Goal: Task Accomplishment & Management: Manage account settings

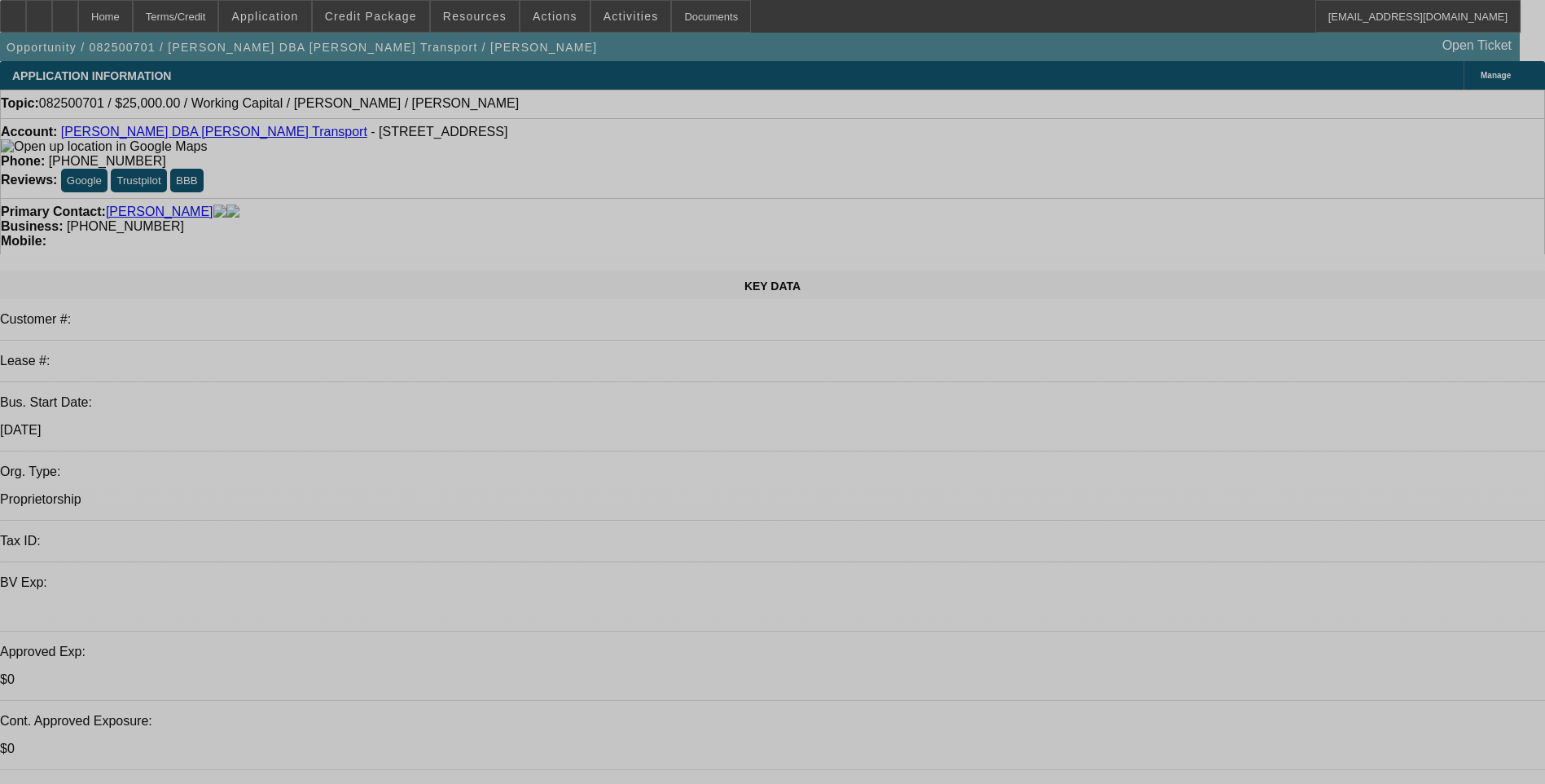
select select "0"
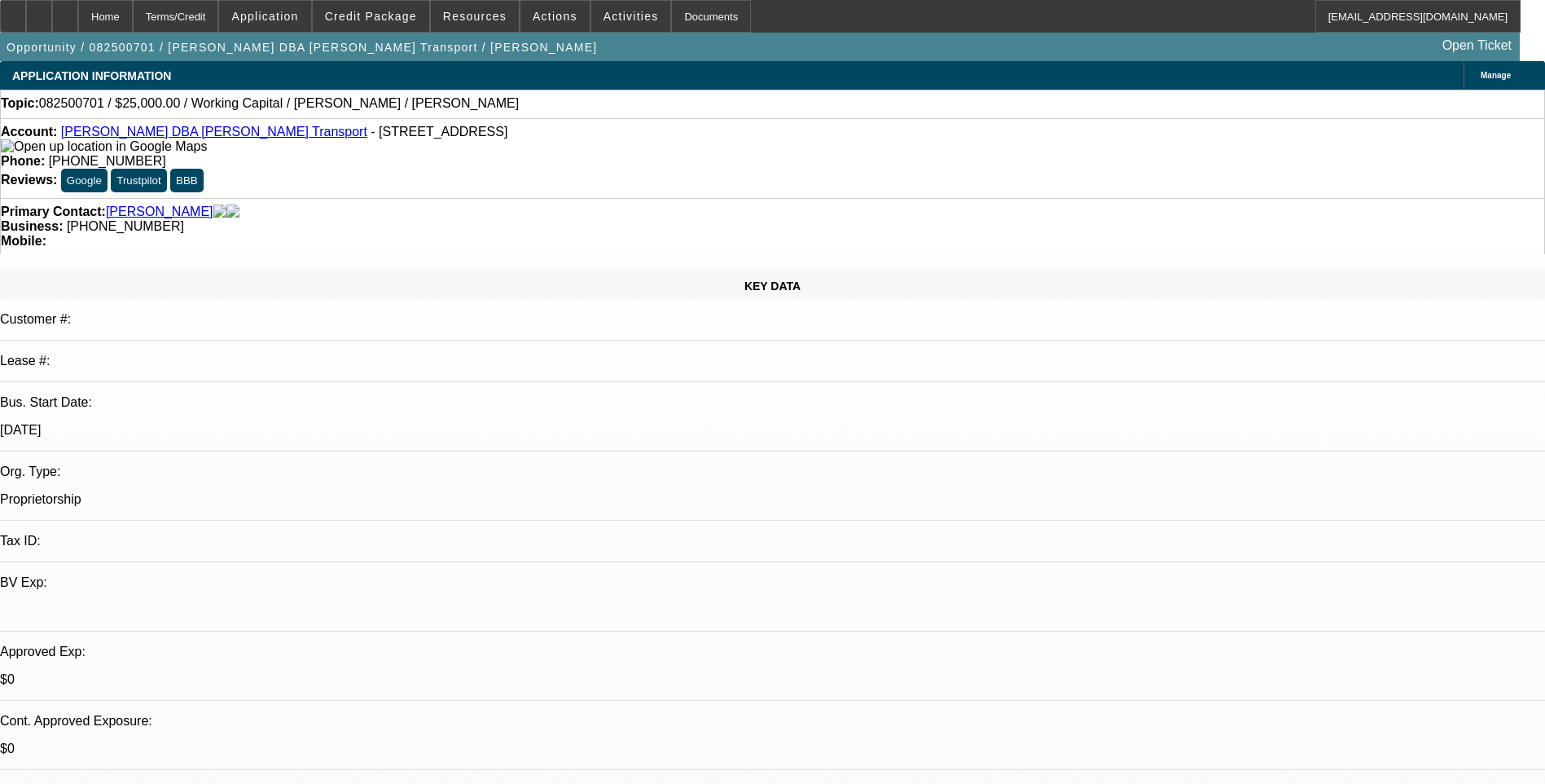
select select "0"
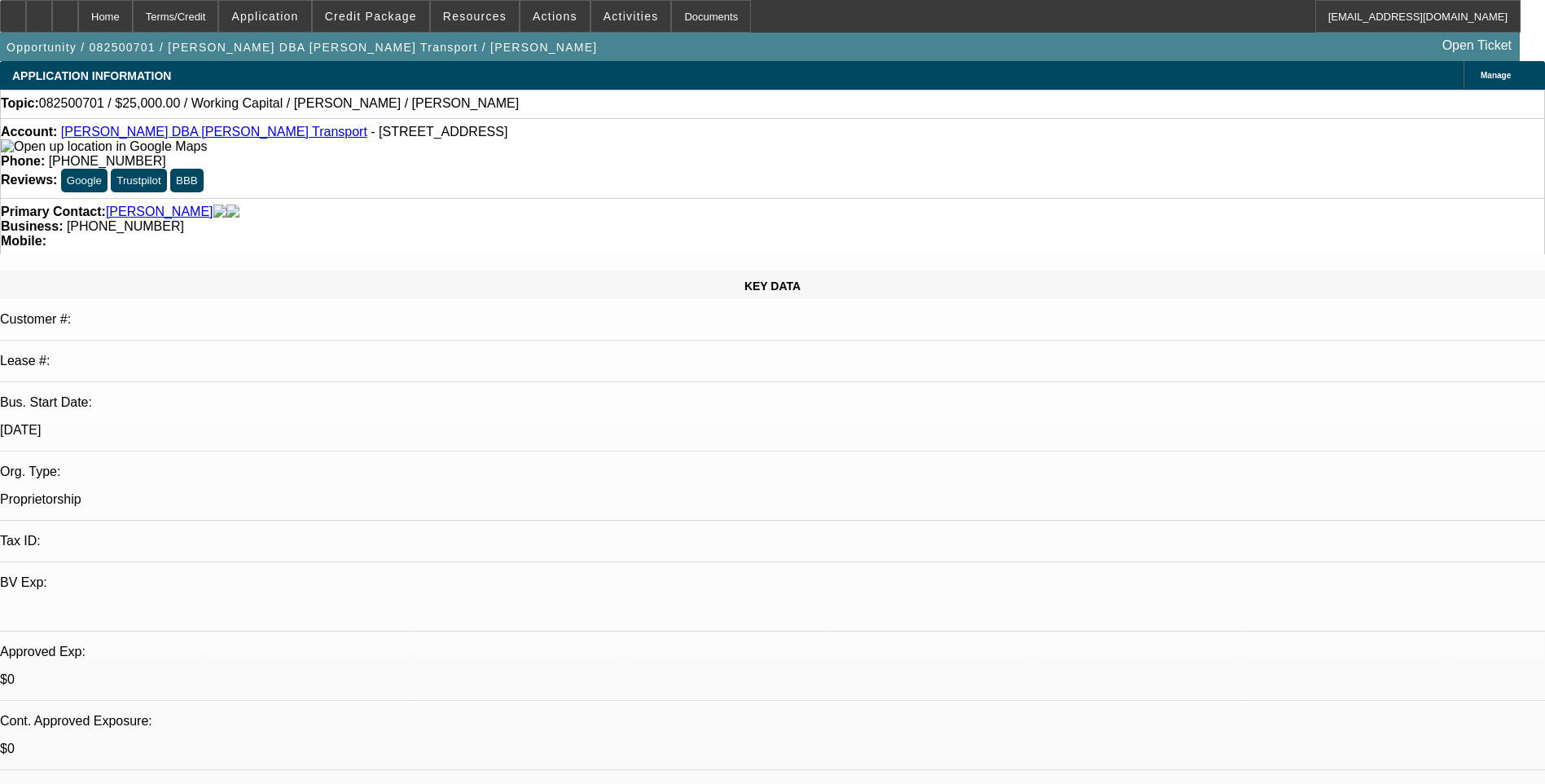
select select "0"
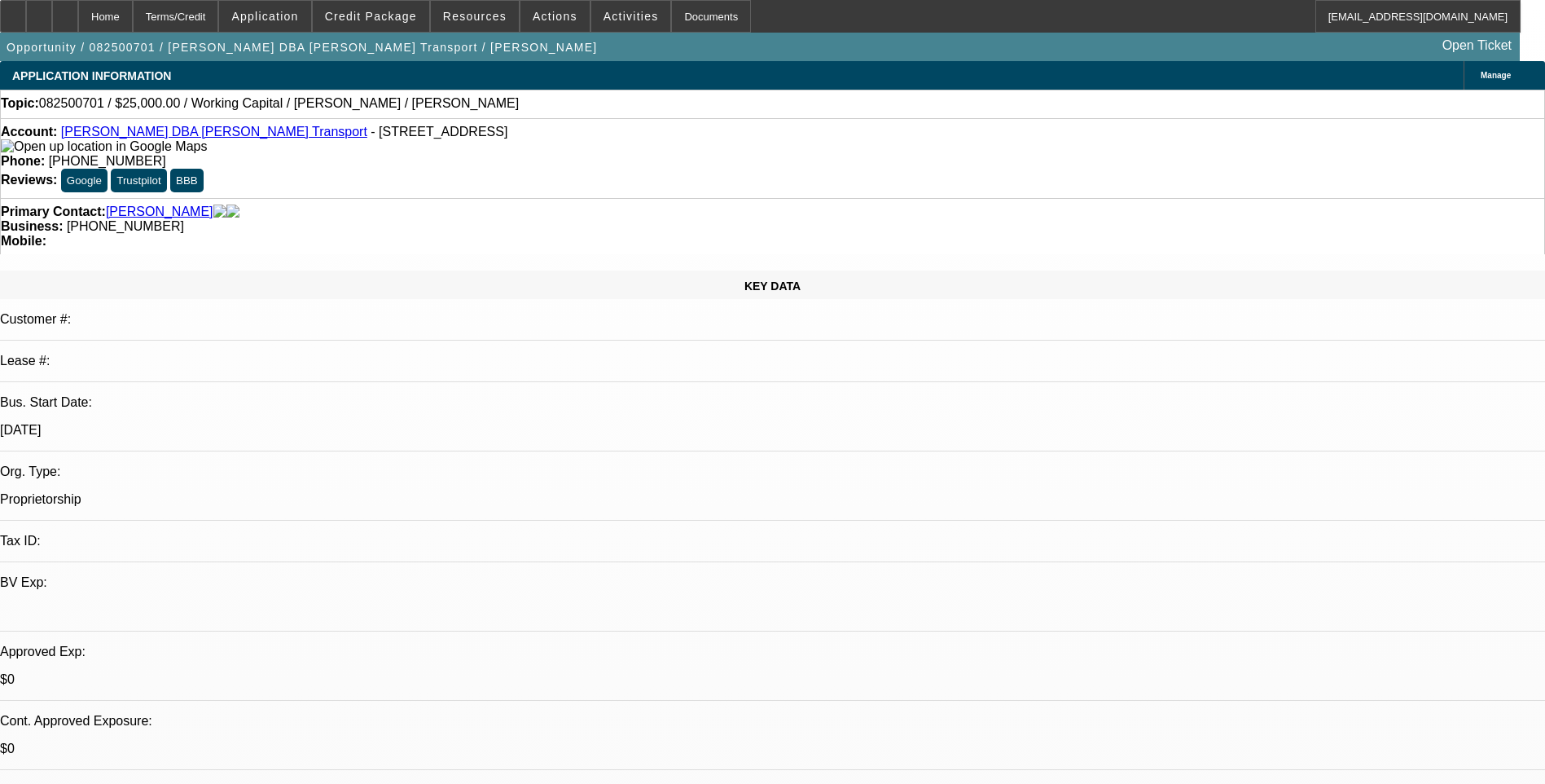
select select "0"
select select "1"
select select "2"
select select "6"
select select "1"
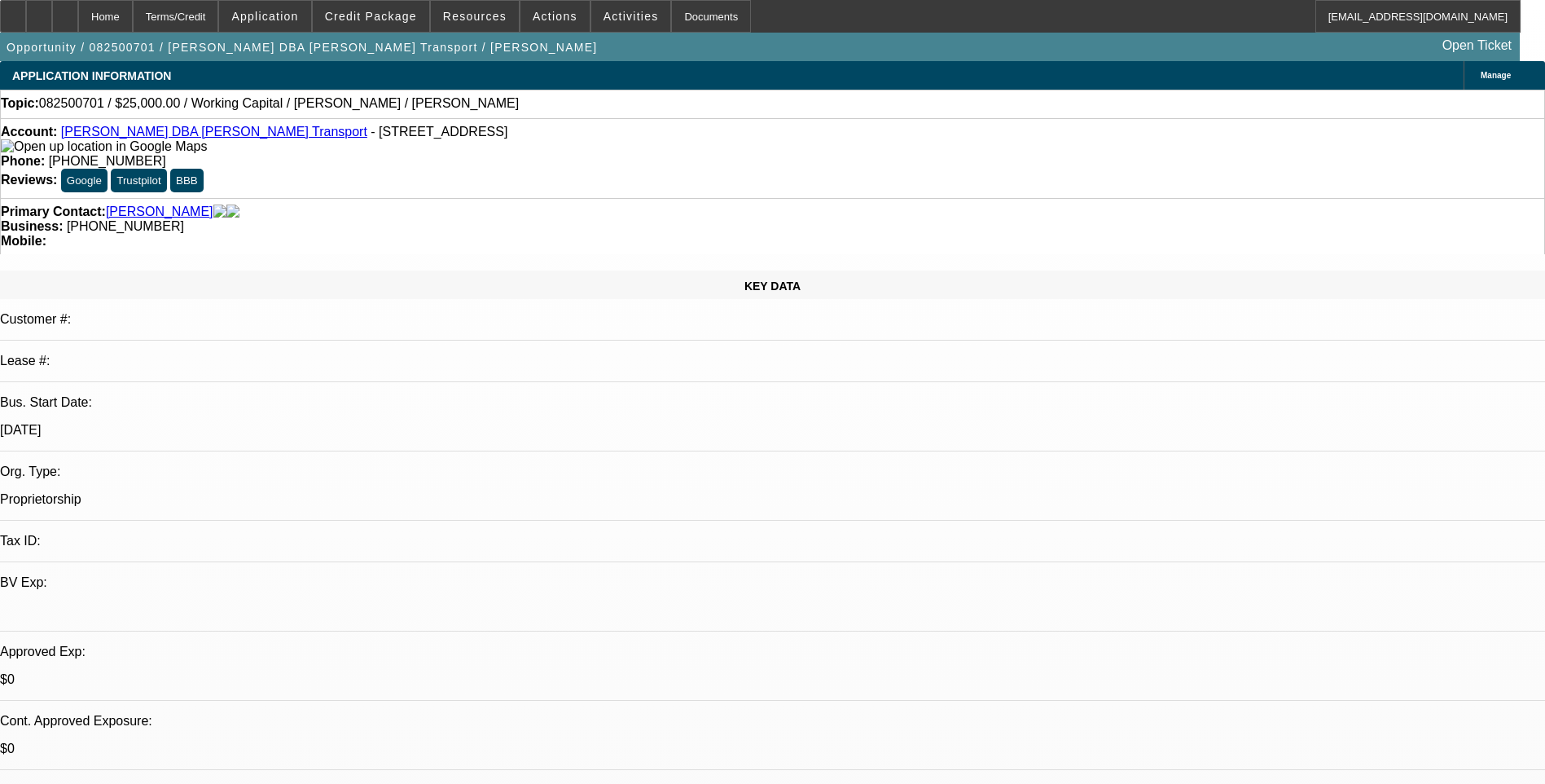
select select "2"
select select "6"
select select "1"
select select "2"
select select "6"
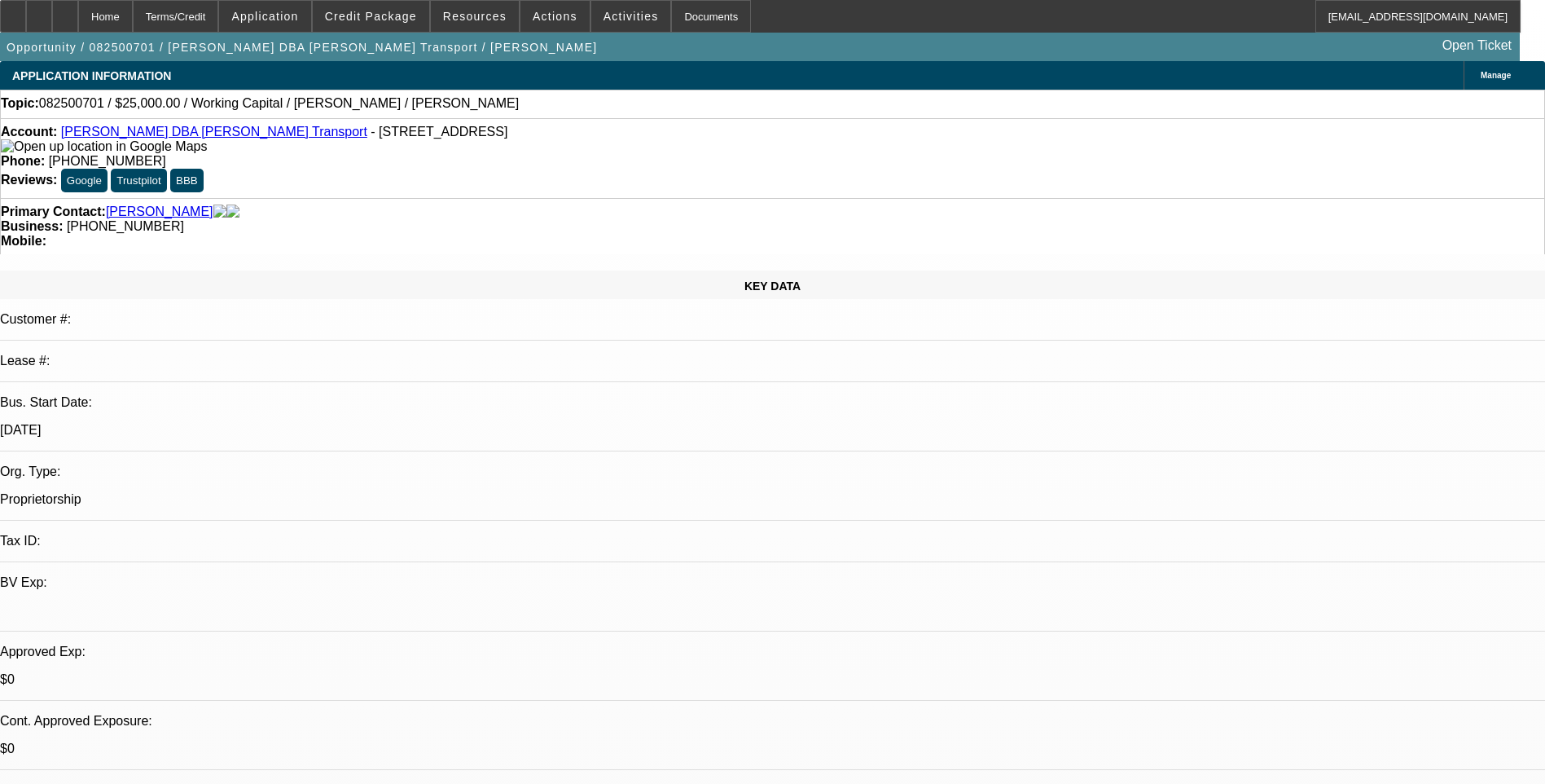
select select "1"
select select "2"
select select "6"
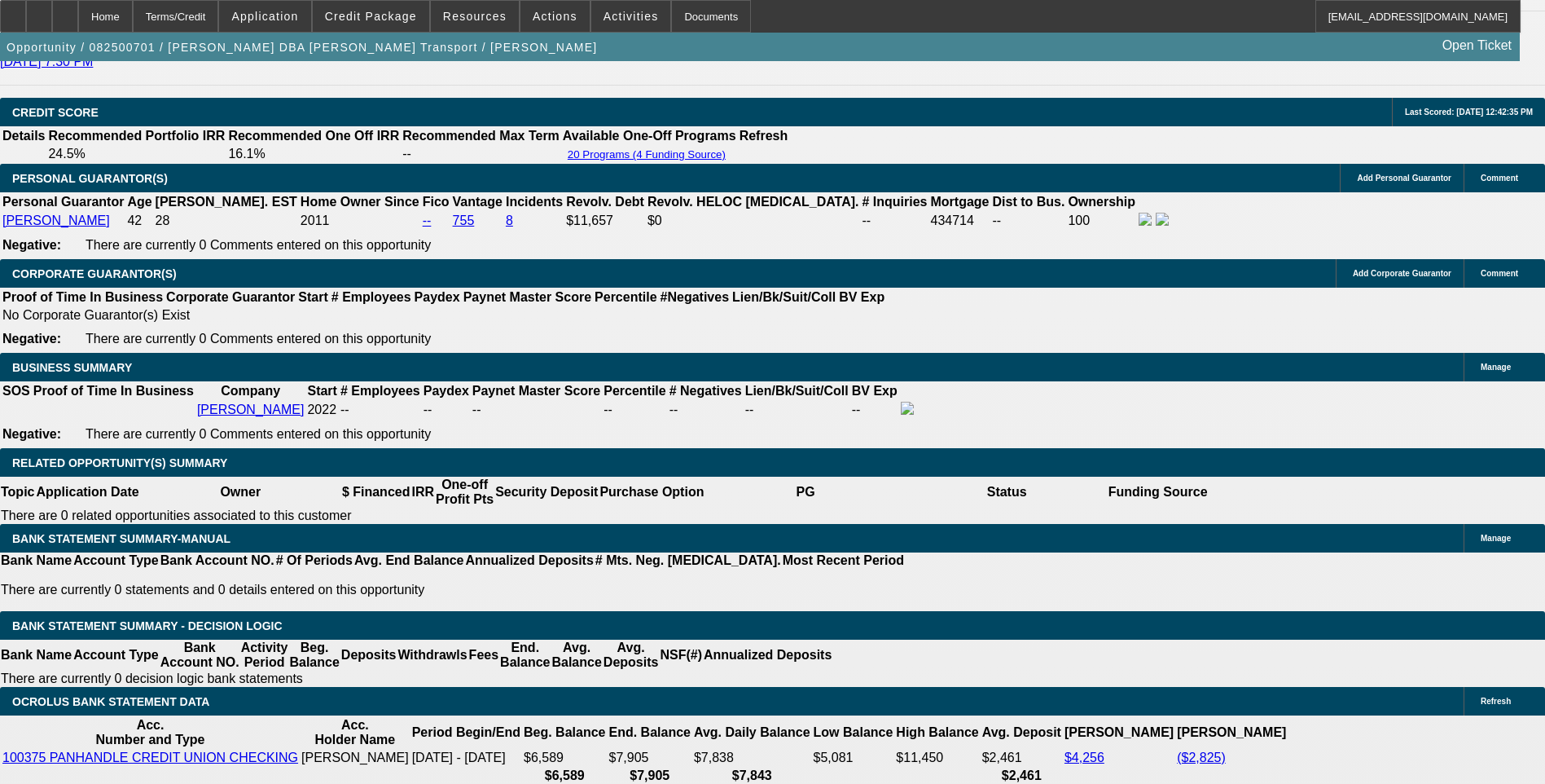
scroll to position [2444, 0]
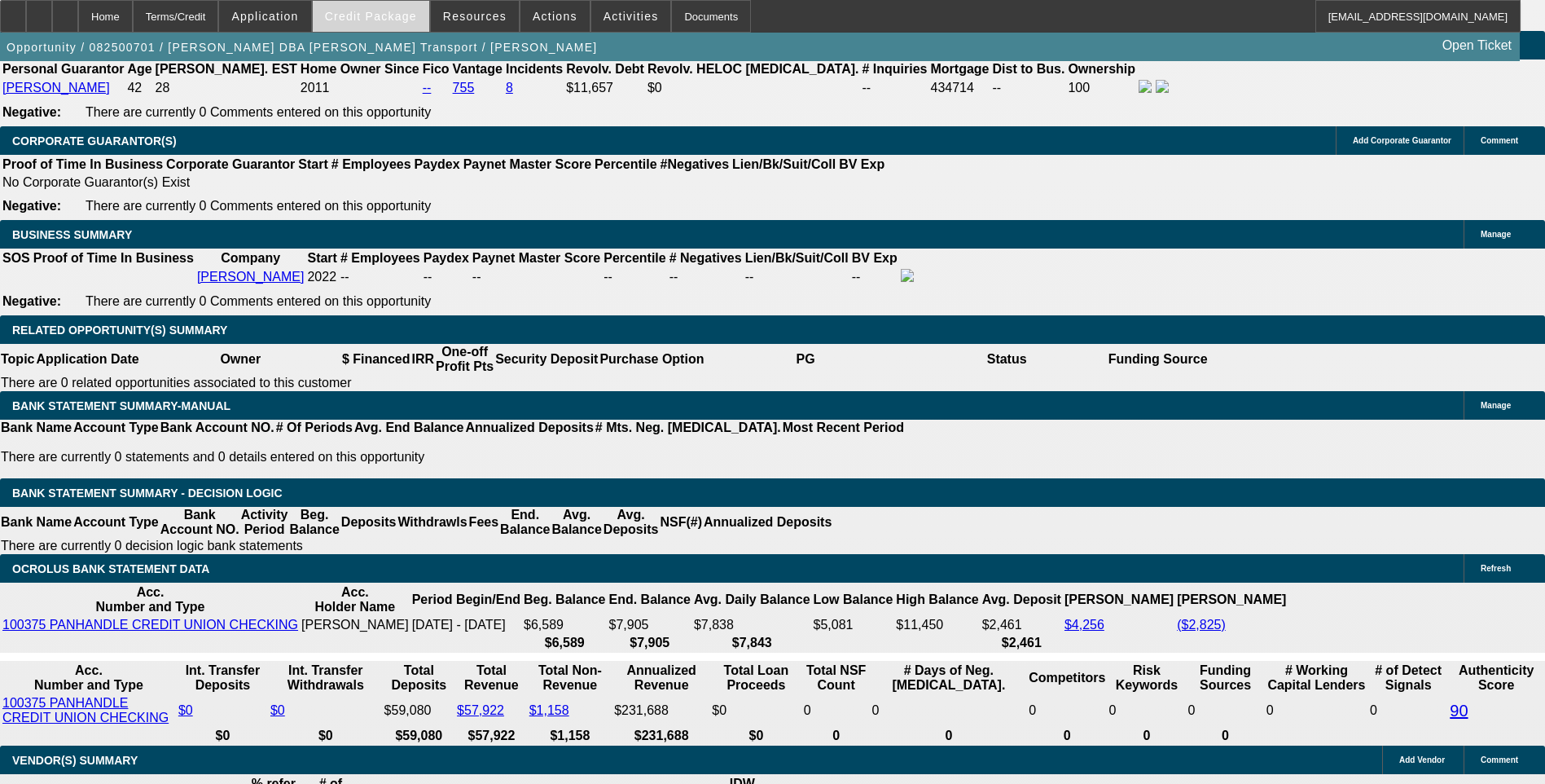
click at [399, 29] on span at bounding box center [371, 16] width 117 height 39
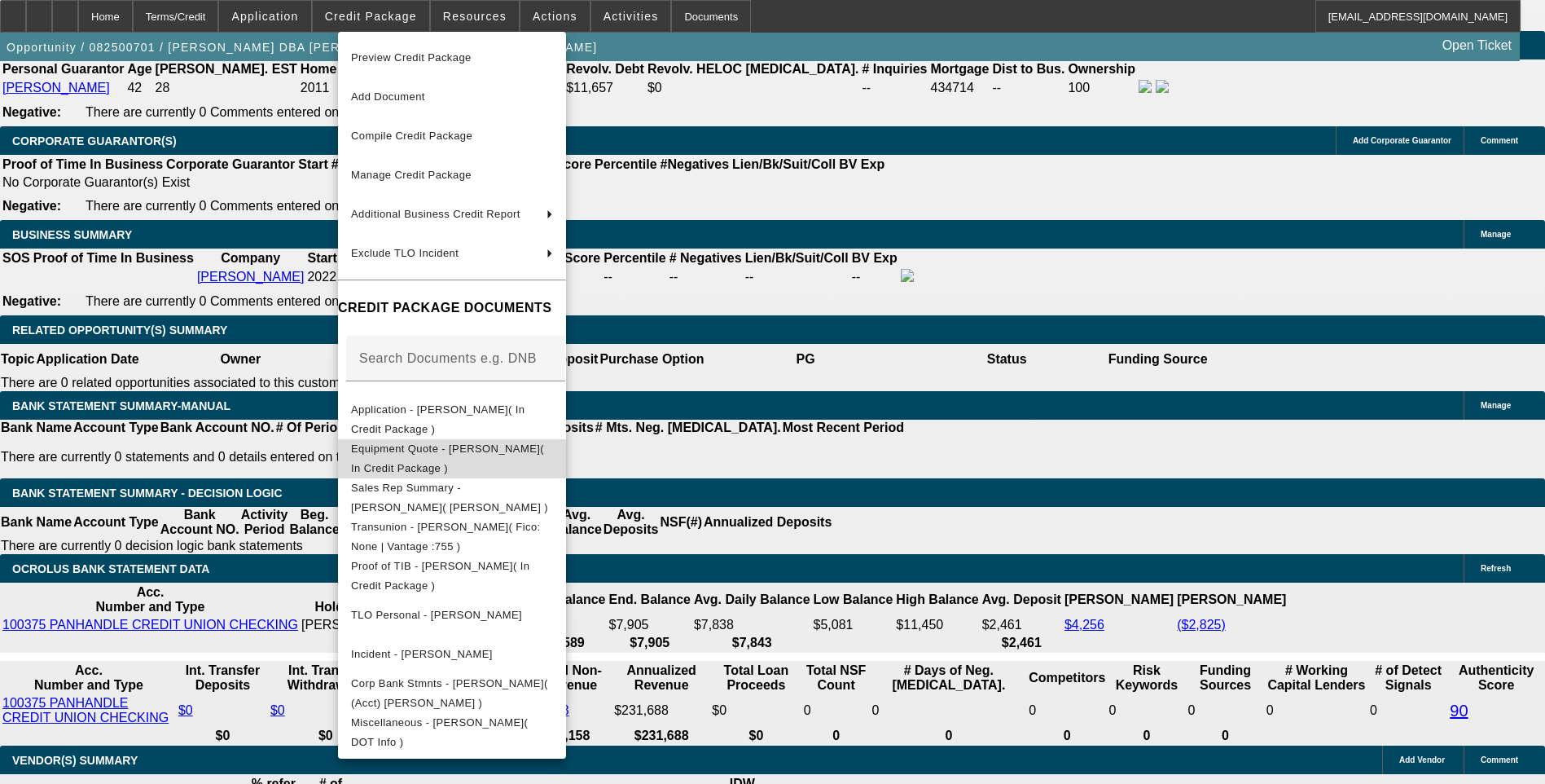
click at [471, 459] on span "Equipment Quote - Timothy Mallas( In Credit Package )" at bounding box center [452, 459] width 202 height 39
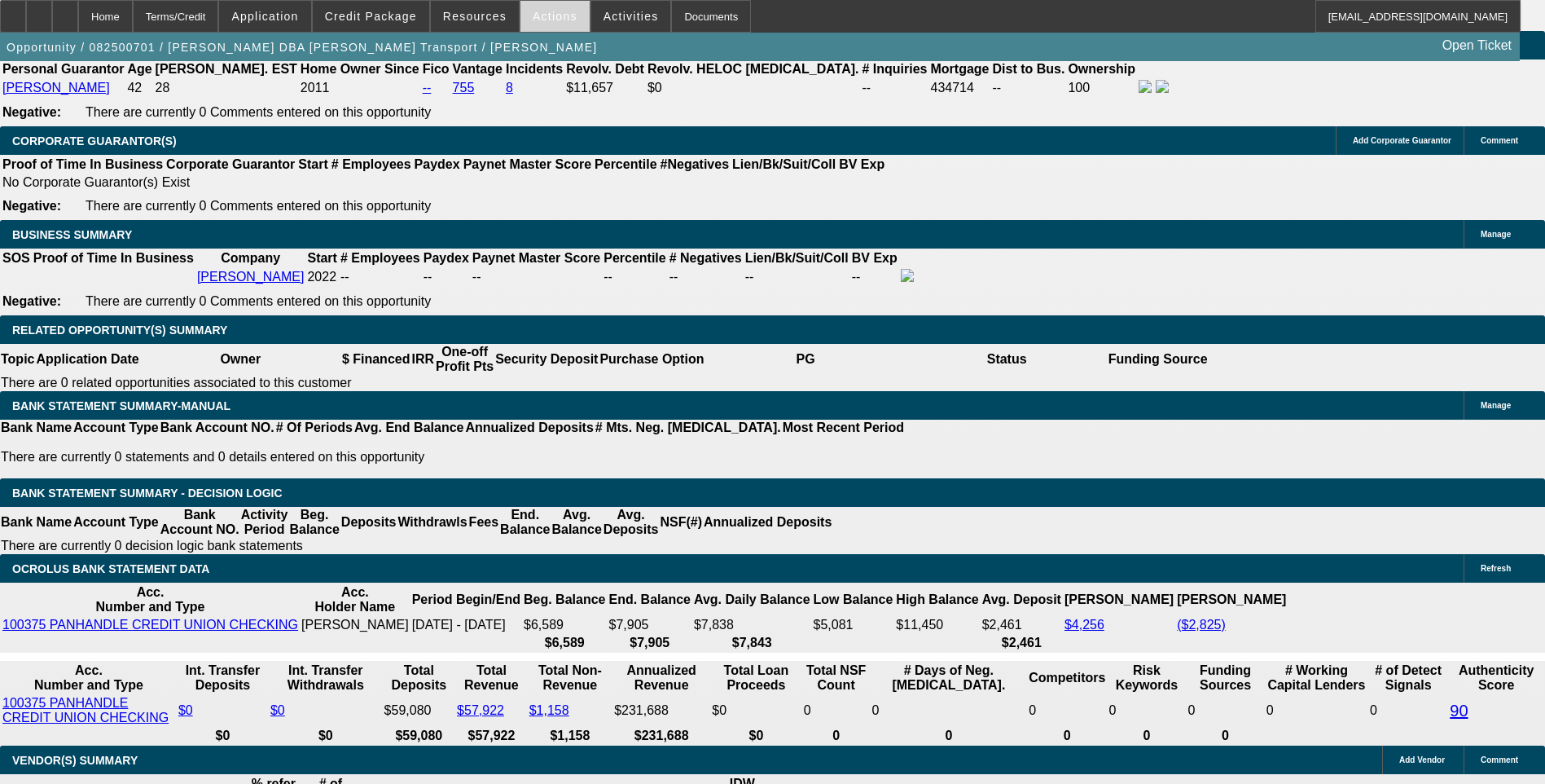
click at [554, 23] on span at bounding box center [555, 16] width 69 height 39
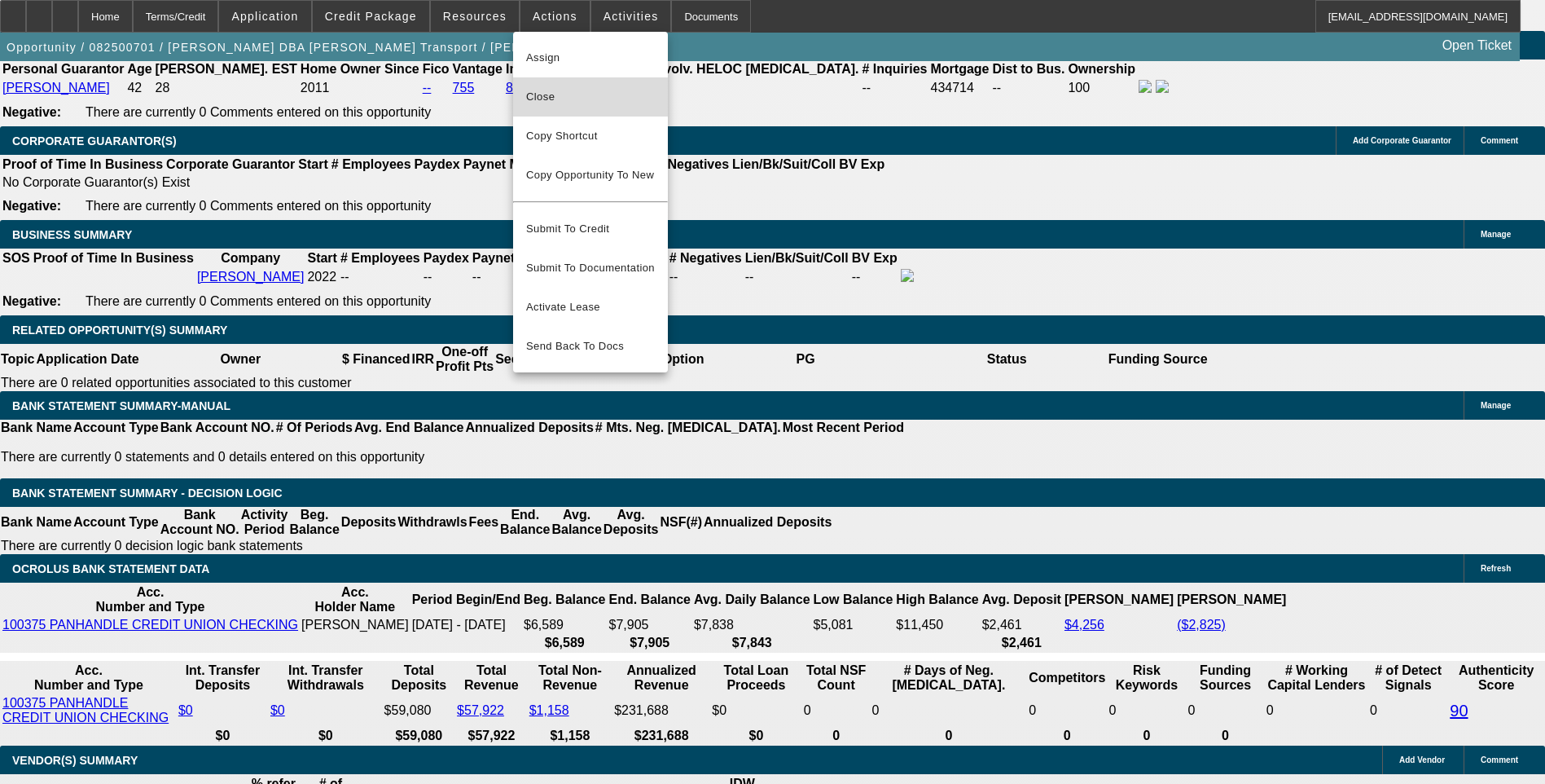
click at [574, 103] on span "Close" at bounding box center [590, 97] width 129 height 20
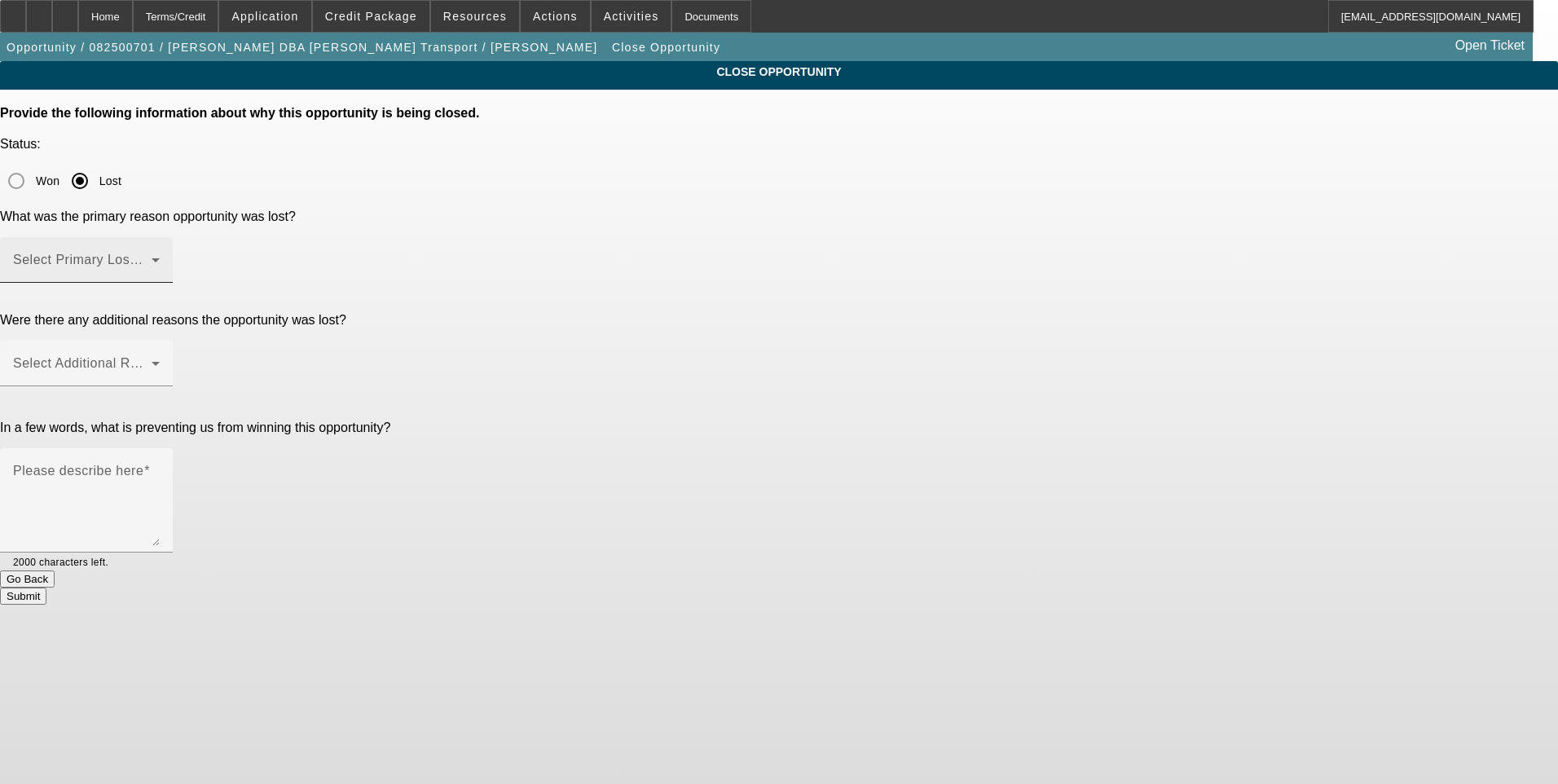
click at [151, 256] on span at bounding box center [82, 266] width 139 height 20
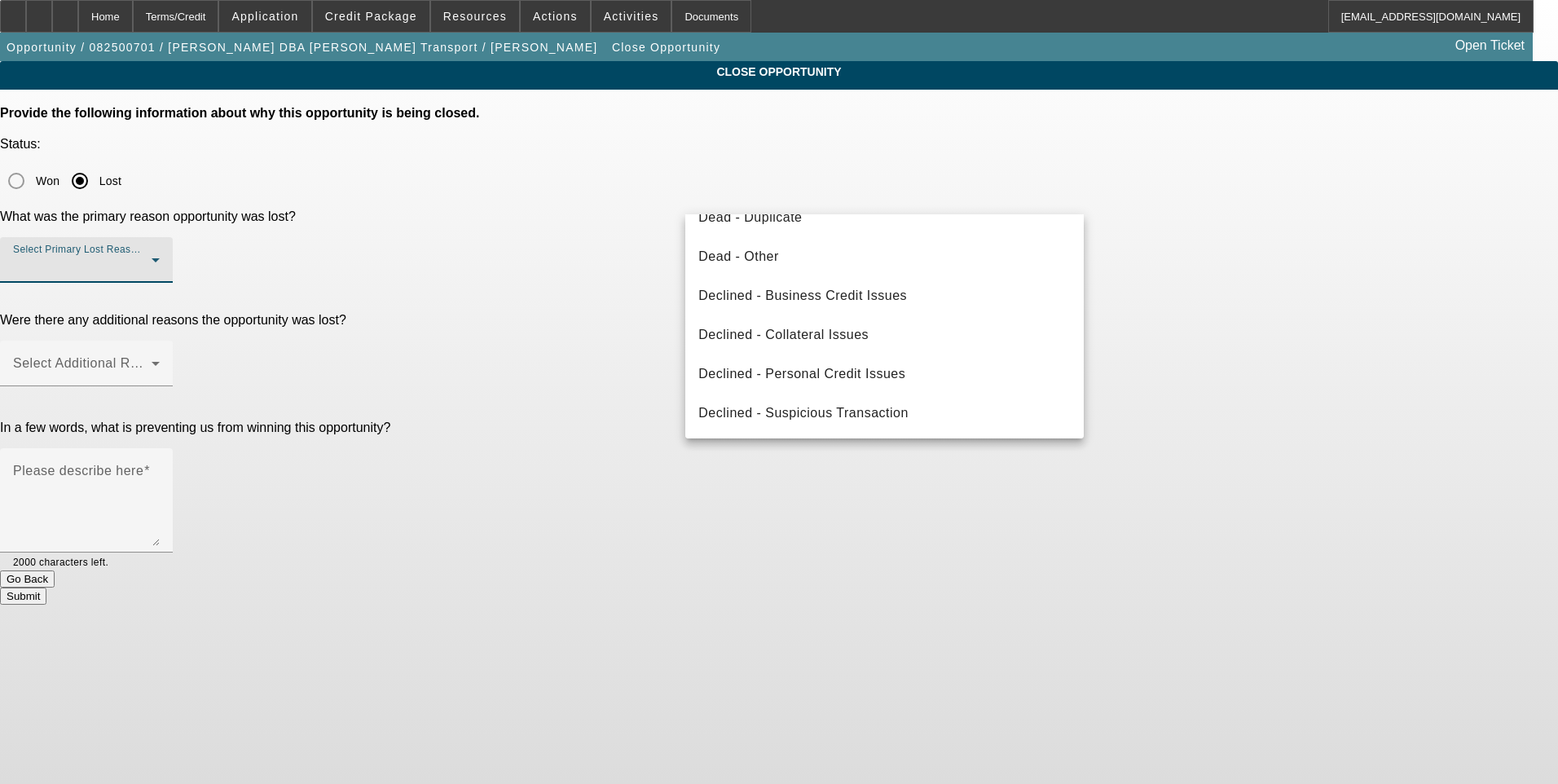
scroll to position [219, 0]
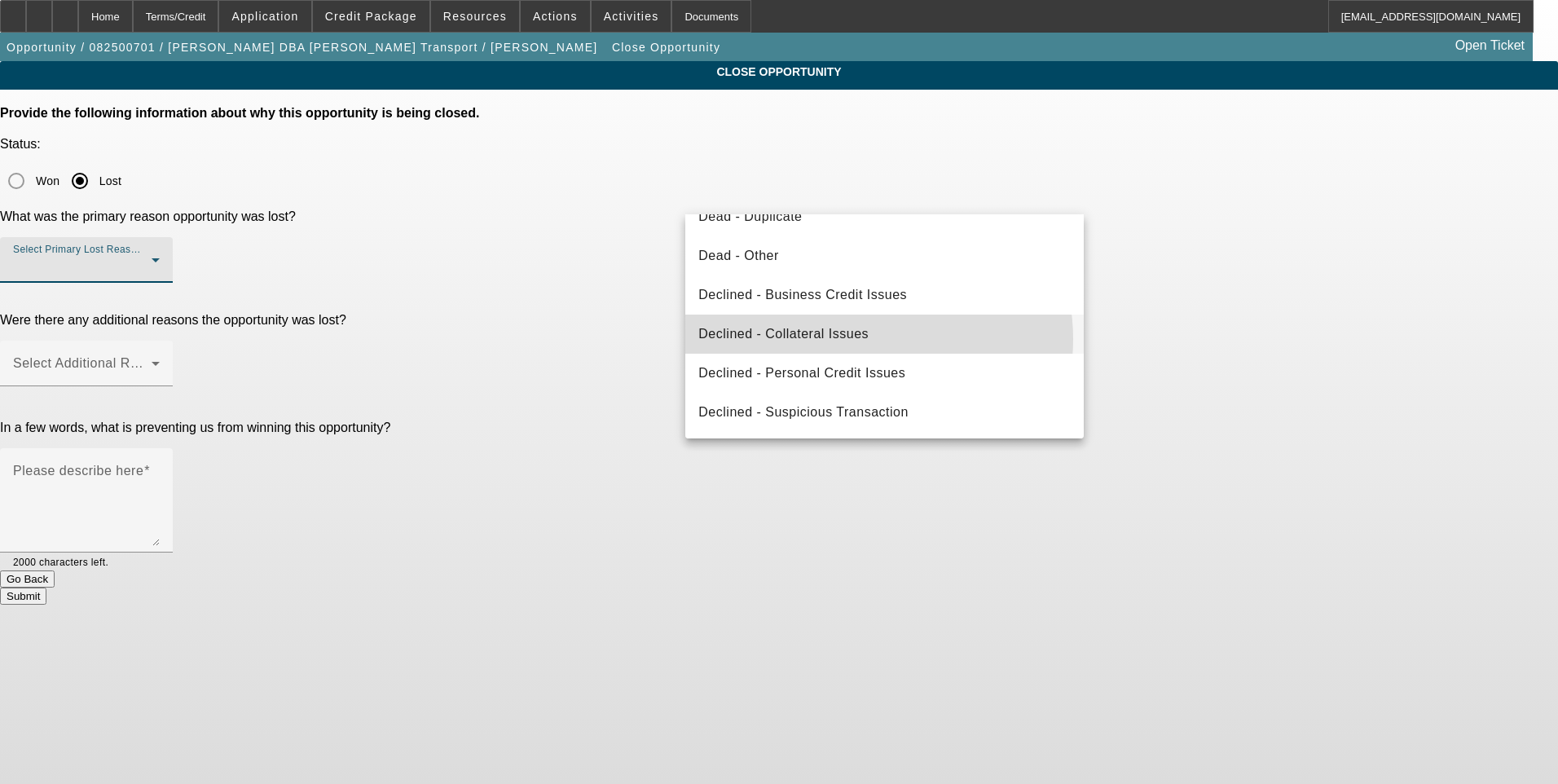
click at [867, 339] on mat-option "Declined - Collateral Issues" at bounding box center [885, 334] width 399 height 39
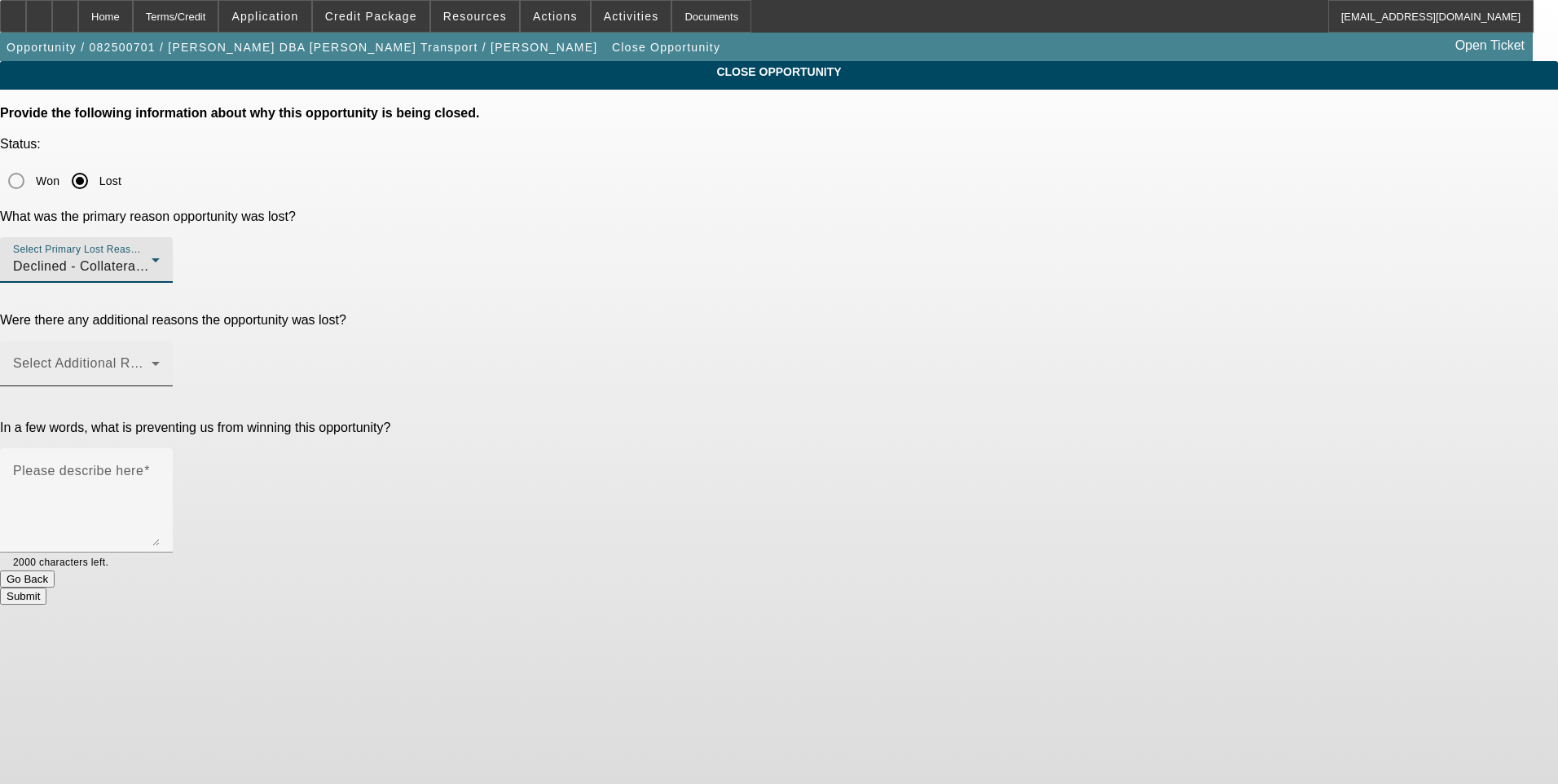
click at [159, 340] on div "Select Additional Reasons" at bounding box center [86, 363] width 146 height 46
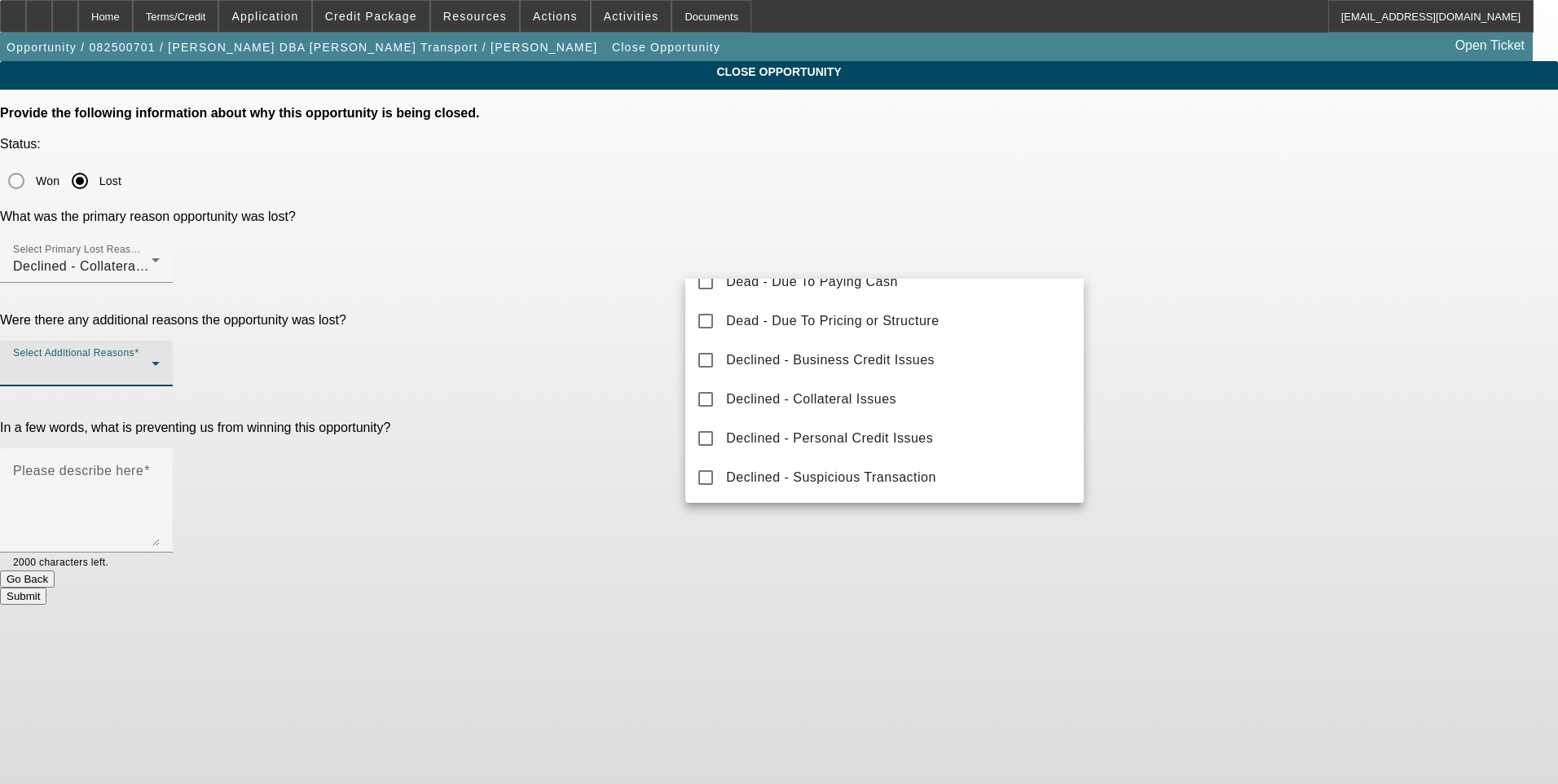
scroll to position [180, 0]
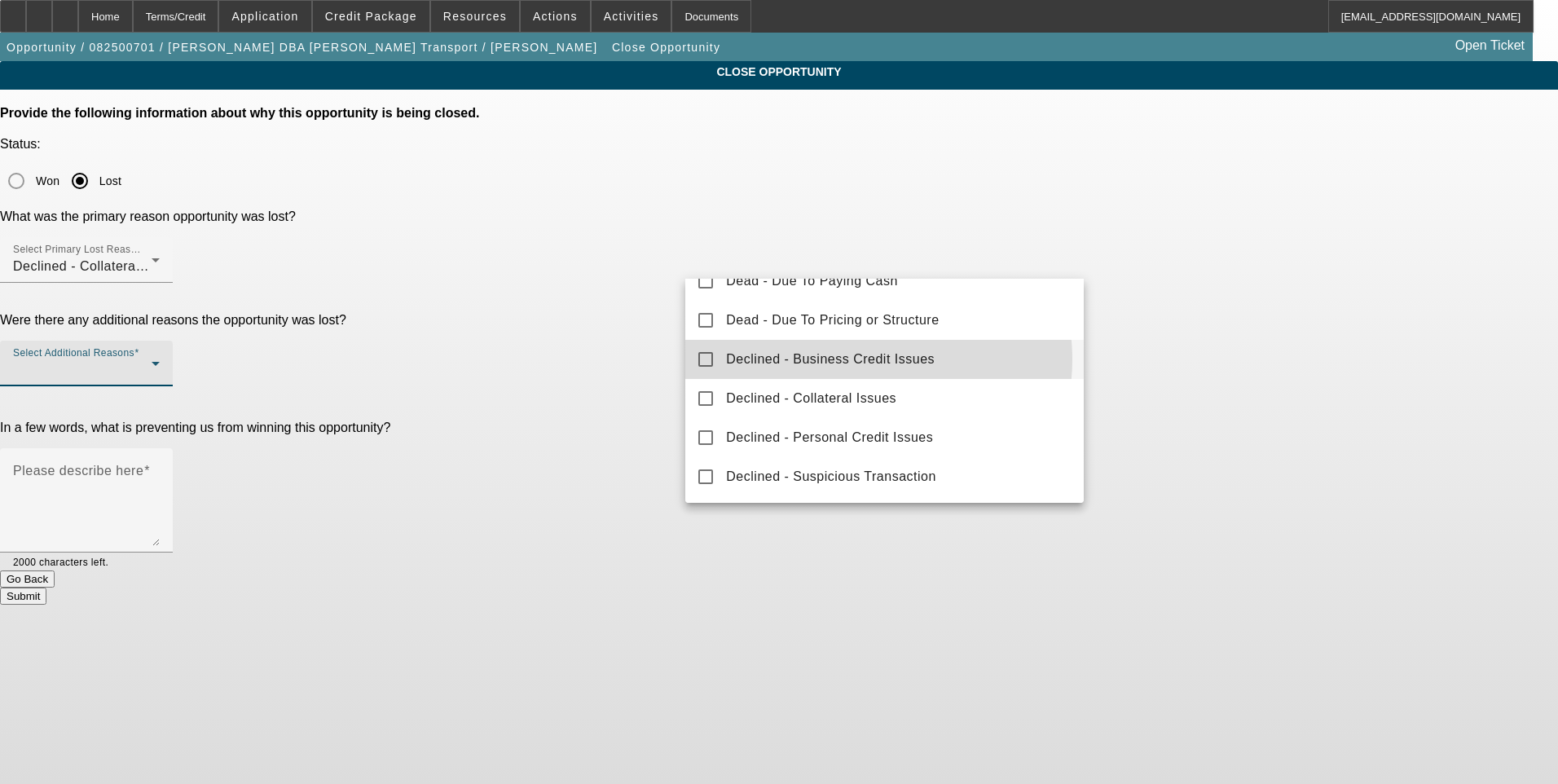
click at [858, 359] on span "Declined - Business Credit Issues" at bounding box center [830, 359] width 209 height 20
click at [1284, 356] on div at bounding box center [779, 392] width 1558 height 784
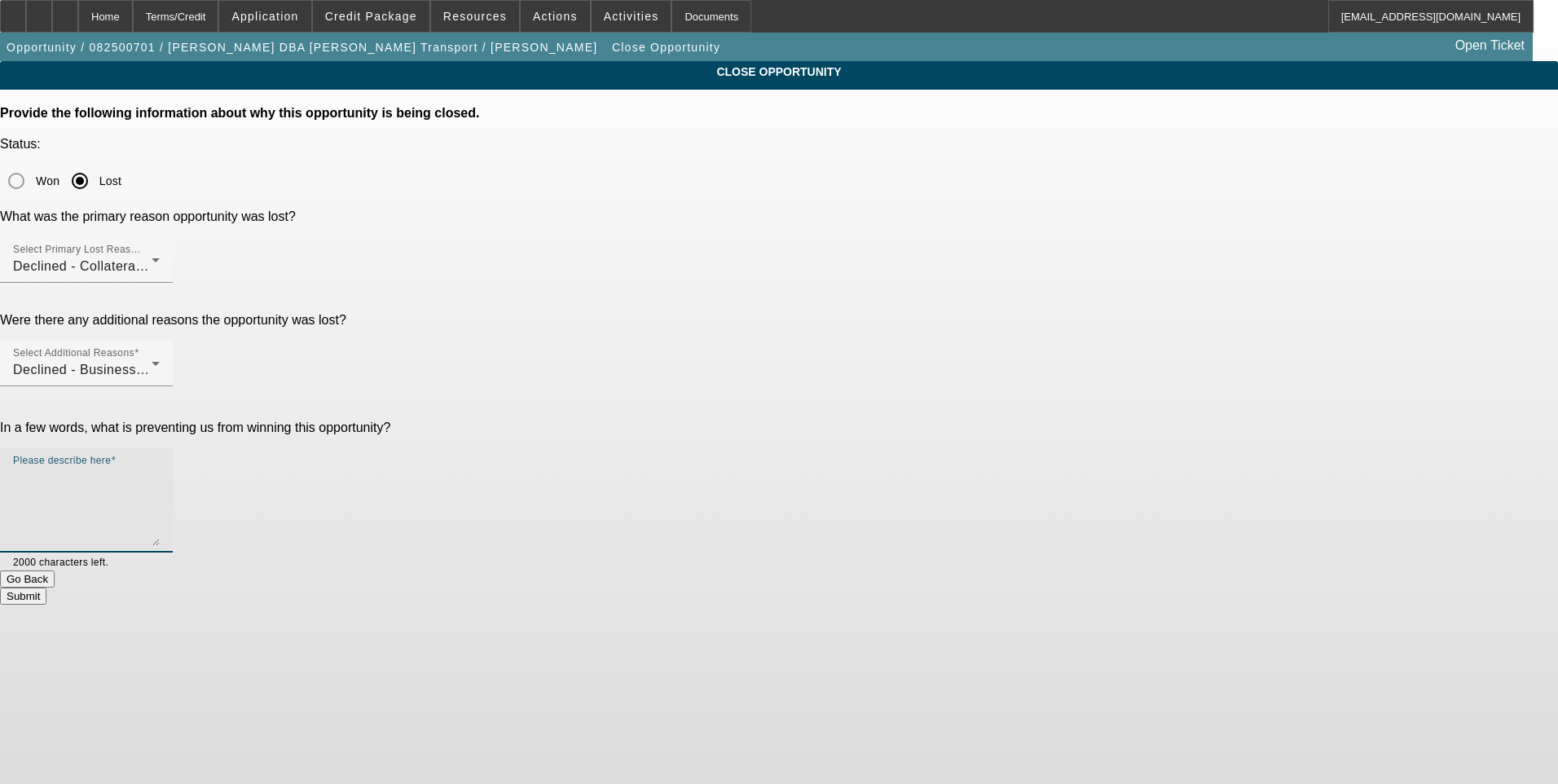
click at [159, 468] on textarea "Please describe here" at bounding box center [86, 506] width 146 height 78
type textarea "Working cap deal. Owner operator transport company. Channel was unable to appro…"
click at [46, 588] on button "Submit" at bounding box center [23, 596] width 46 height 17
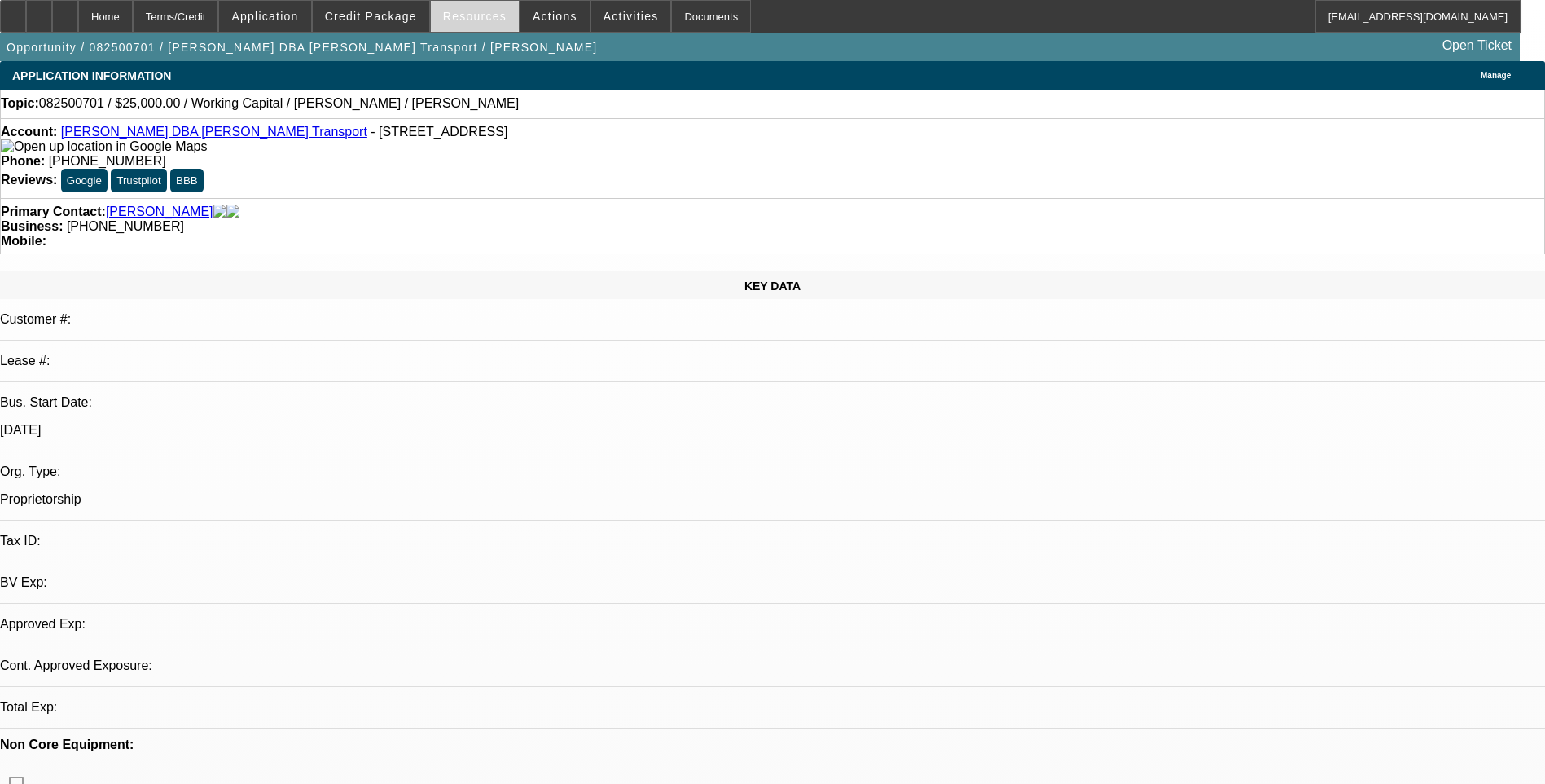
select select "0"
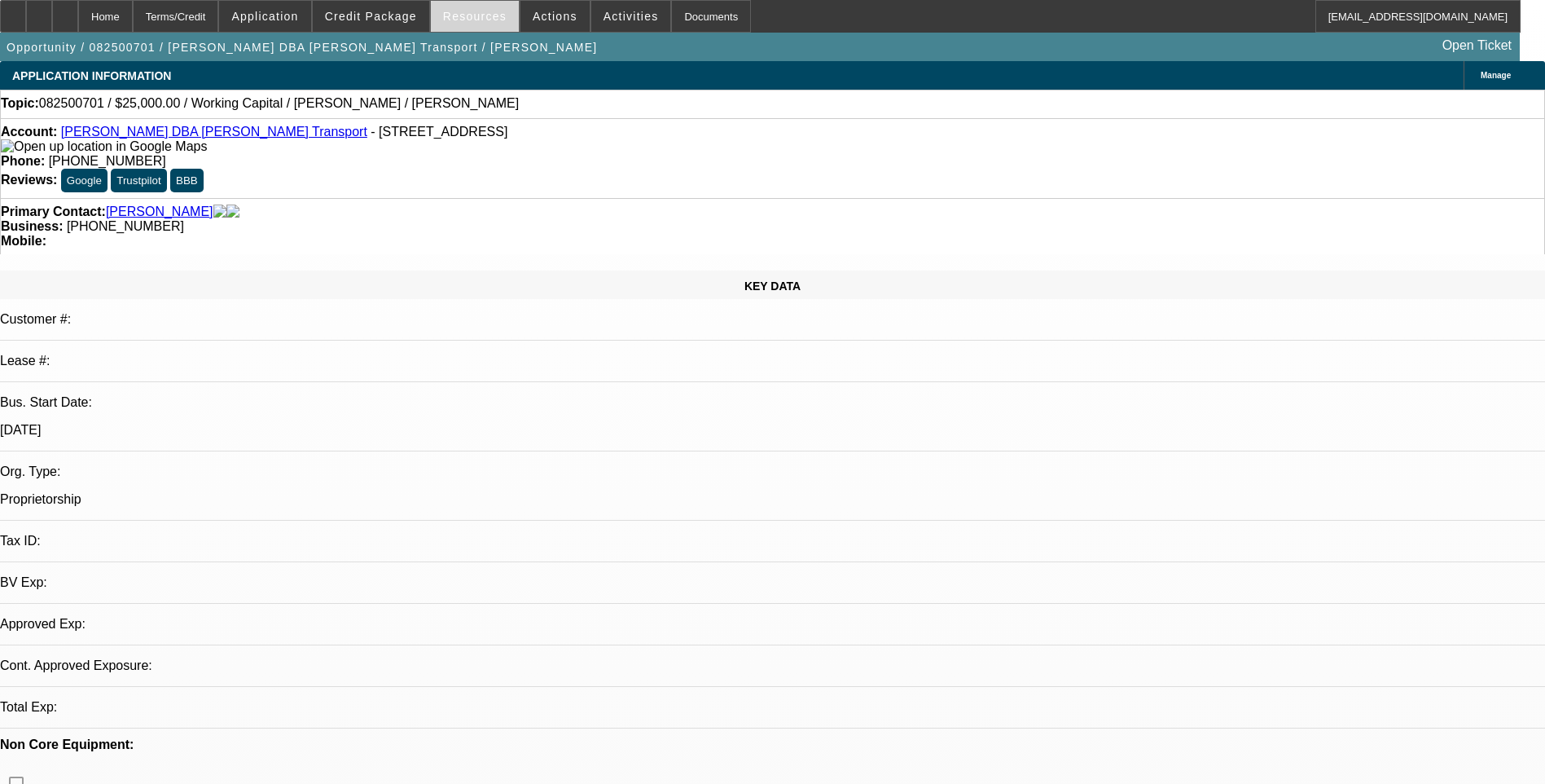
select select "0"
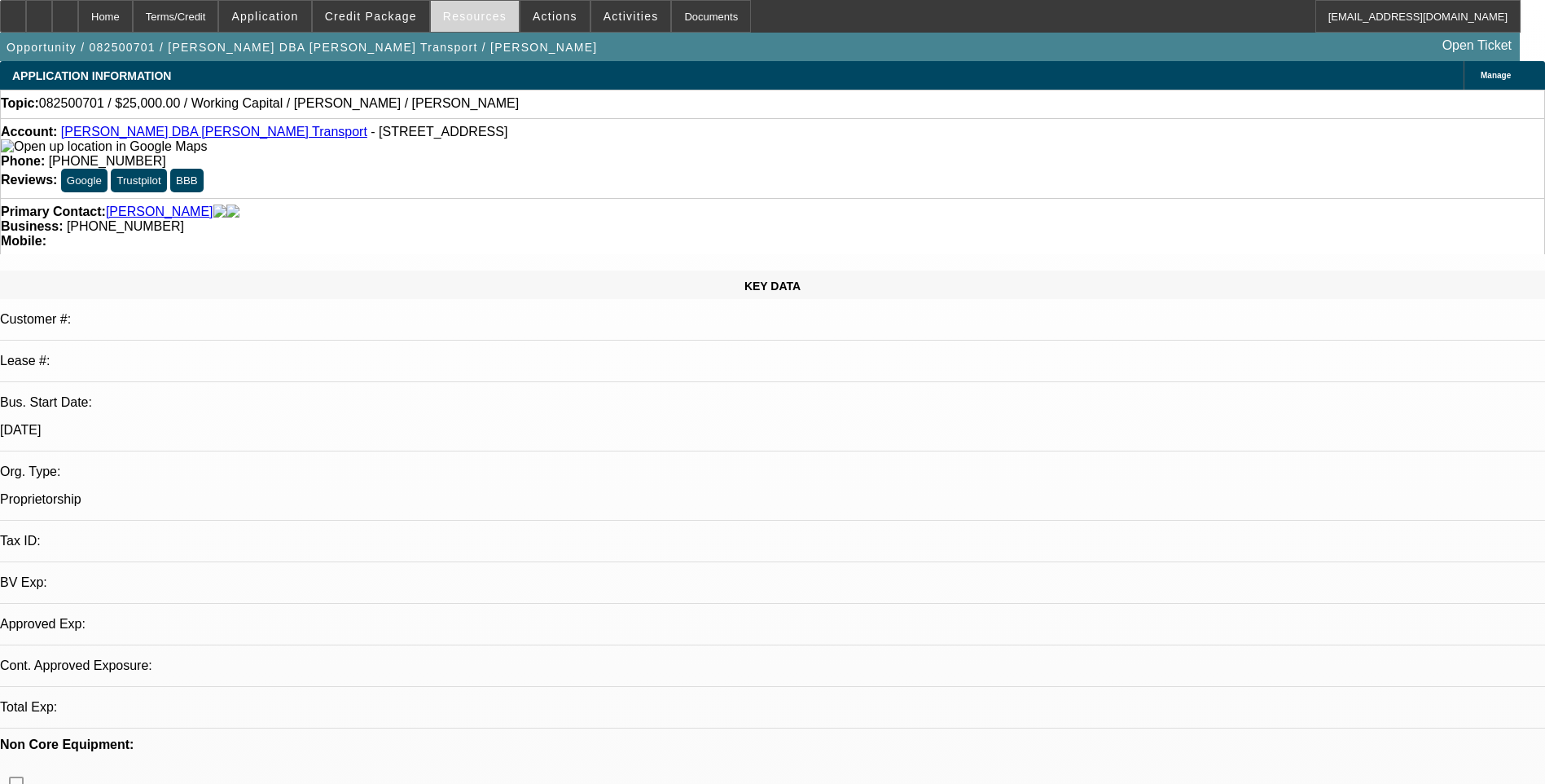
select select "0"
select select "1"
select select "2"
select select "6"
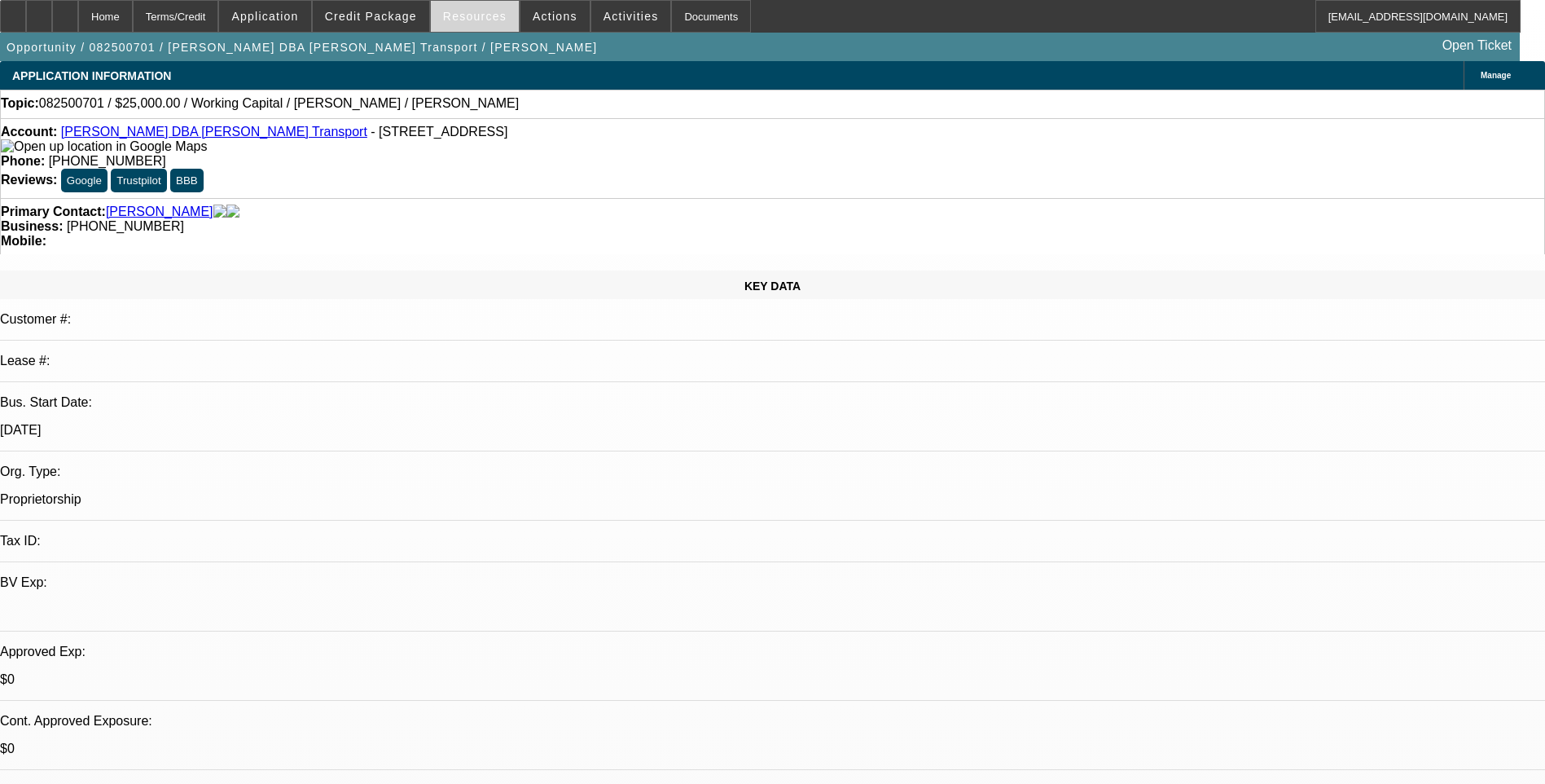
select select "1"
select select "2"
select select "6"
select select "1"
select select "2"
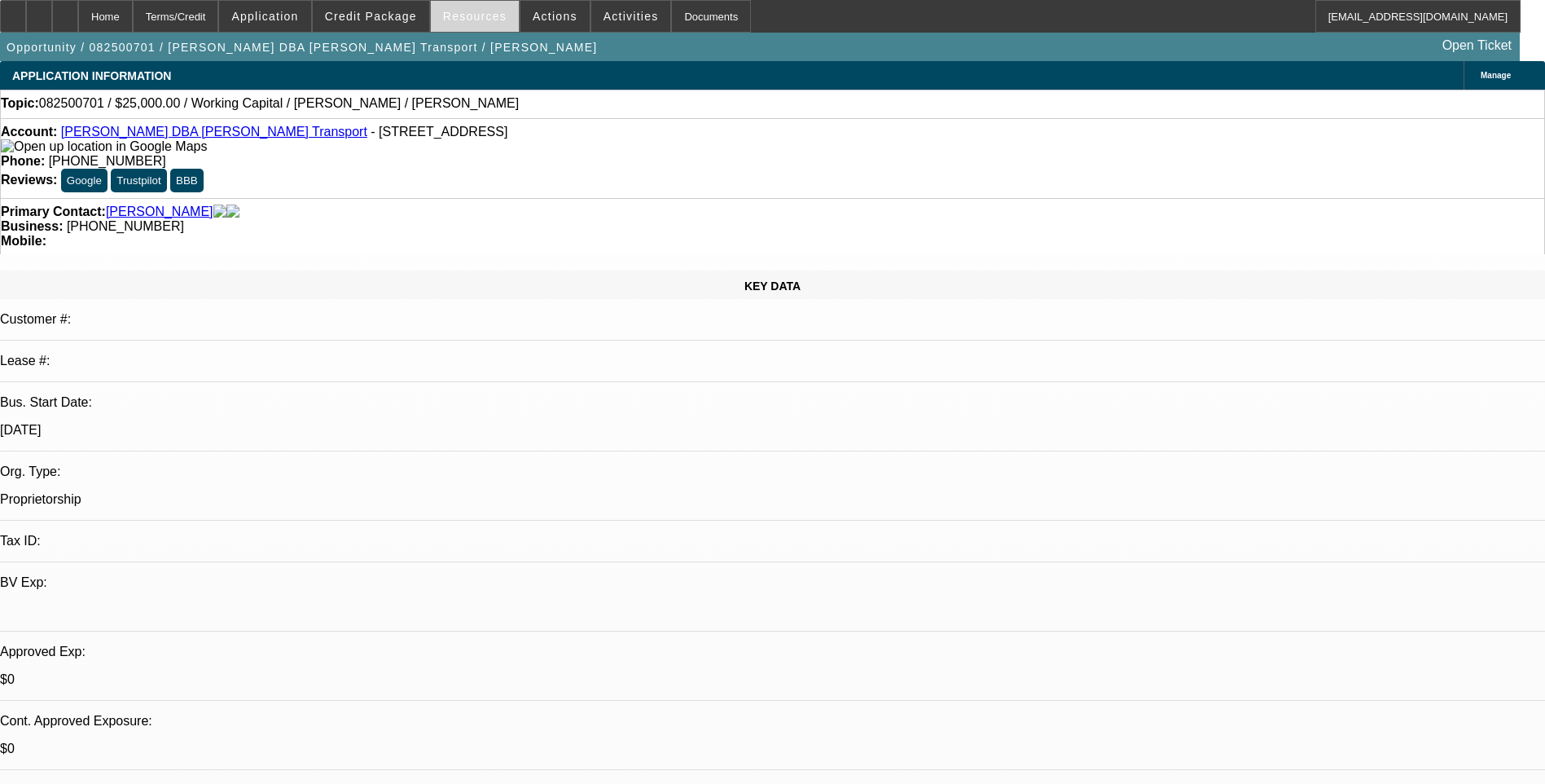
select select "6"
select select "1"
select select "2"
select select "6"
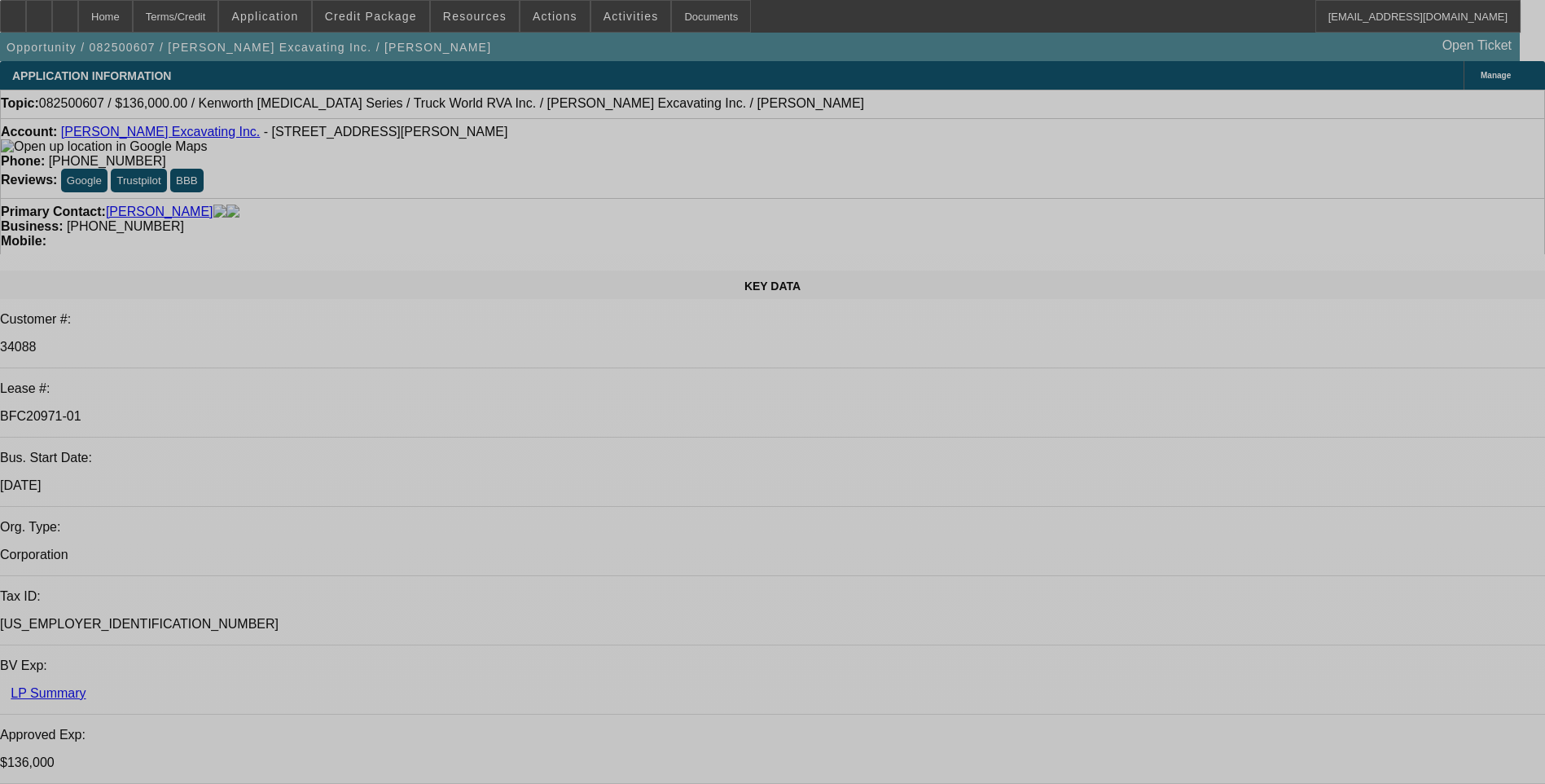
select select "0"
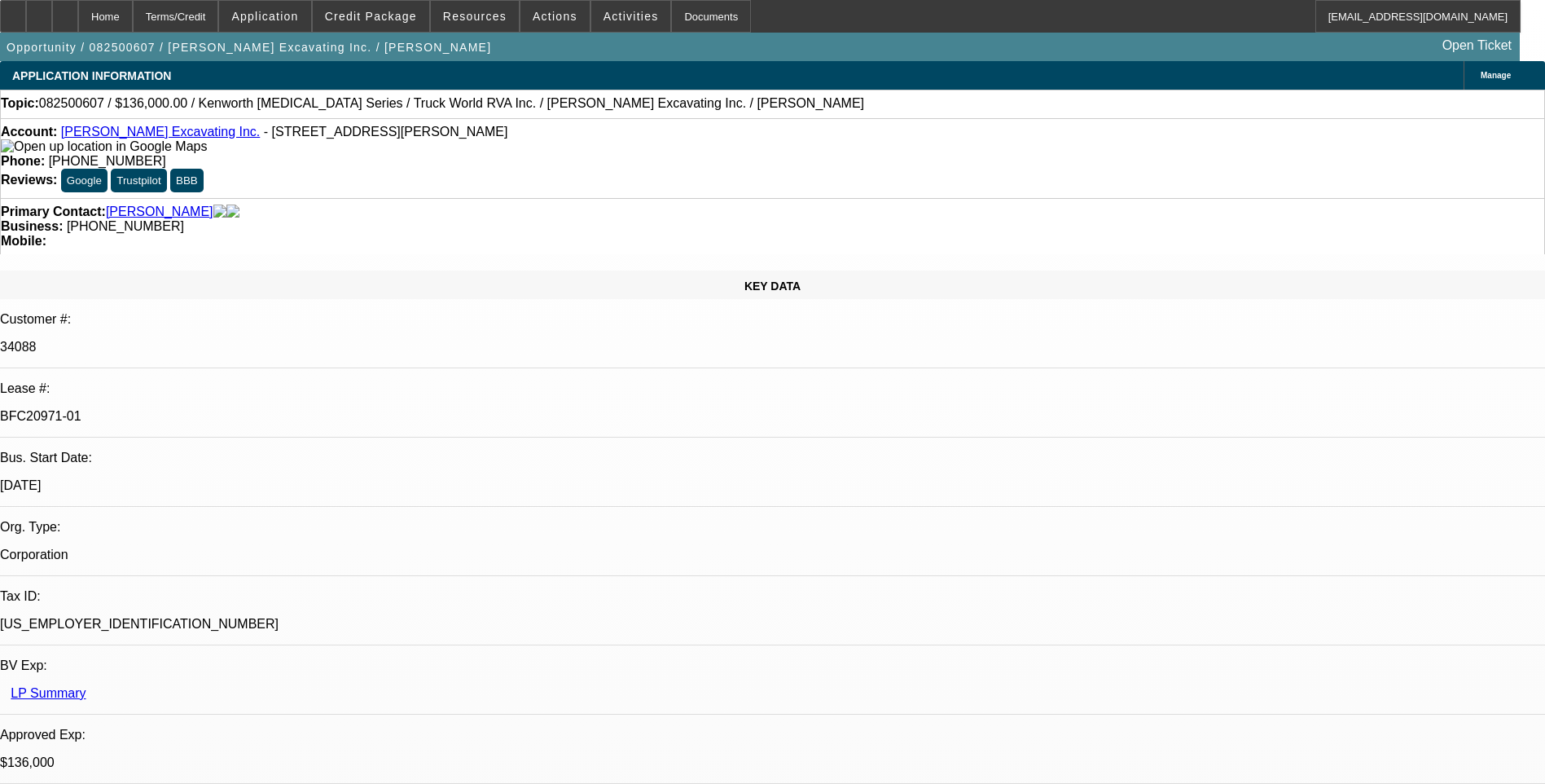
select select "0"
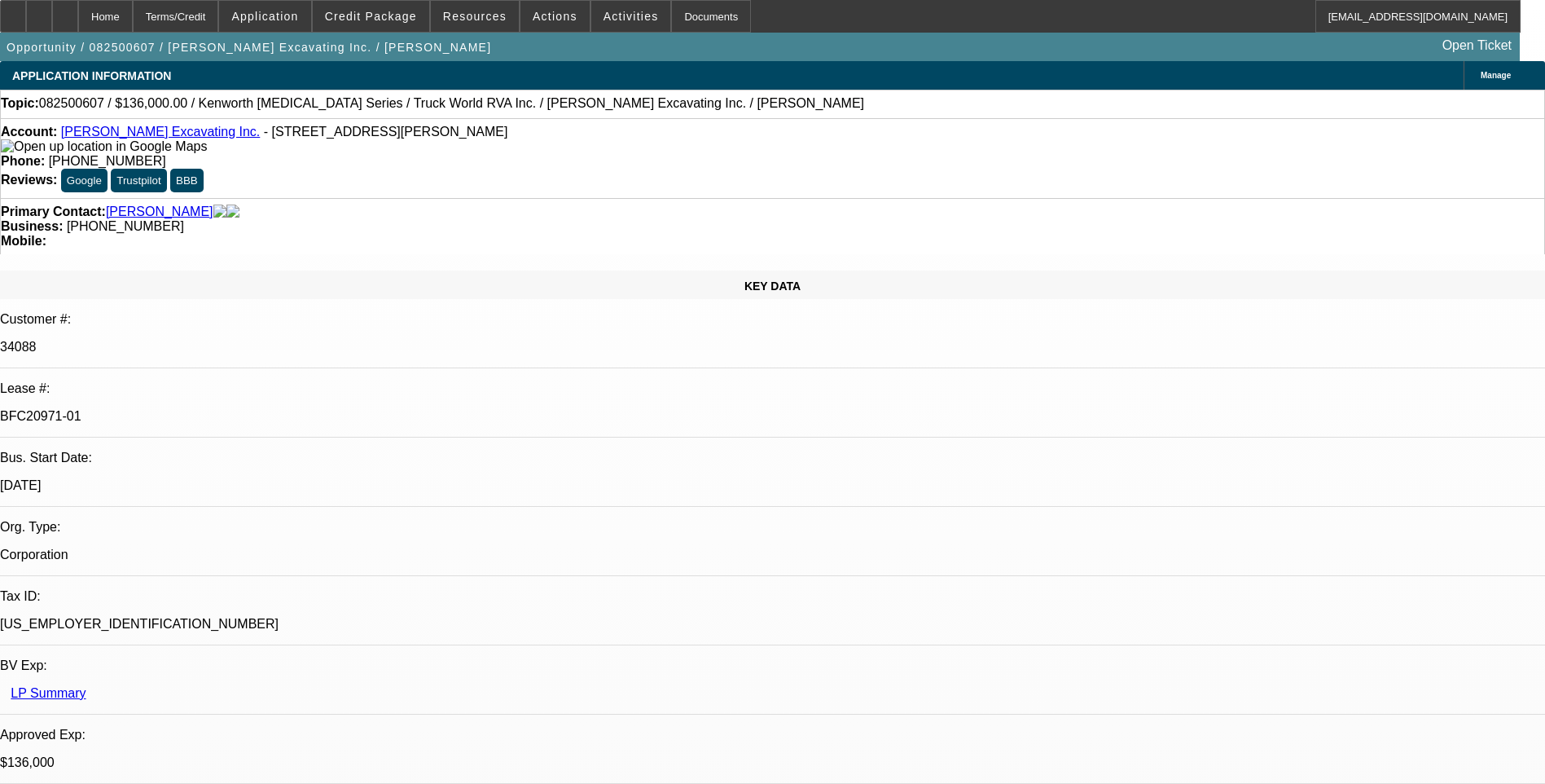
select select "0"
select select "1"
select select "6"
select select "1"
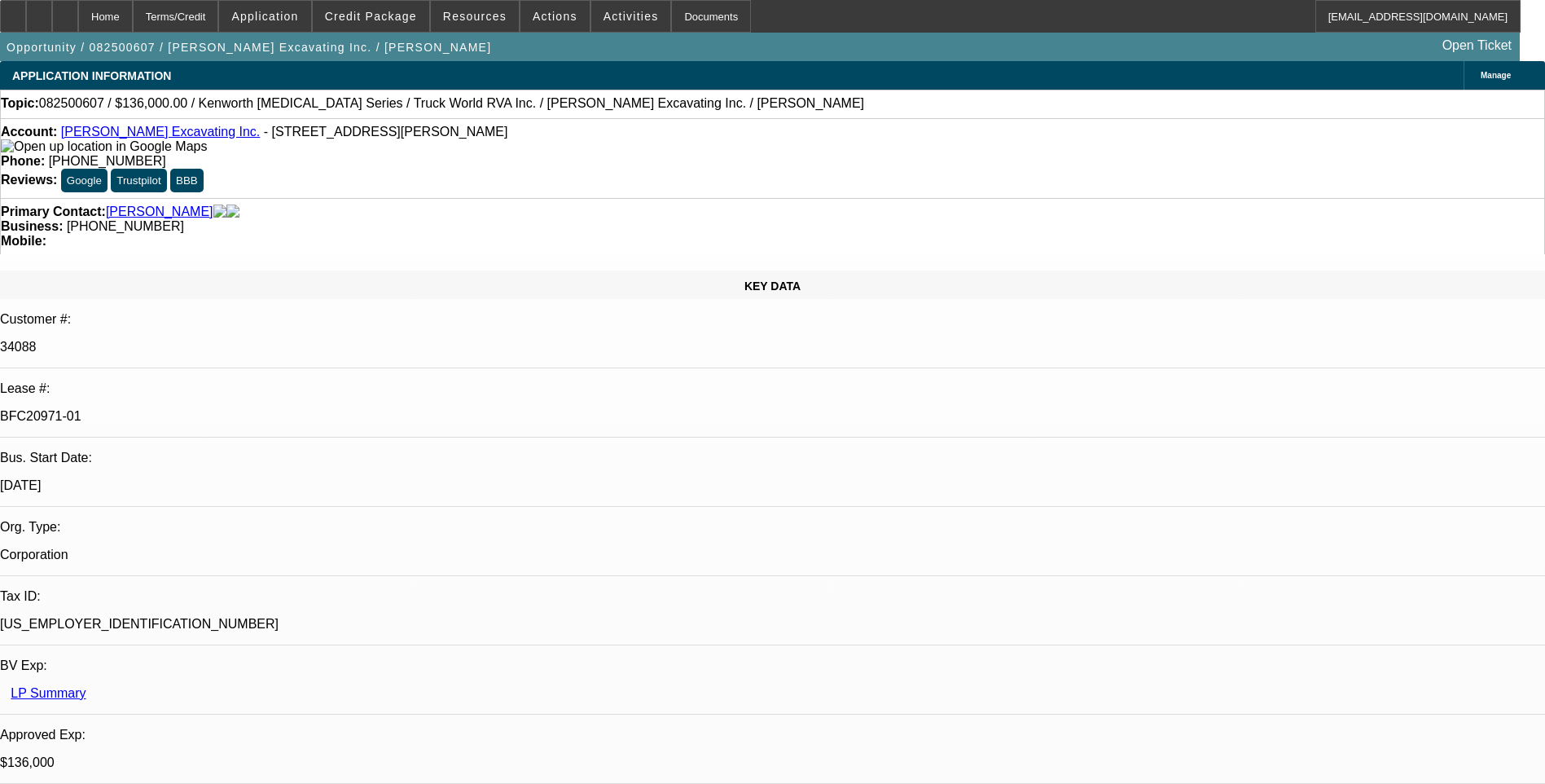
select select "1"
select select "6"
select select "1"
select select "6"
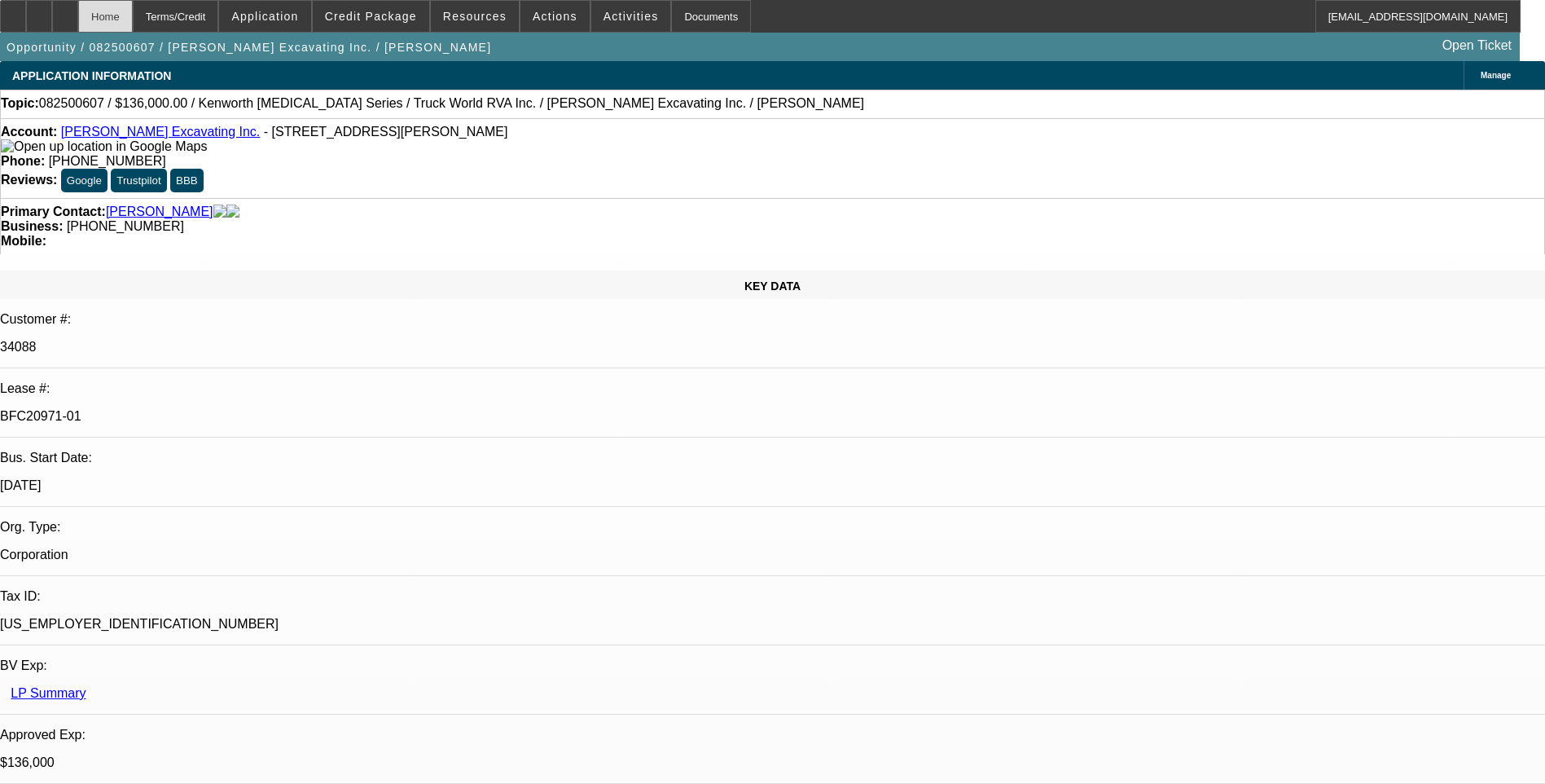
drag, startPoint x: 39, startPoint y: 18, endPoint x: 139, endPoint y: 12, distance: 100.2
click at [26, 18] on div at bounding box center [13, 16] width 26 height 33
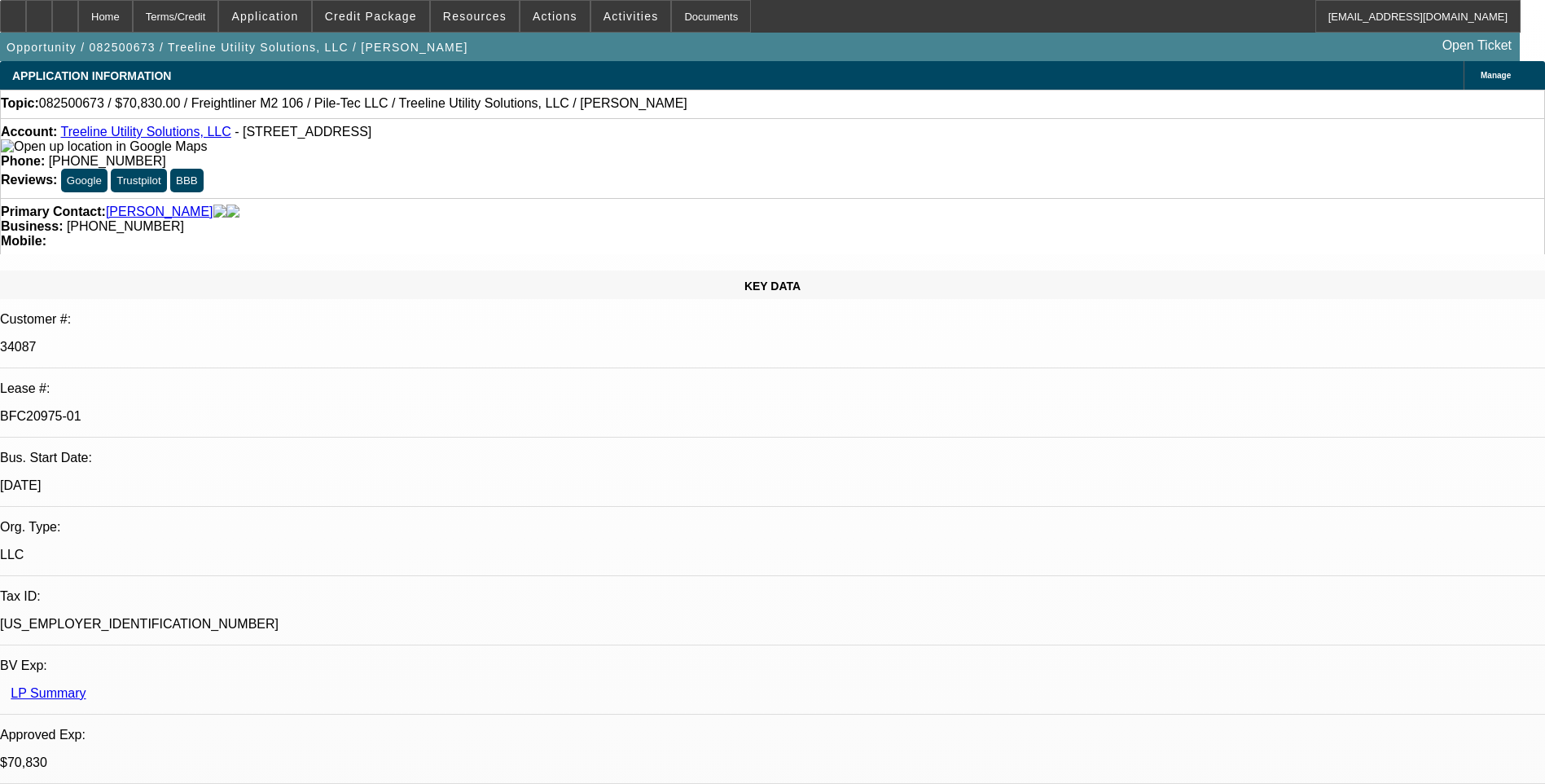
select select "0"
select select "2"
select select "0"
select select "2"
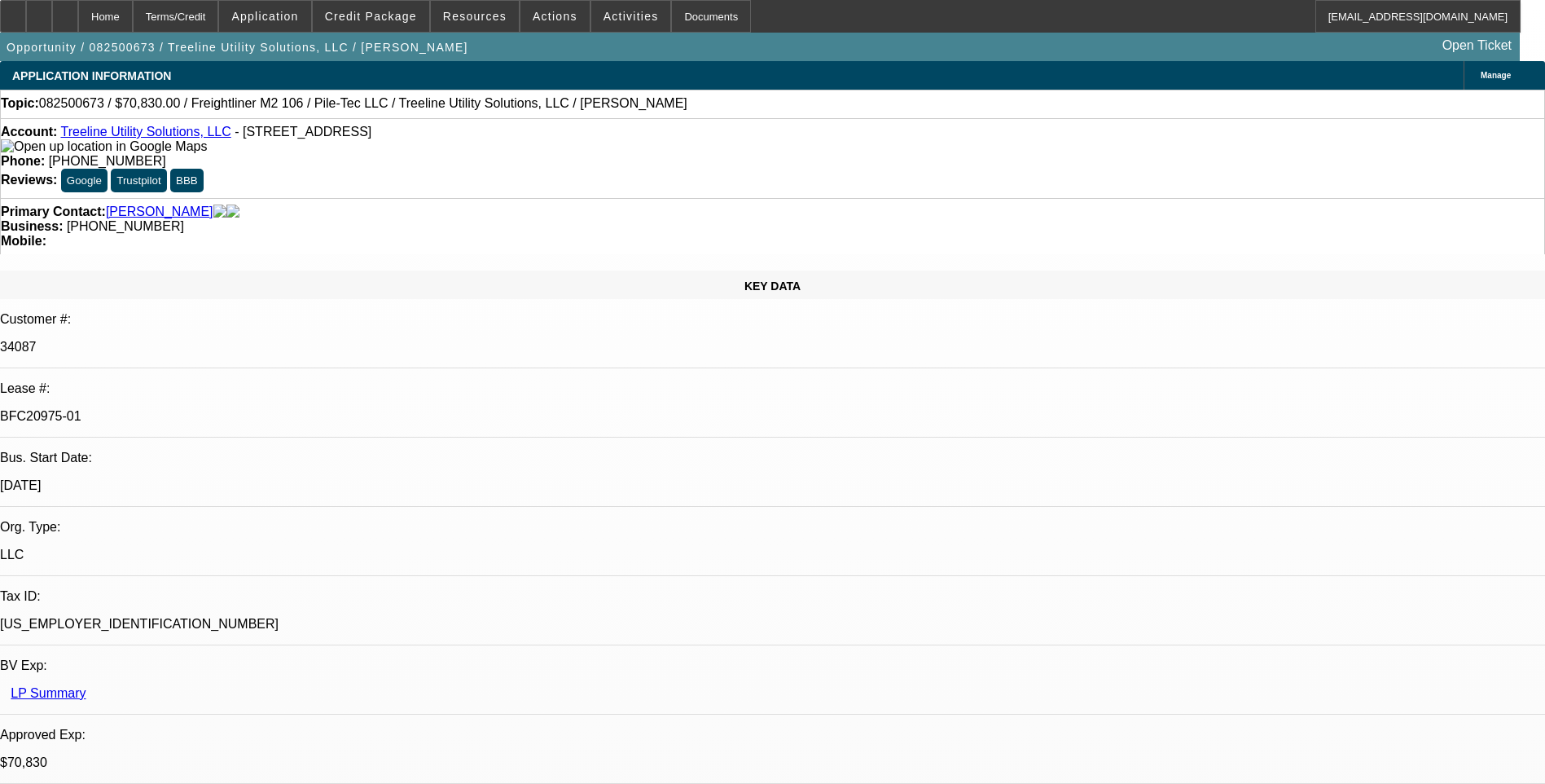
select select "0"
select select "2"
select select "0"
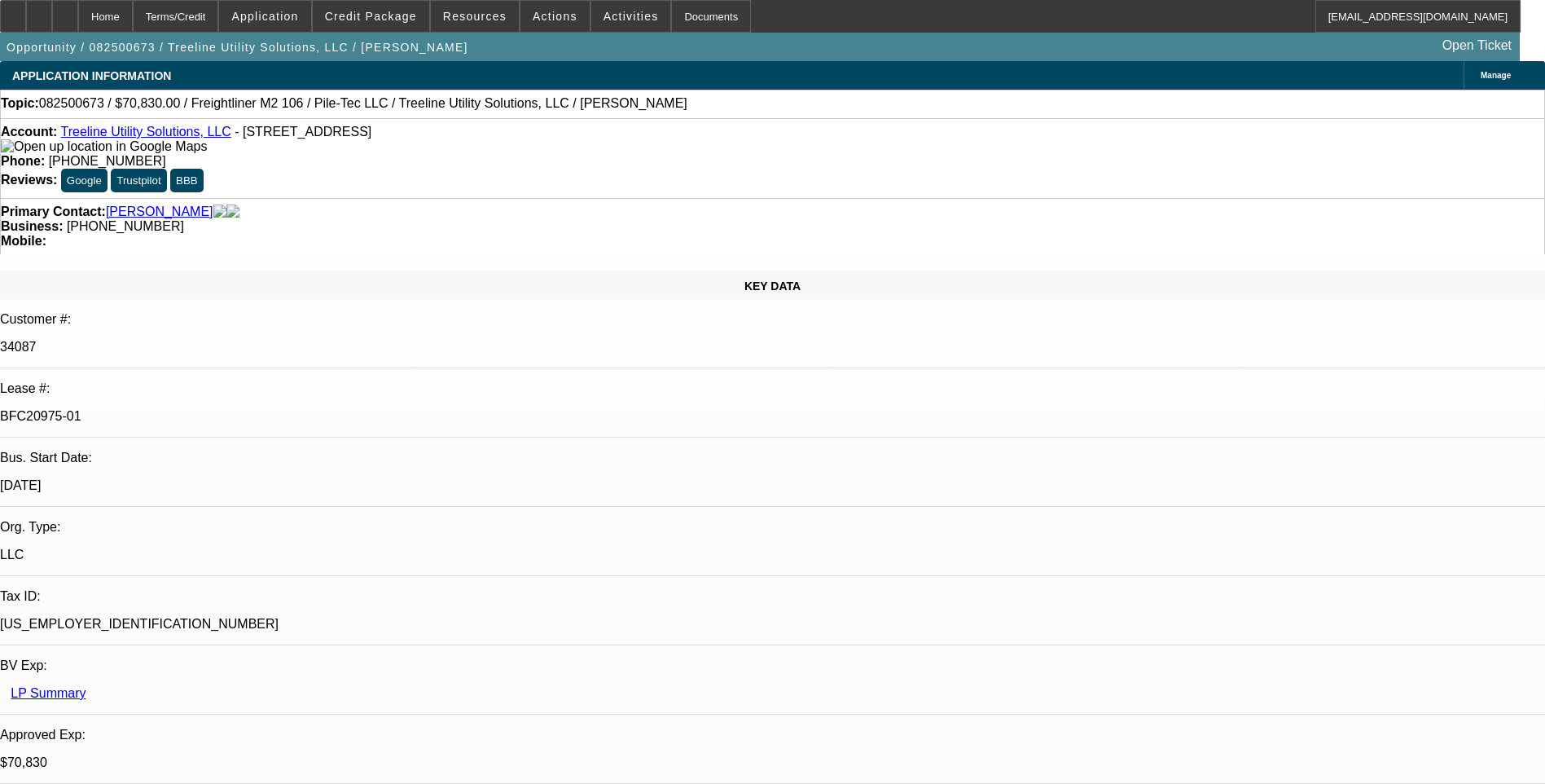
select select "2"
select select "0"
select select "1"
select select "2"
select select "6"
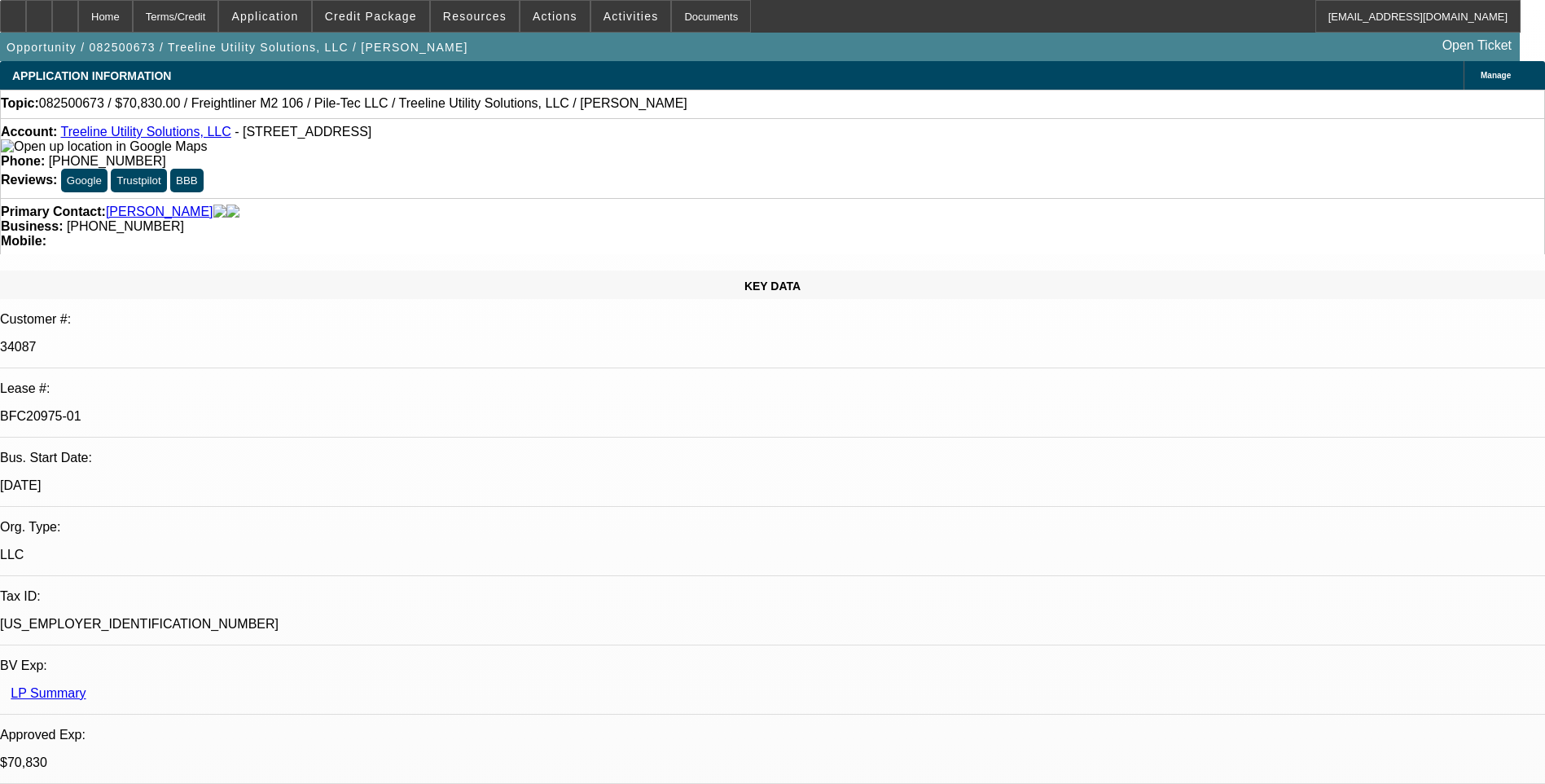
select select "1"
select select "2"
select select "6"
select select "1"
select select "2"
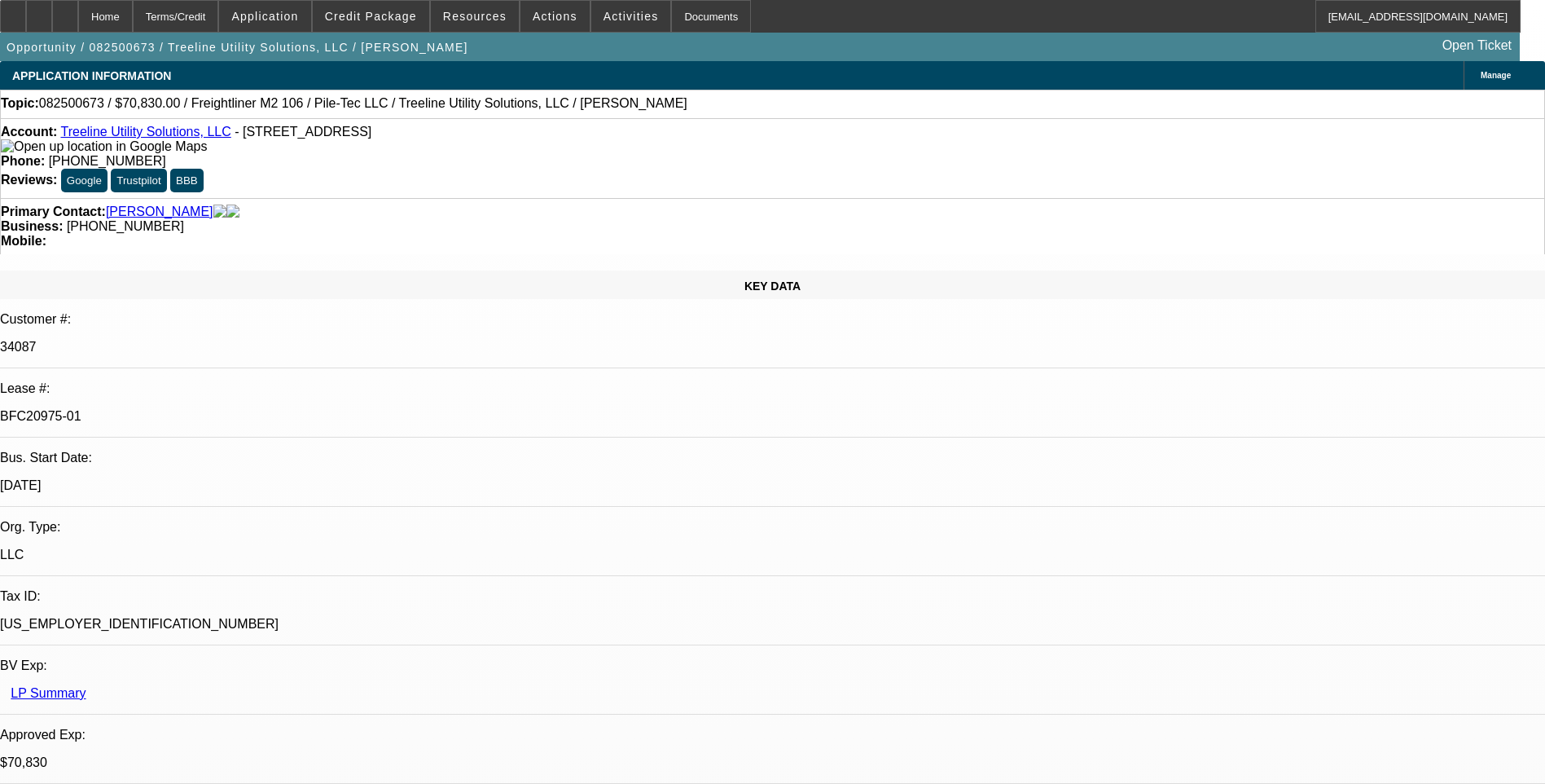
select select "6"
select select "1"
select select "2"
select select "6"
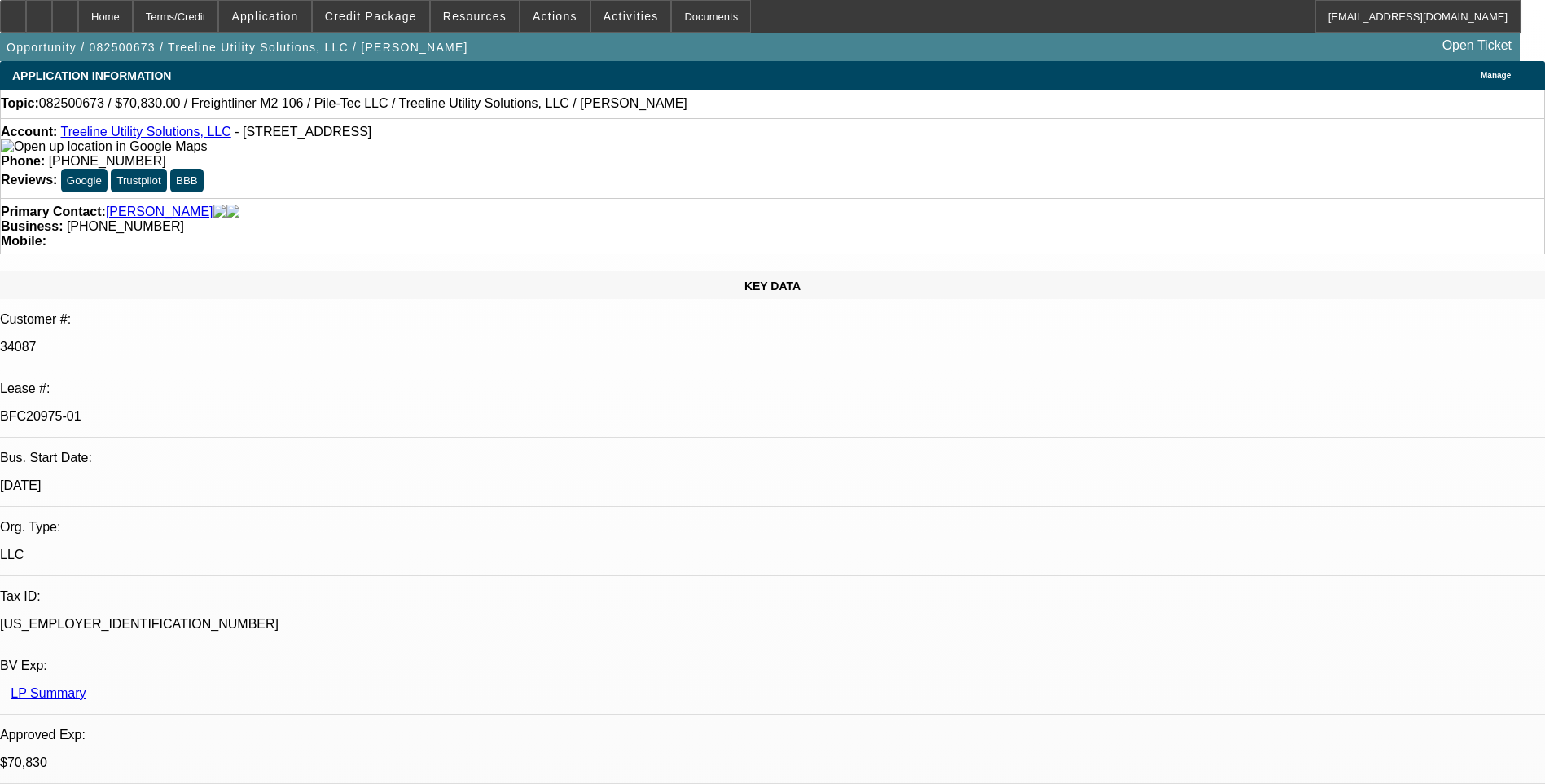
click at [13, 11] on icon at bounding box center [13, 11] width 0 height 0
drag, startPoint x: 1063, startPoint y: 95, endPoint x: 1063, endPoint y: 104, distance: 9.0
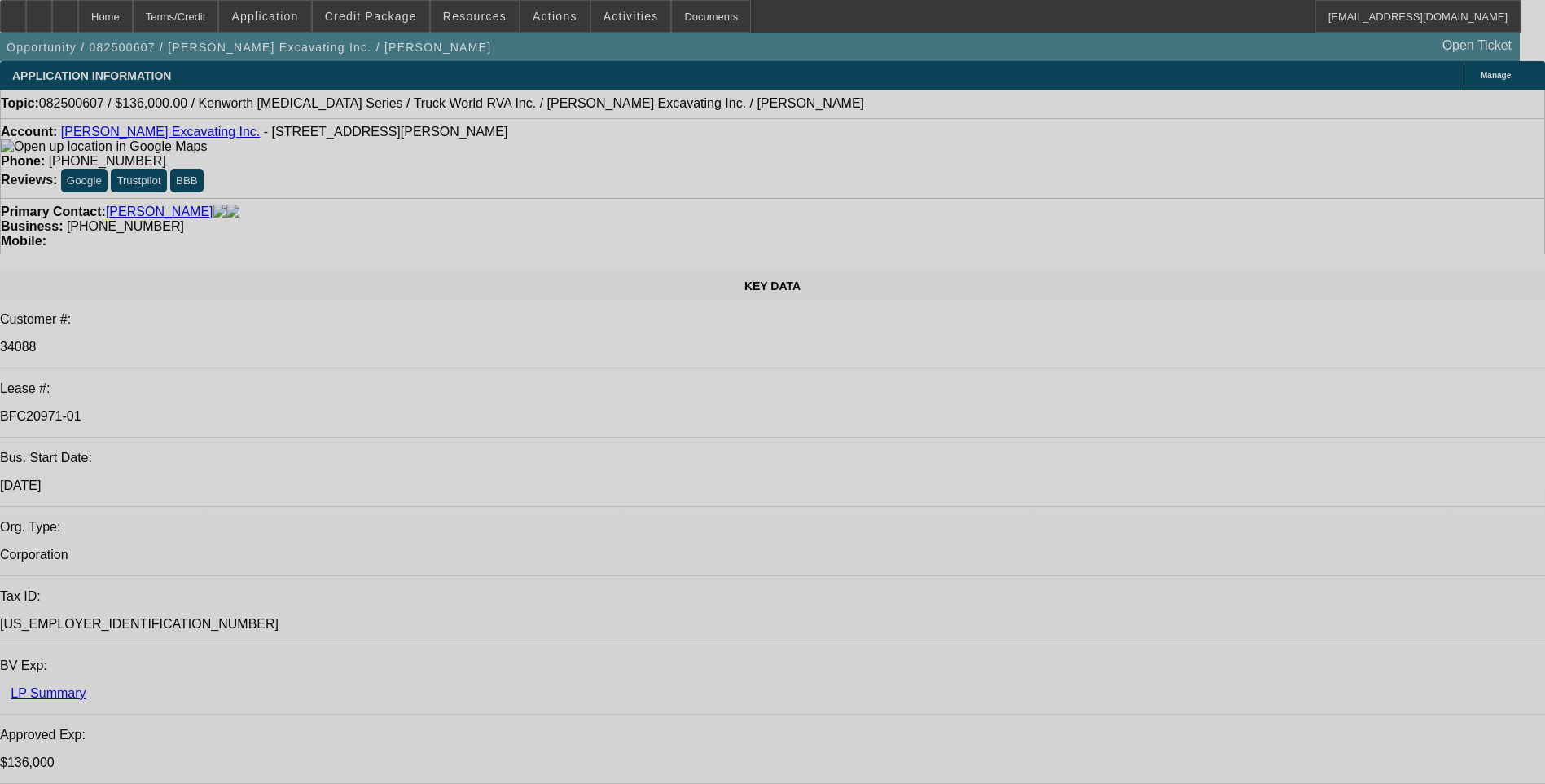
select select "0"
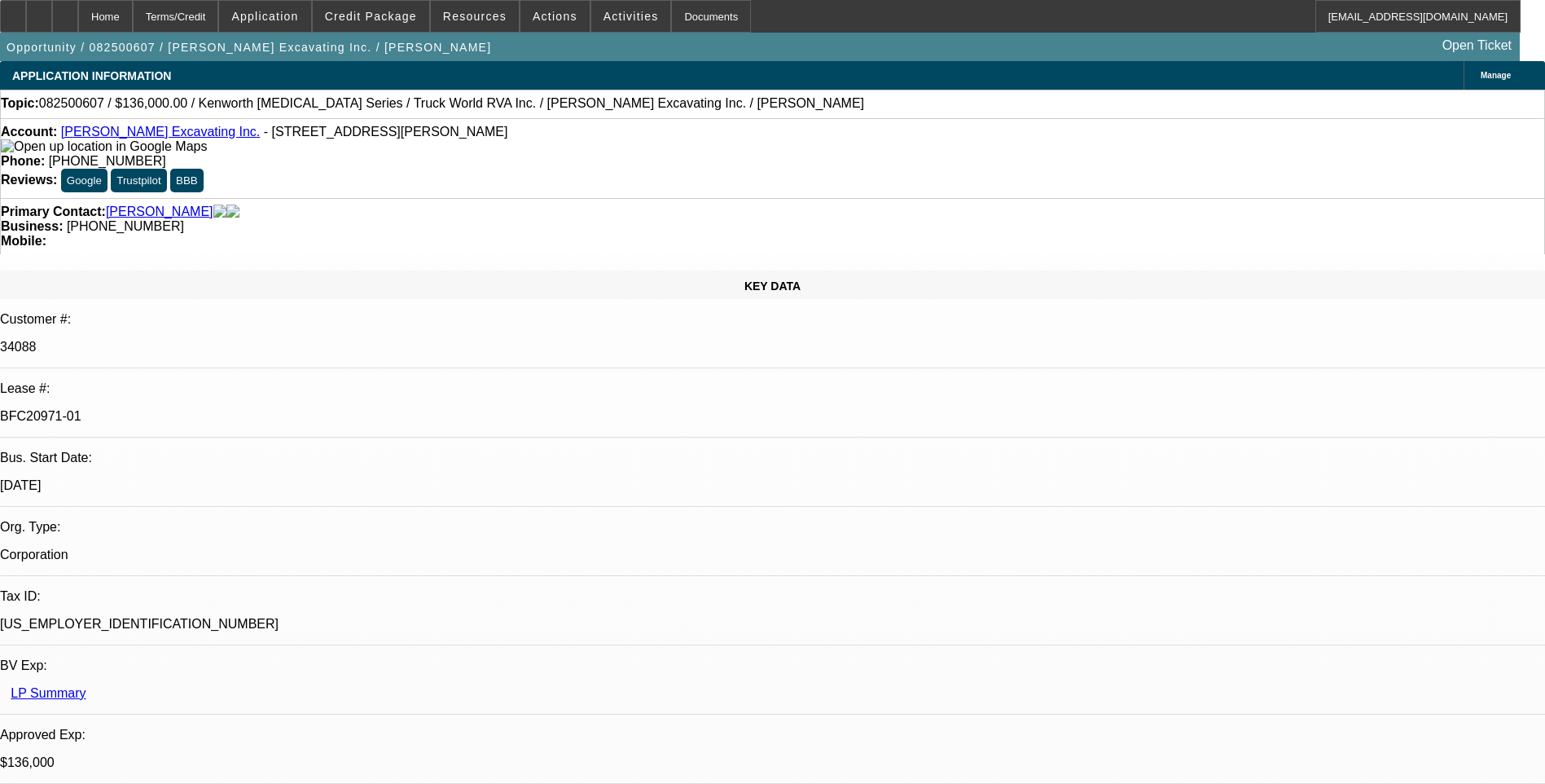
select select "0"
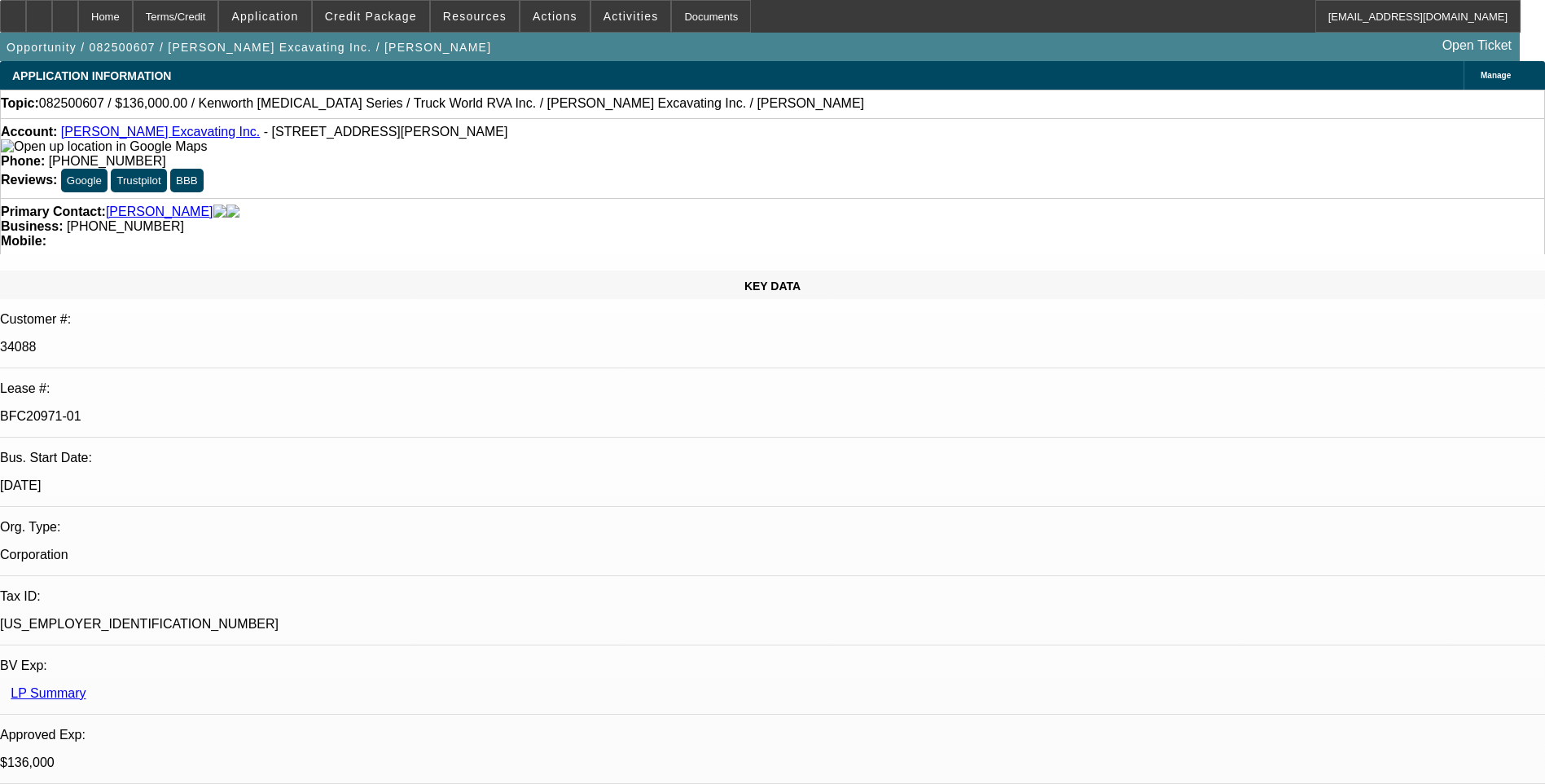
select select "0"
select select "1"
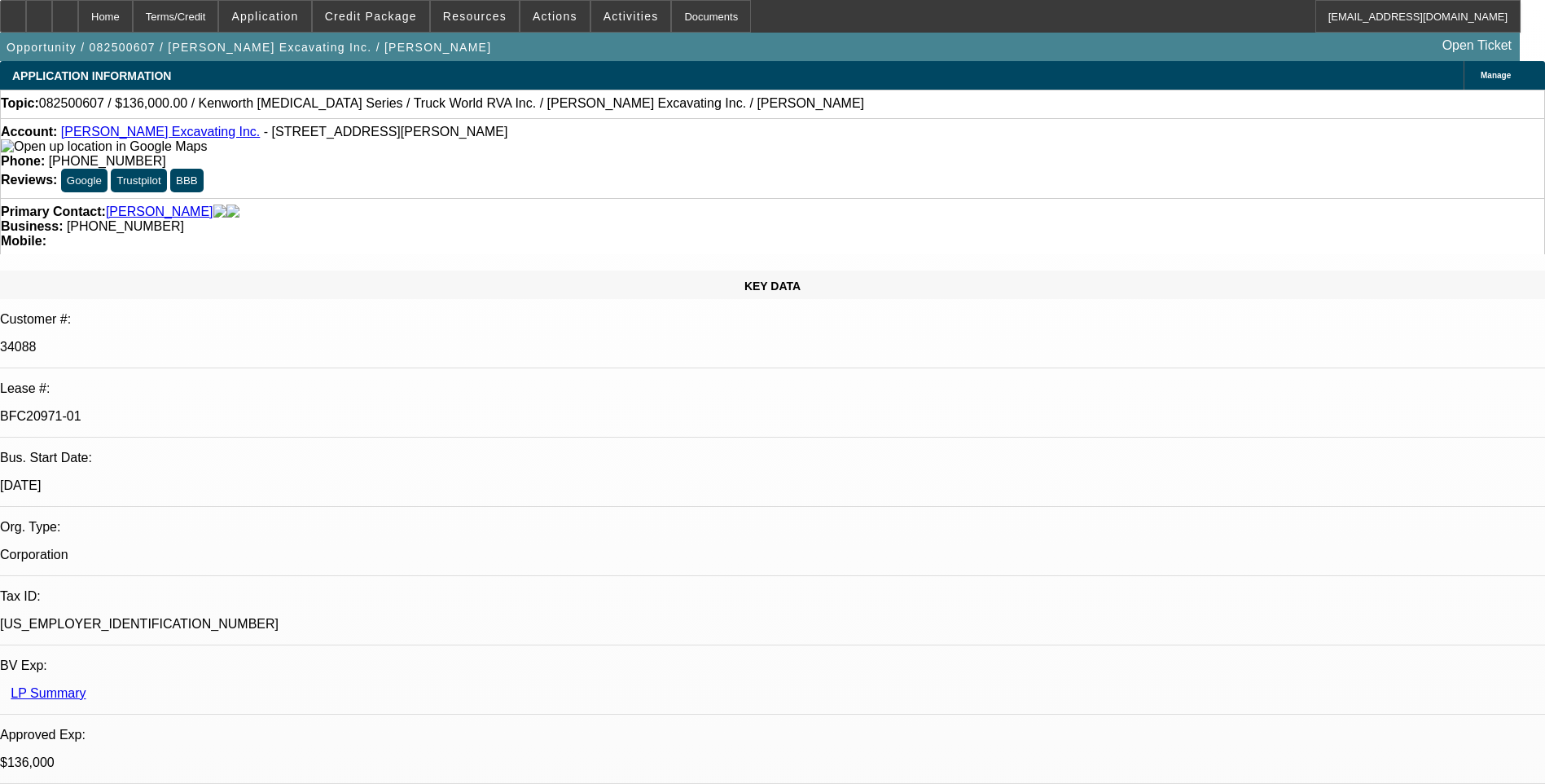
select select "6"
select select "1"
select select "6"
select select "1"
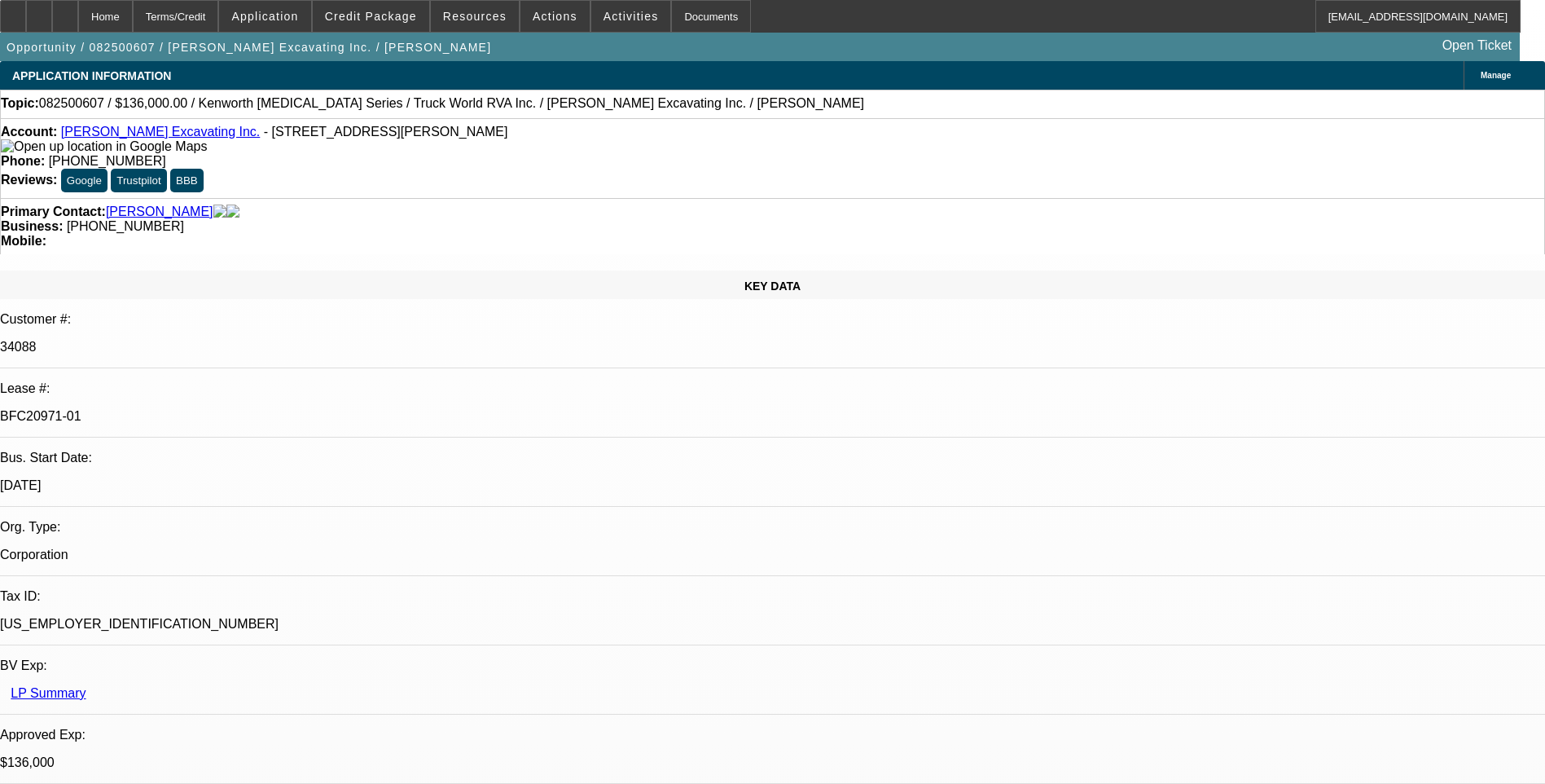
select select "1"
select select "6"
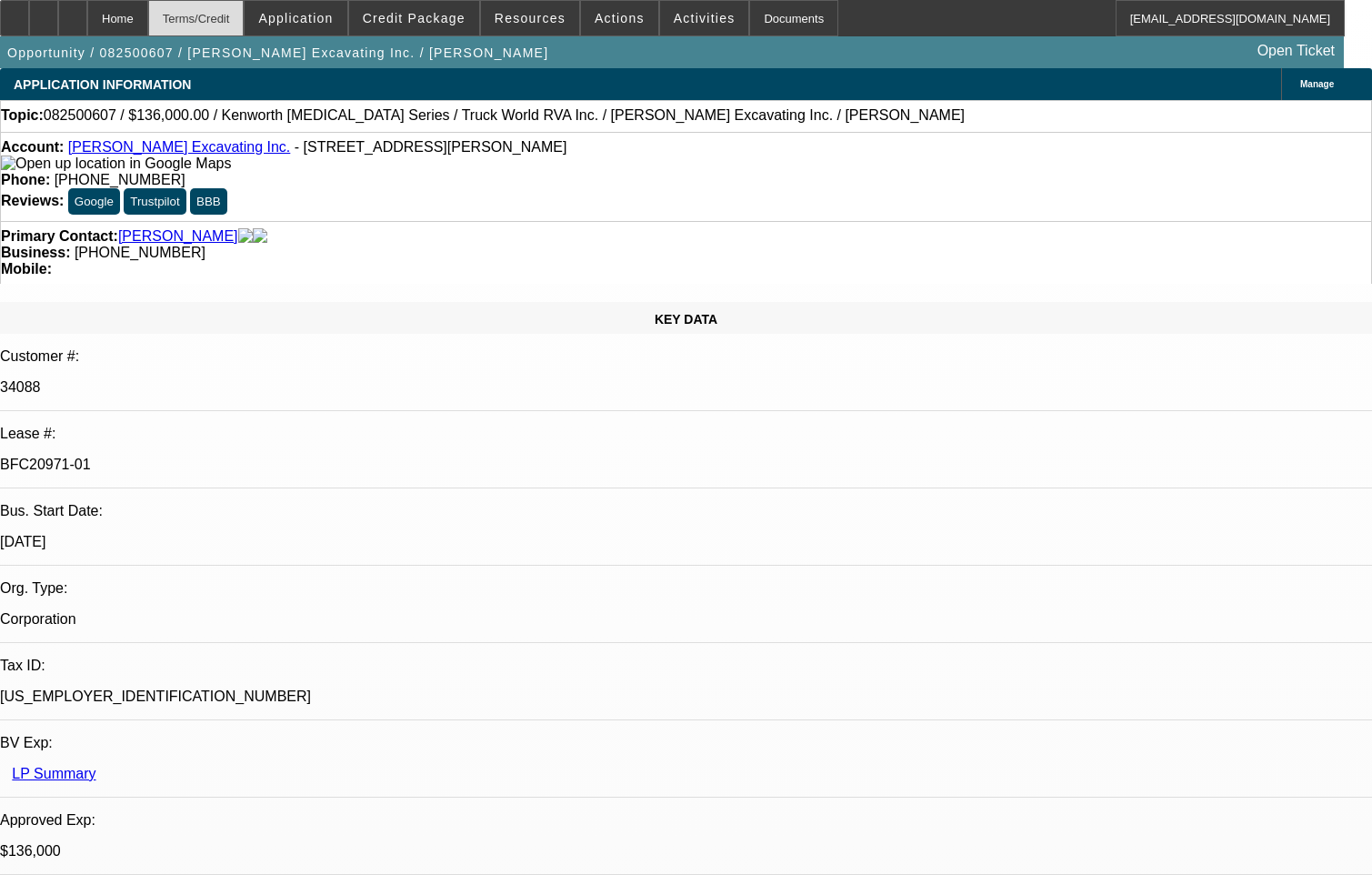
click at [245, 4] on div "Terms/Credit" at bounding box center [196, 18] width 96 height 37
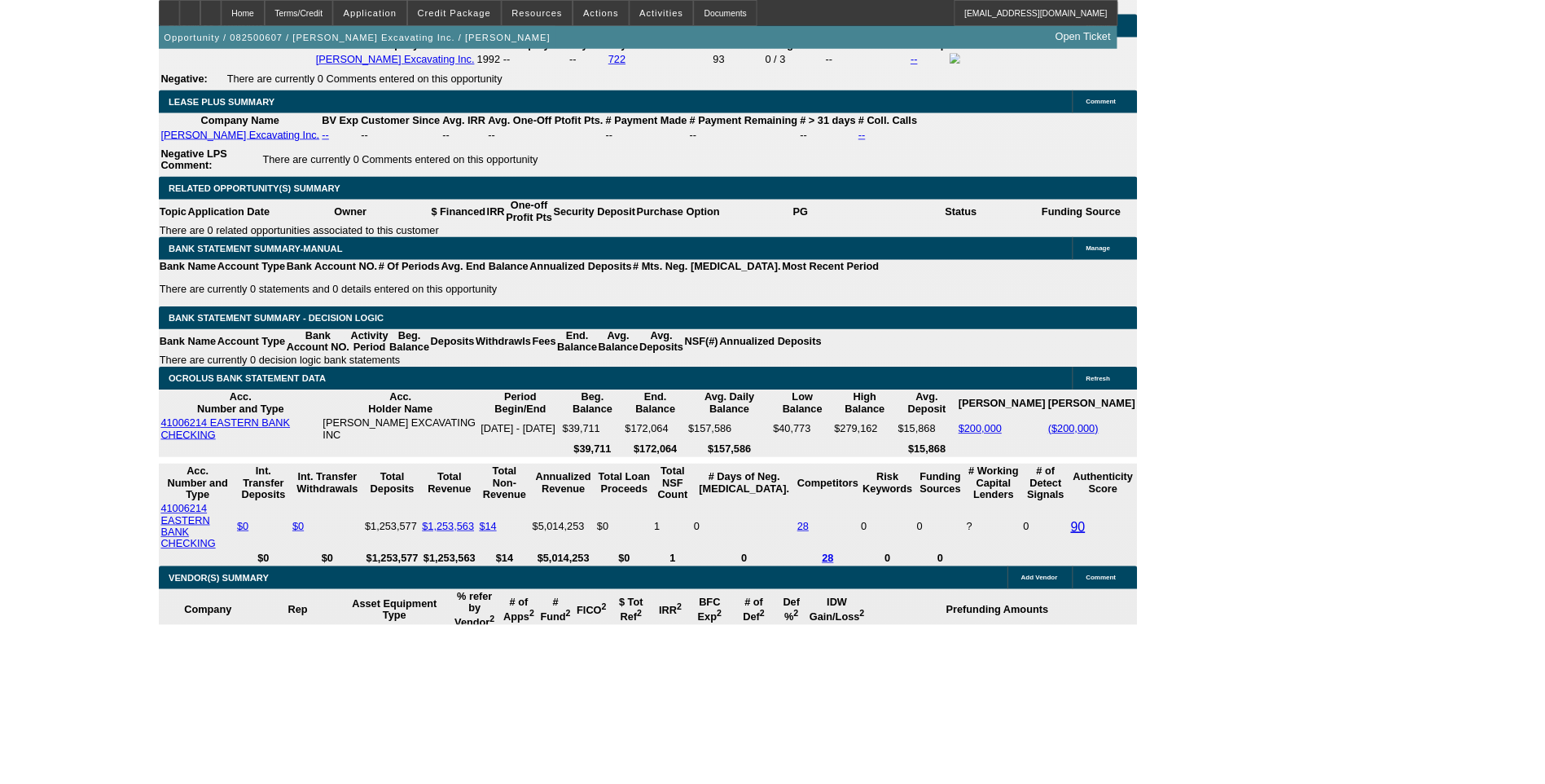
scroll to position [2563, 0]
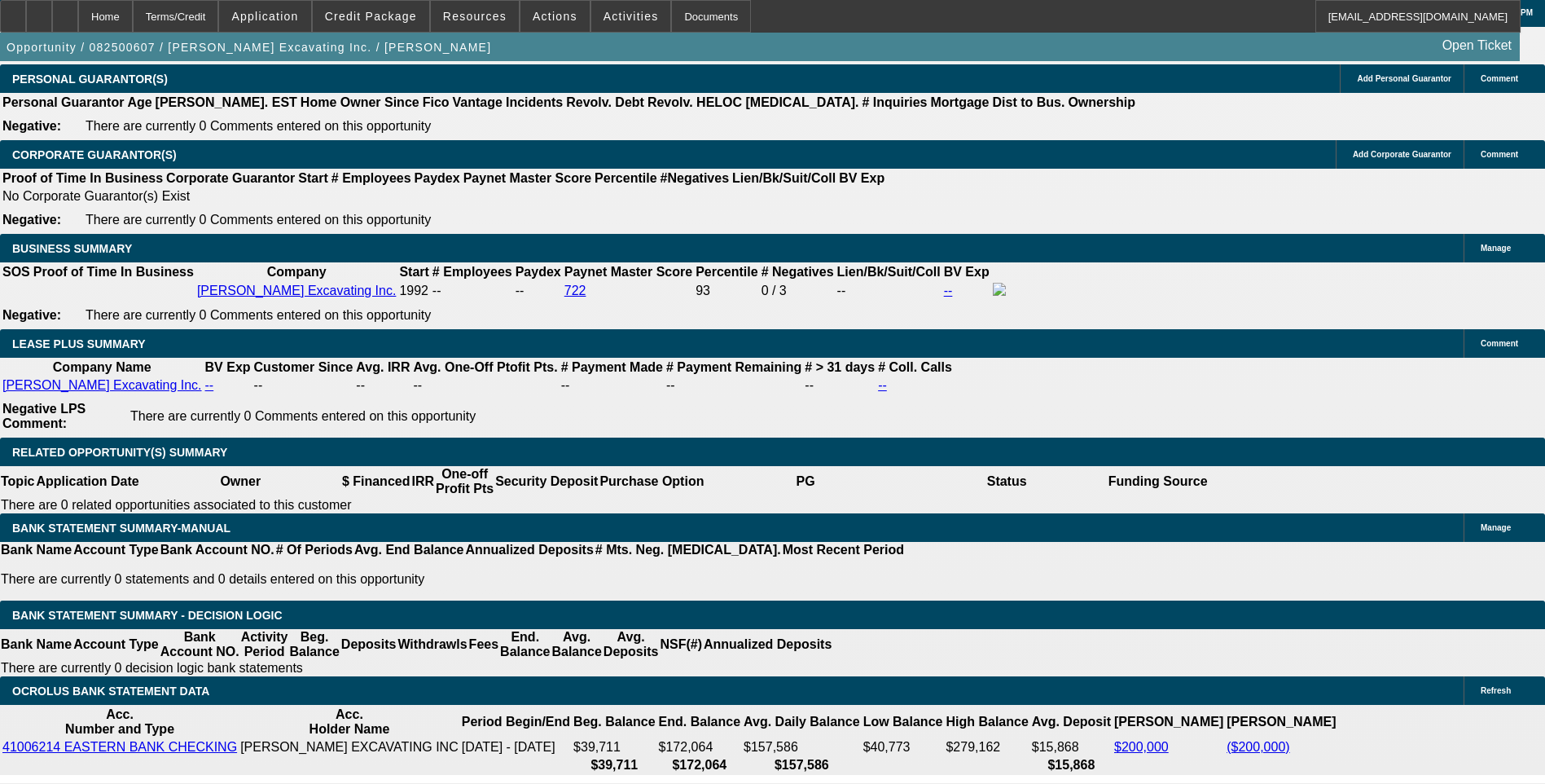
drag, startPoint x: 1399, startPoint y: 102, endPoint x: 1389, endPoint y: 106, distance: 10.8
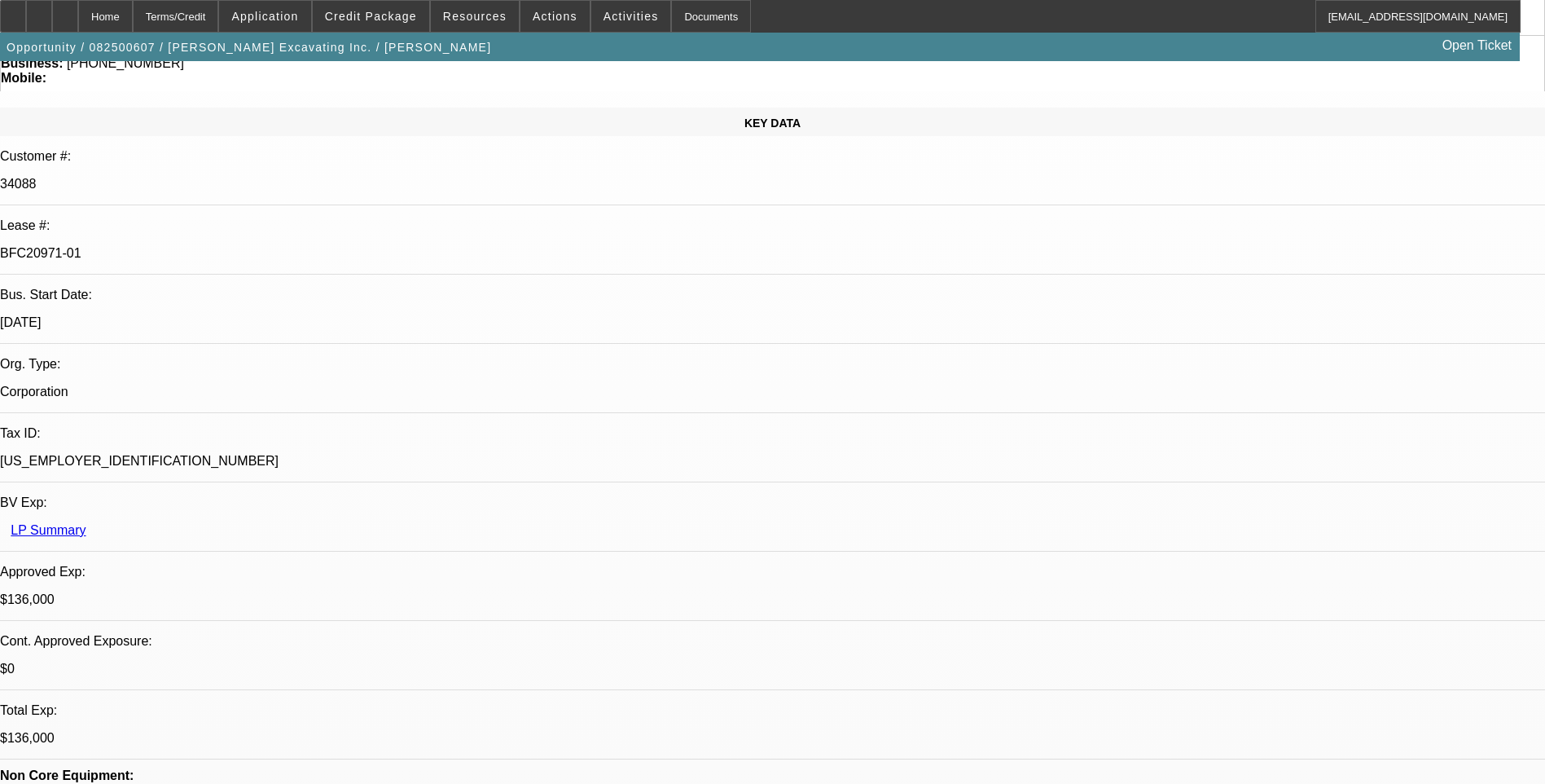
scroll to position [0, 0]
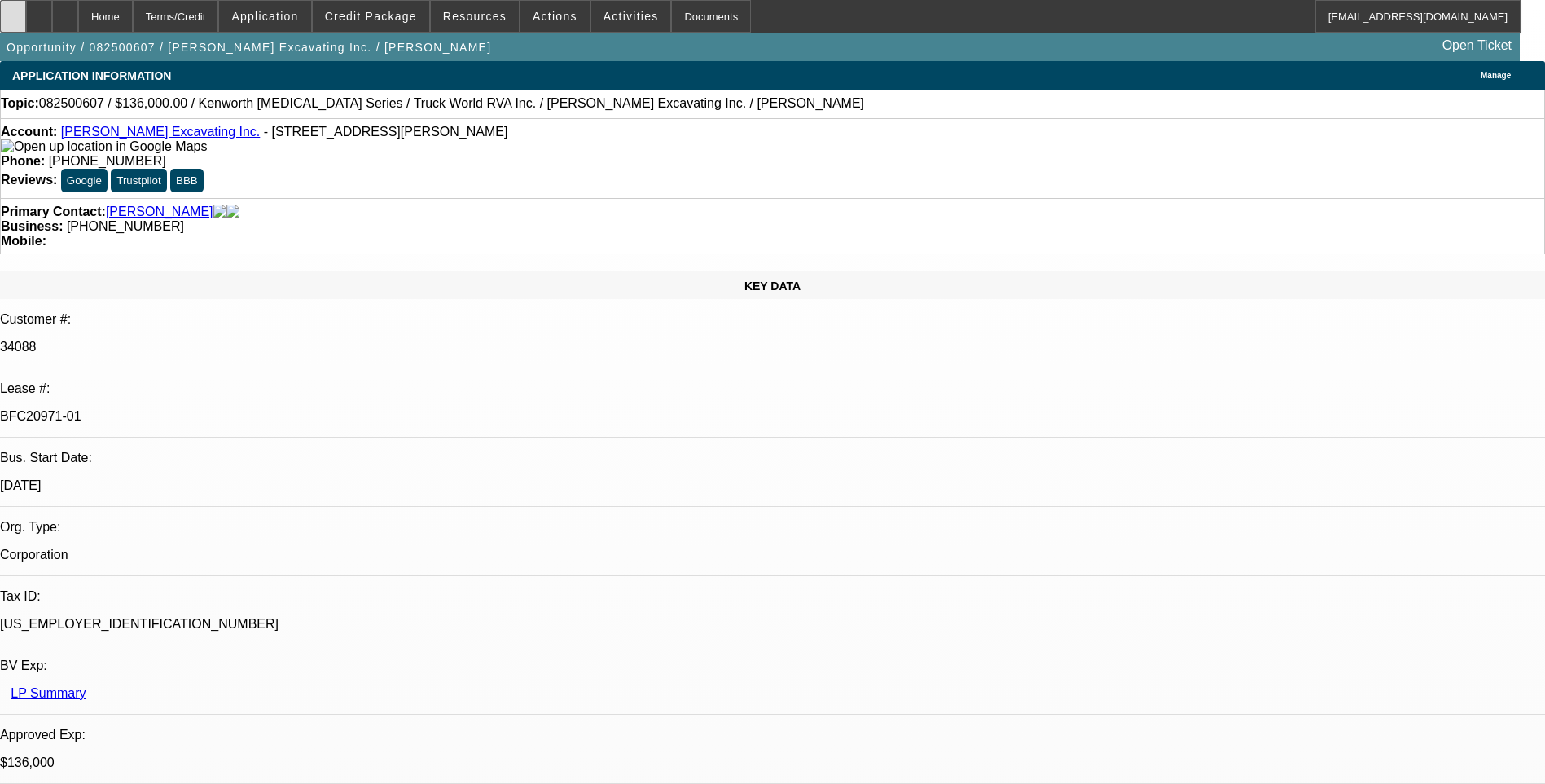
click at [26, 25] on div at bounding box center [13, 16] width 26 height 33
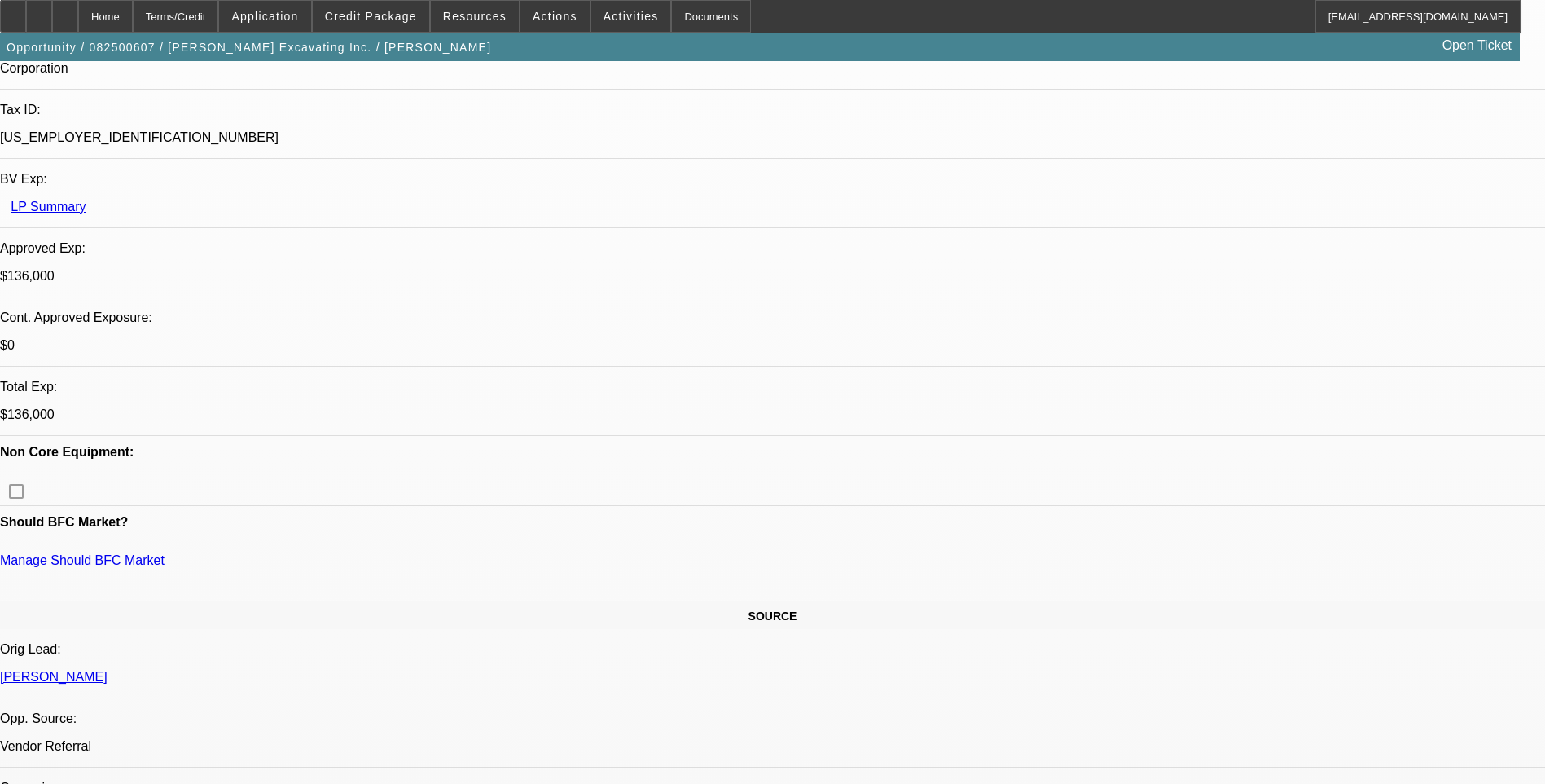
scroll to position [408, 0]
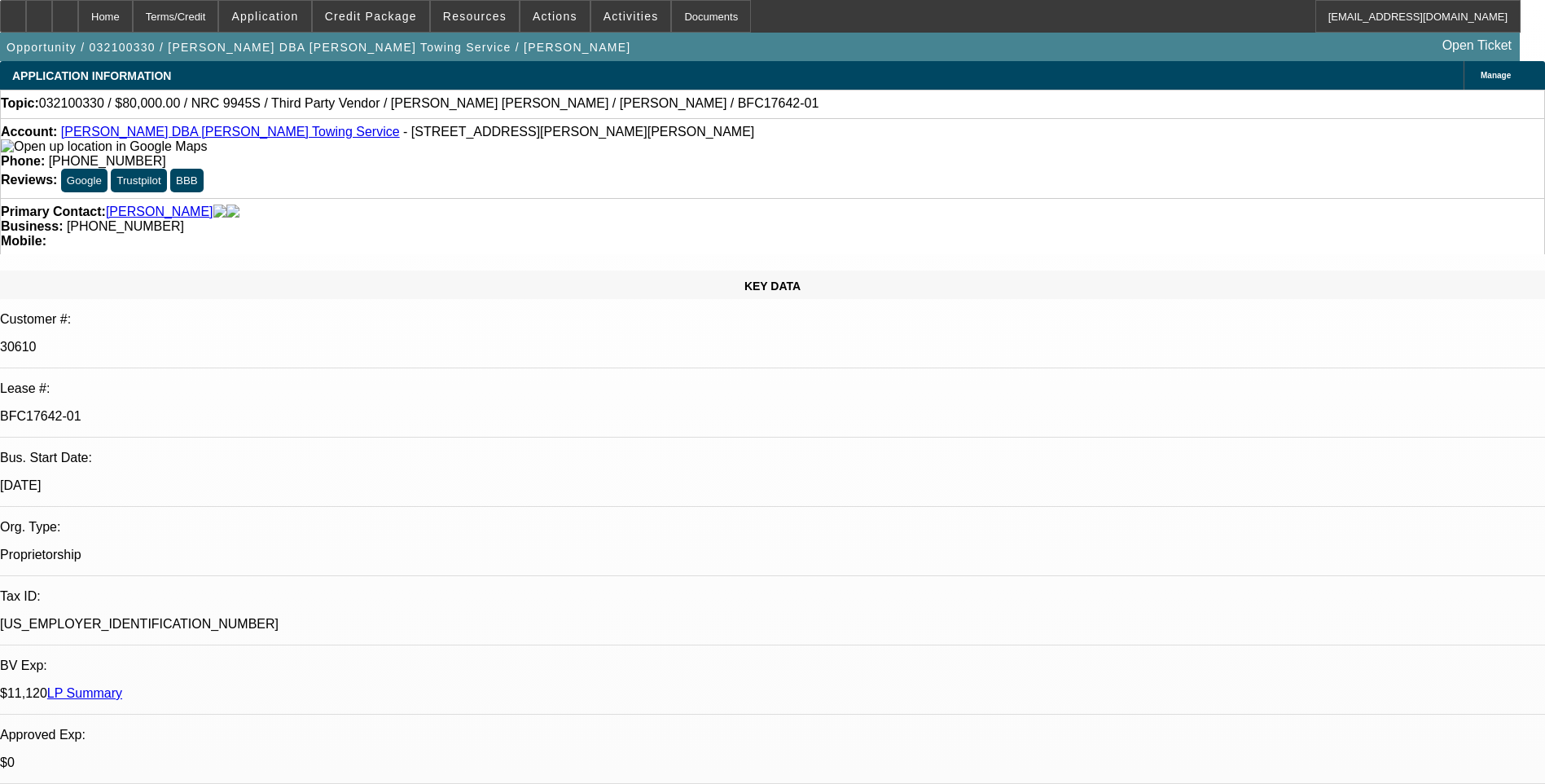
select select "0.2"
select select "2"
select select "0"
select select "0.2"
select select "2"
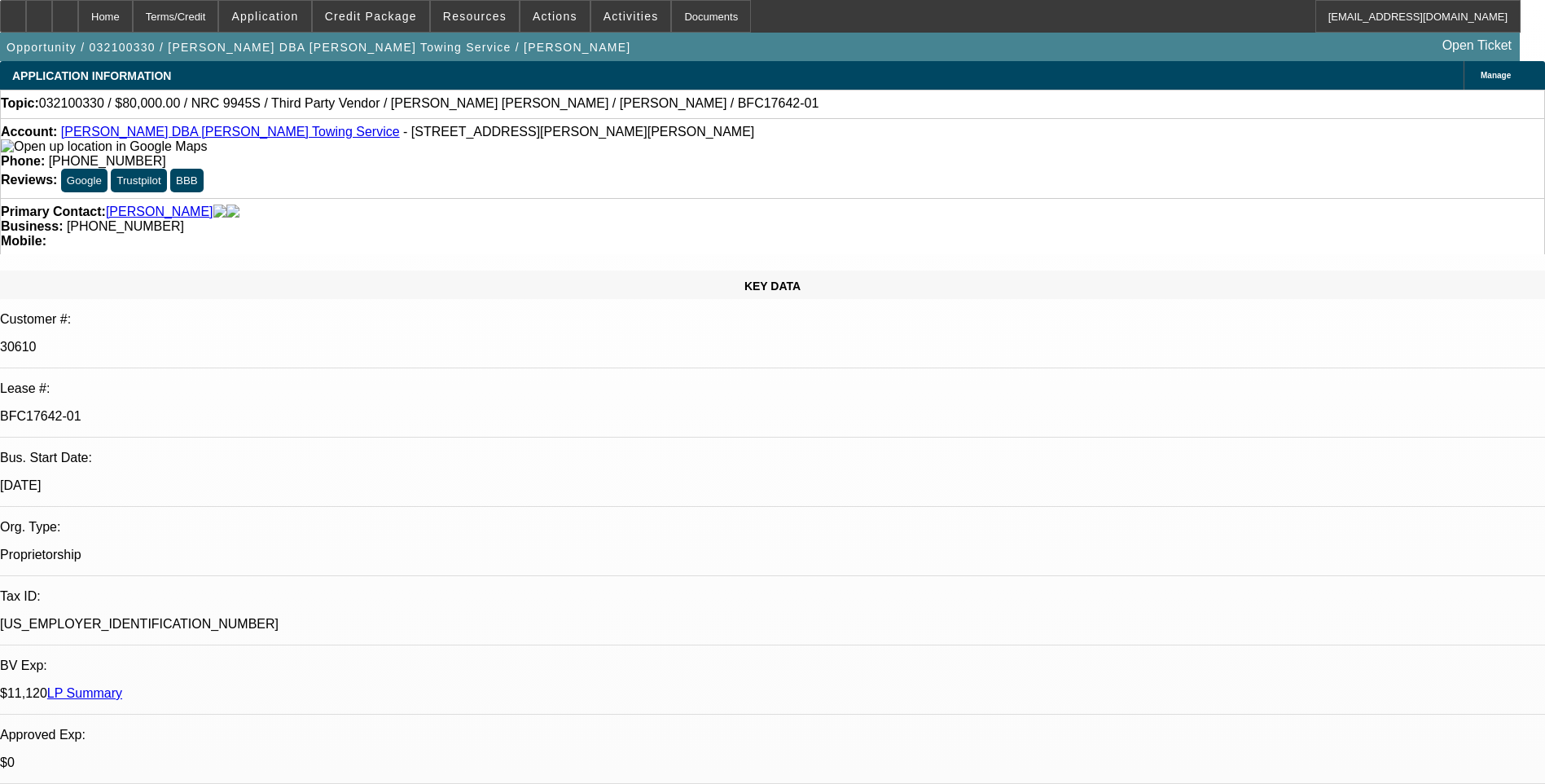
select select "0"
select select "0.2"
select select "2"
select select "0"
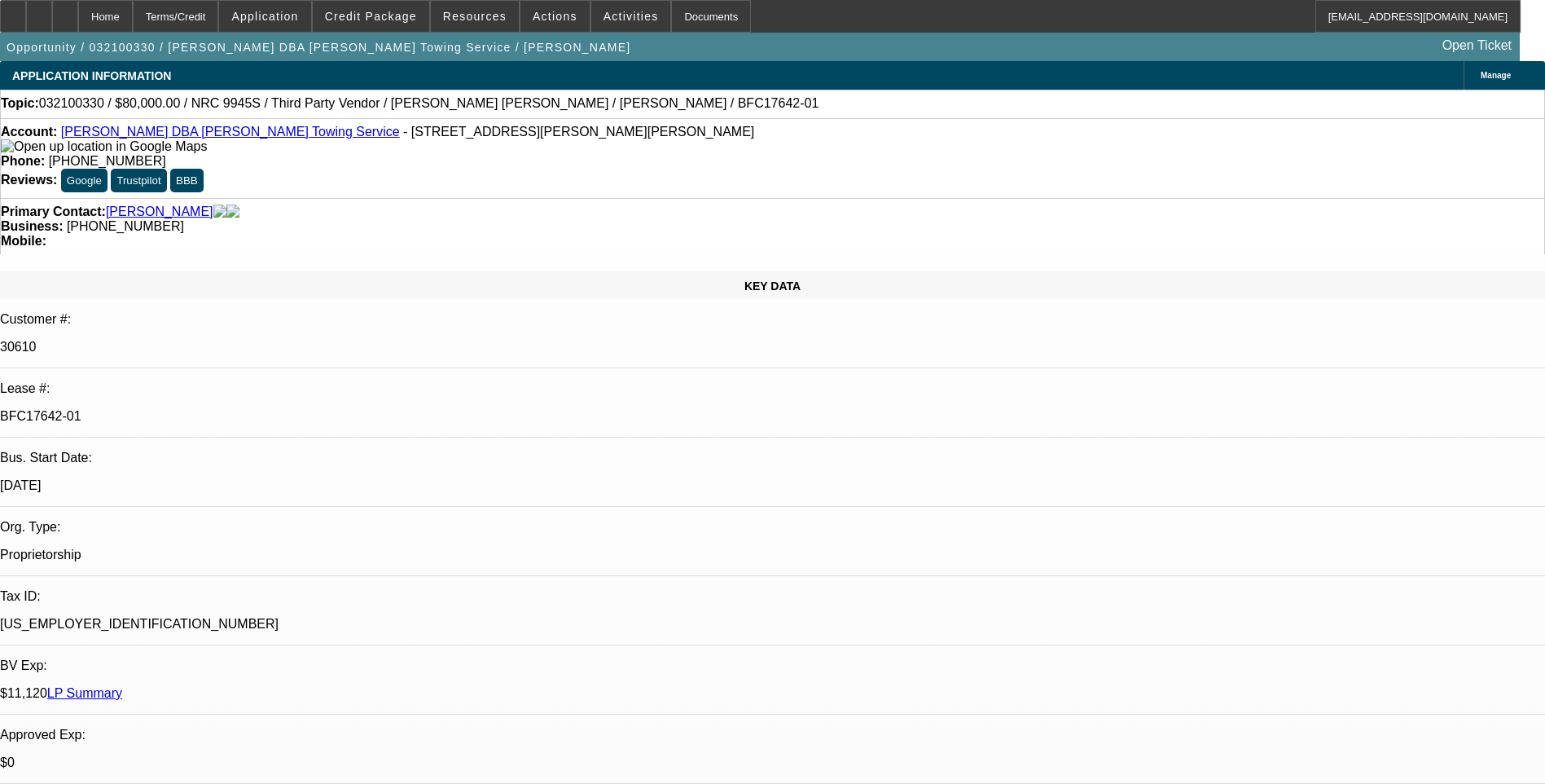
select select "2"
select select "0"
select select "1"
select select "2"
select select "6"
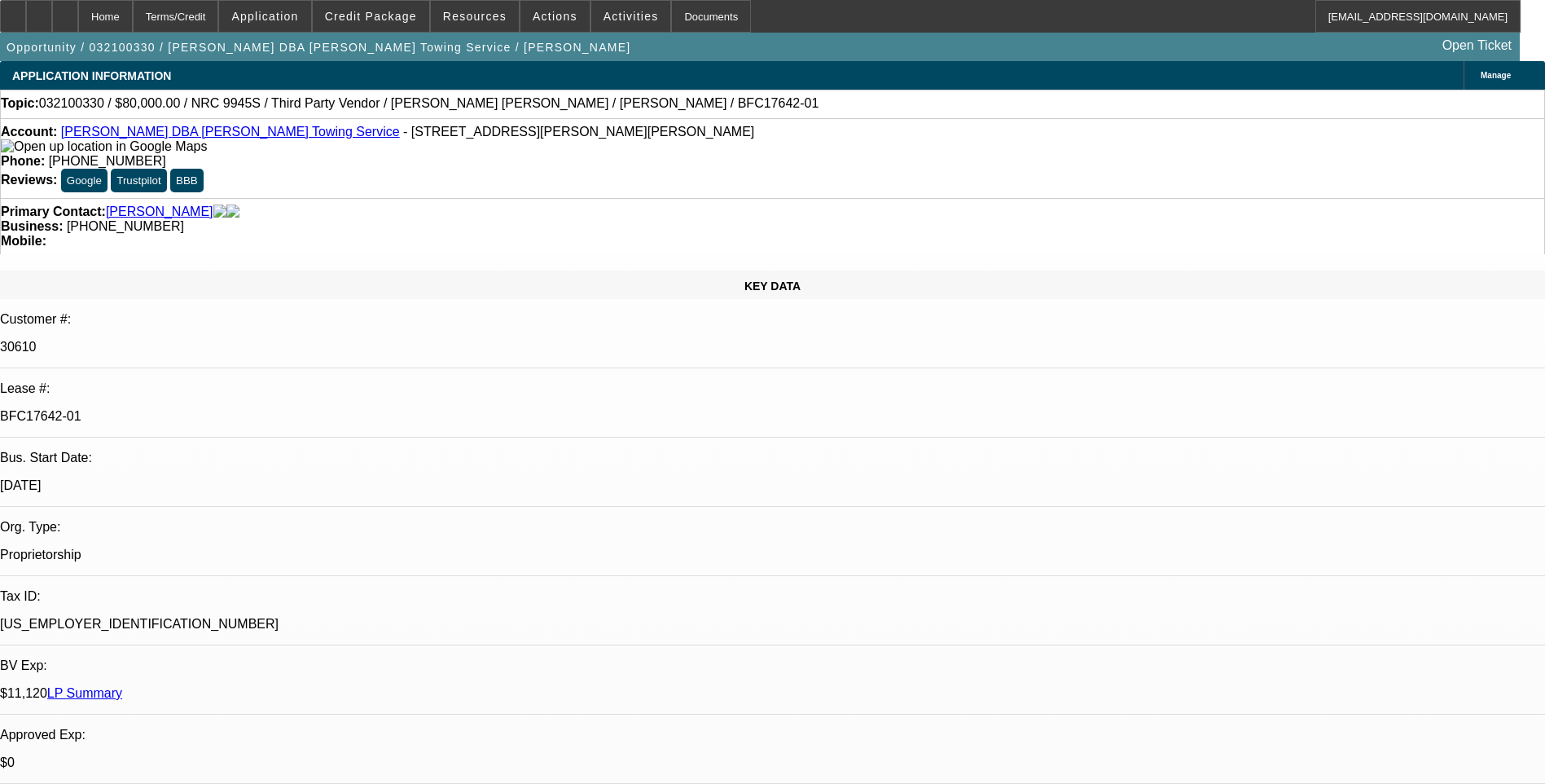
select select "1"
select select "2"
select select "6"
select select "1"
select select "2"
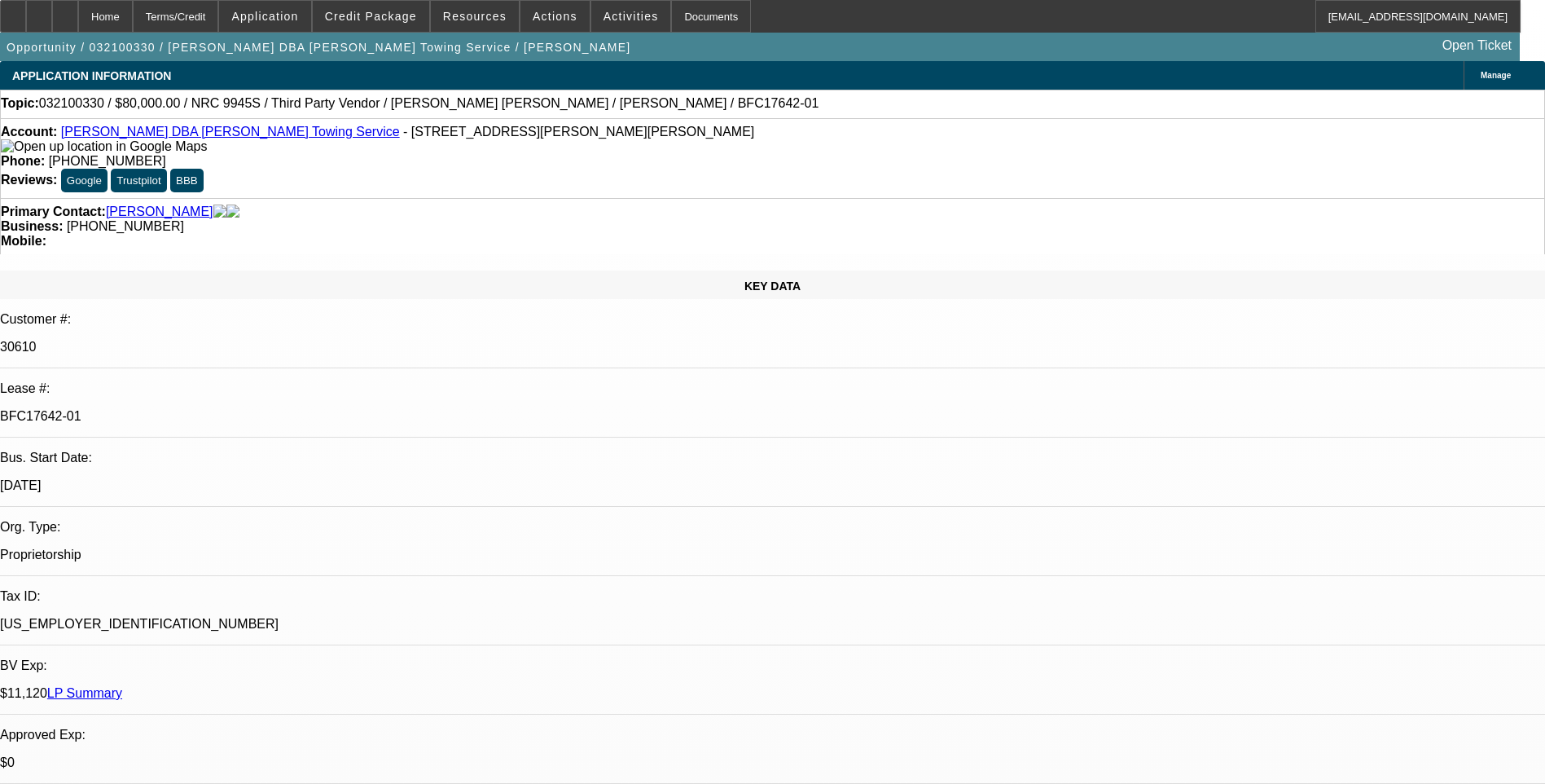
select select "6"
select select "1"
select select "2"
select select "6"
drag, startPoint x: 193, startPoint y: 252, endPoint x: 222, endPoint y: 252, distance: 29.0
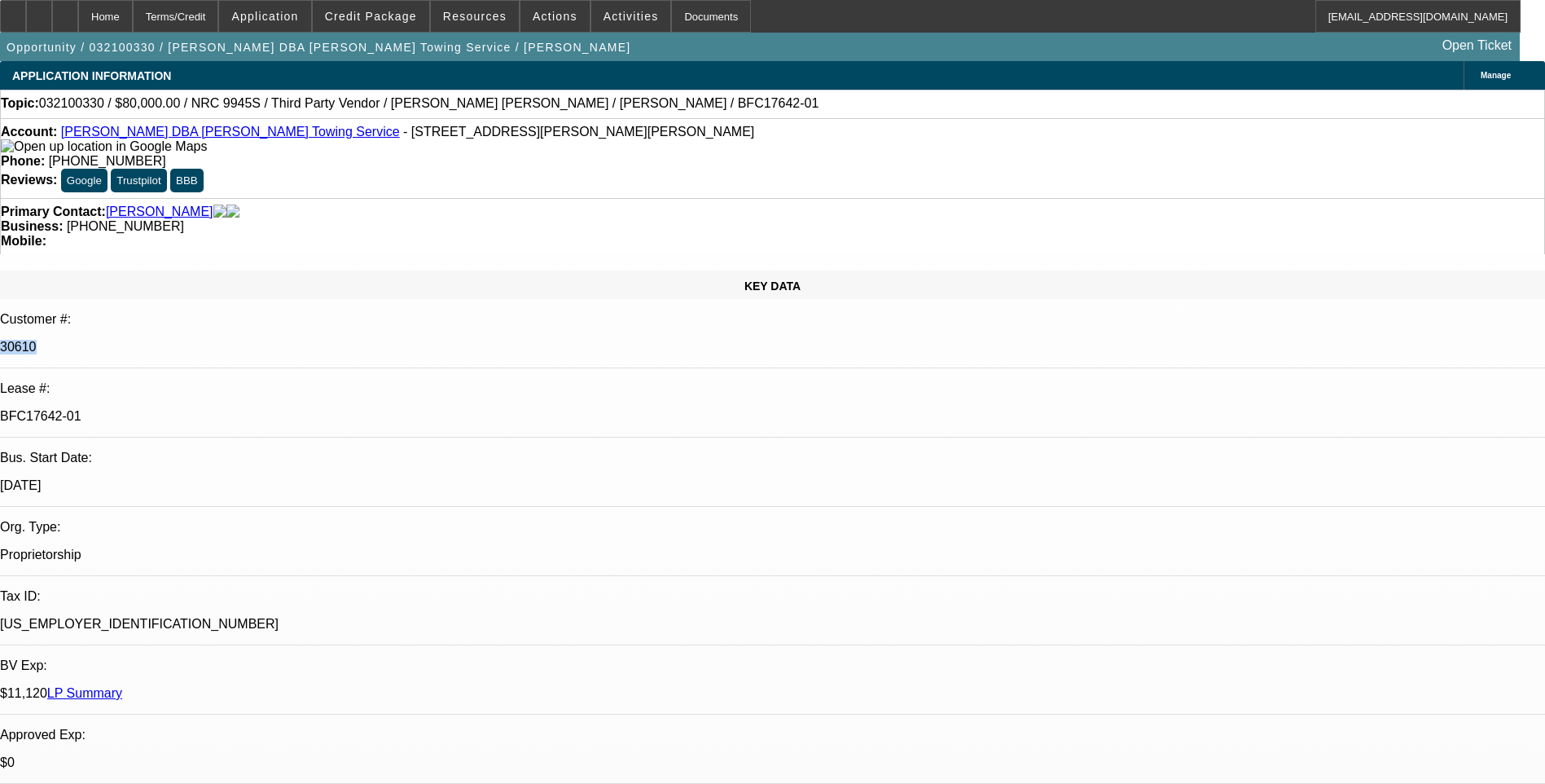
click at [222, 339] on p "30610" at bounding box center [772, 347] width 1545 height 15
copy p "30610"
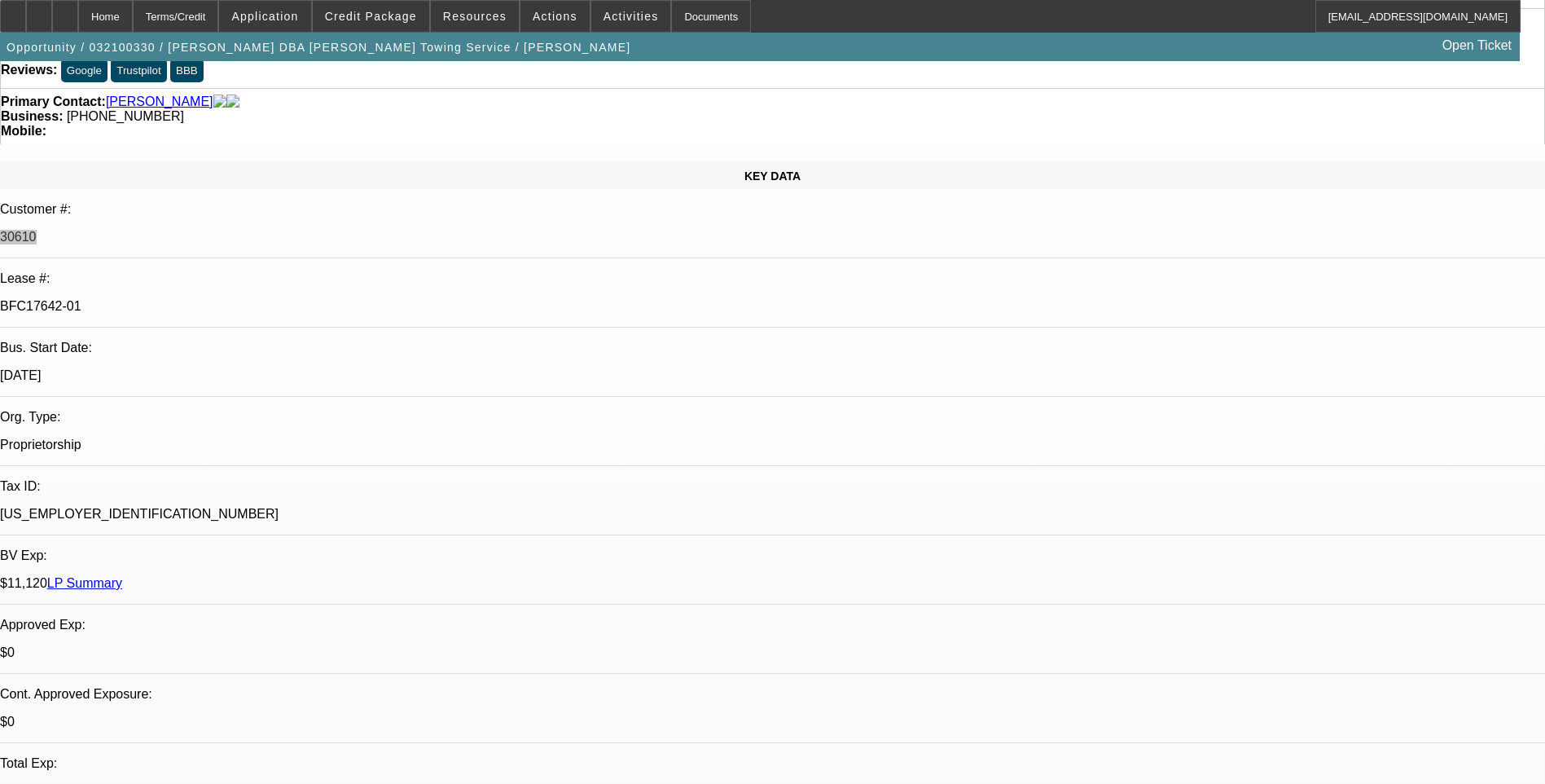
scroll to position [81, 0]
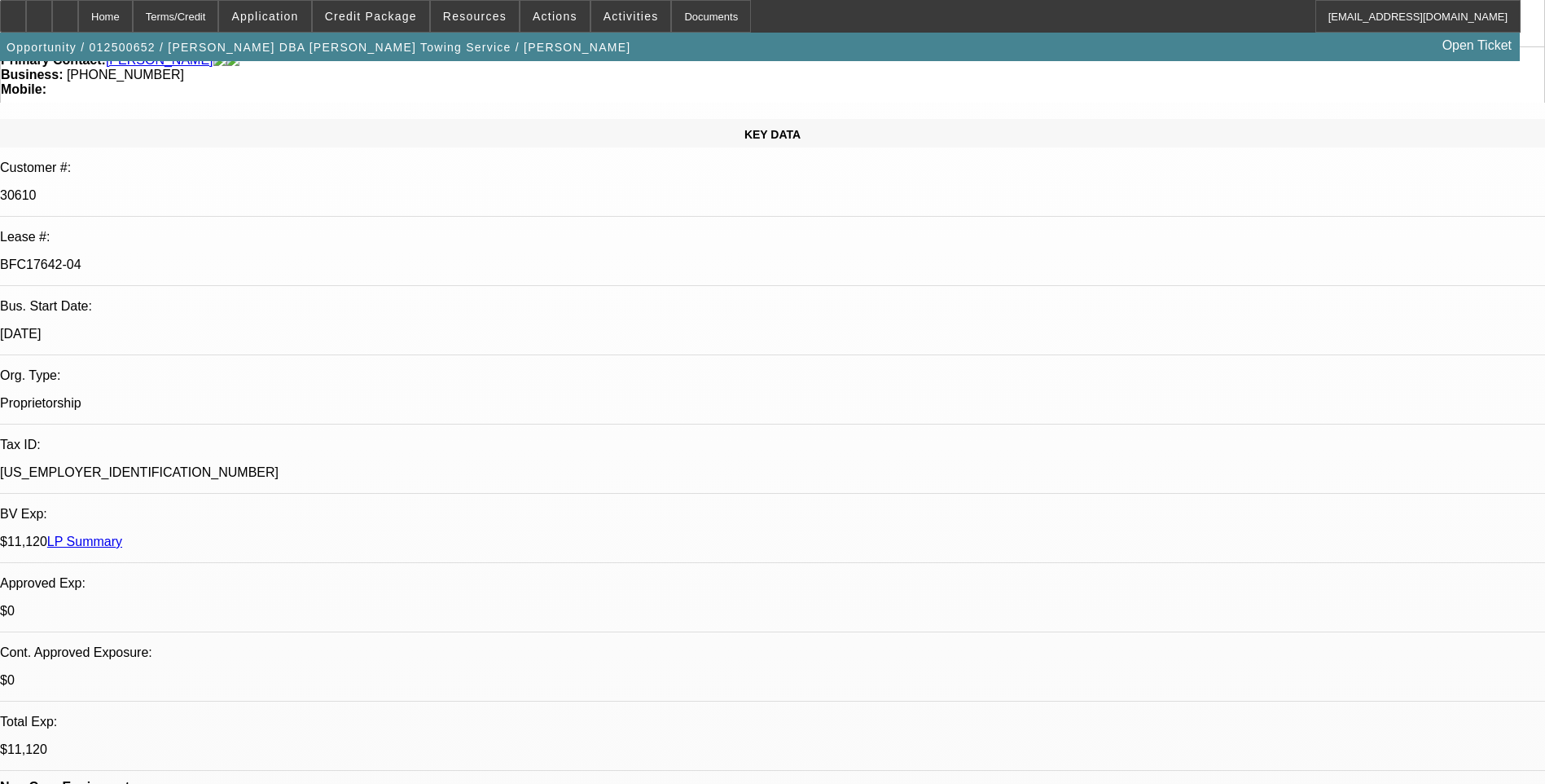
select select "0.15"
select select "2"
select select "0"
select select "0.15"
select select "2"
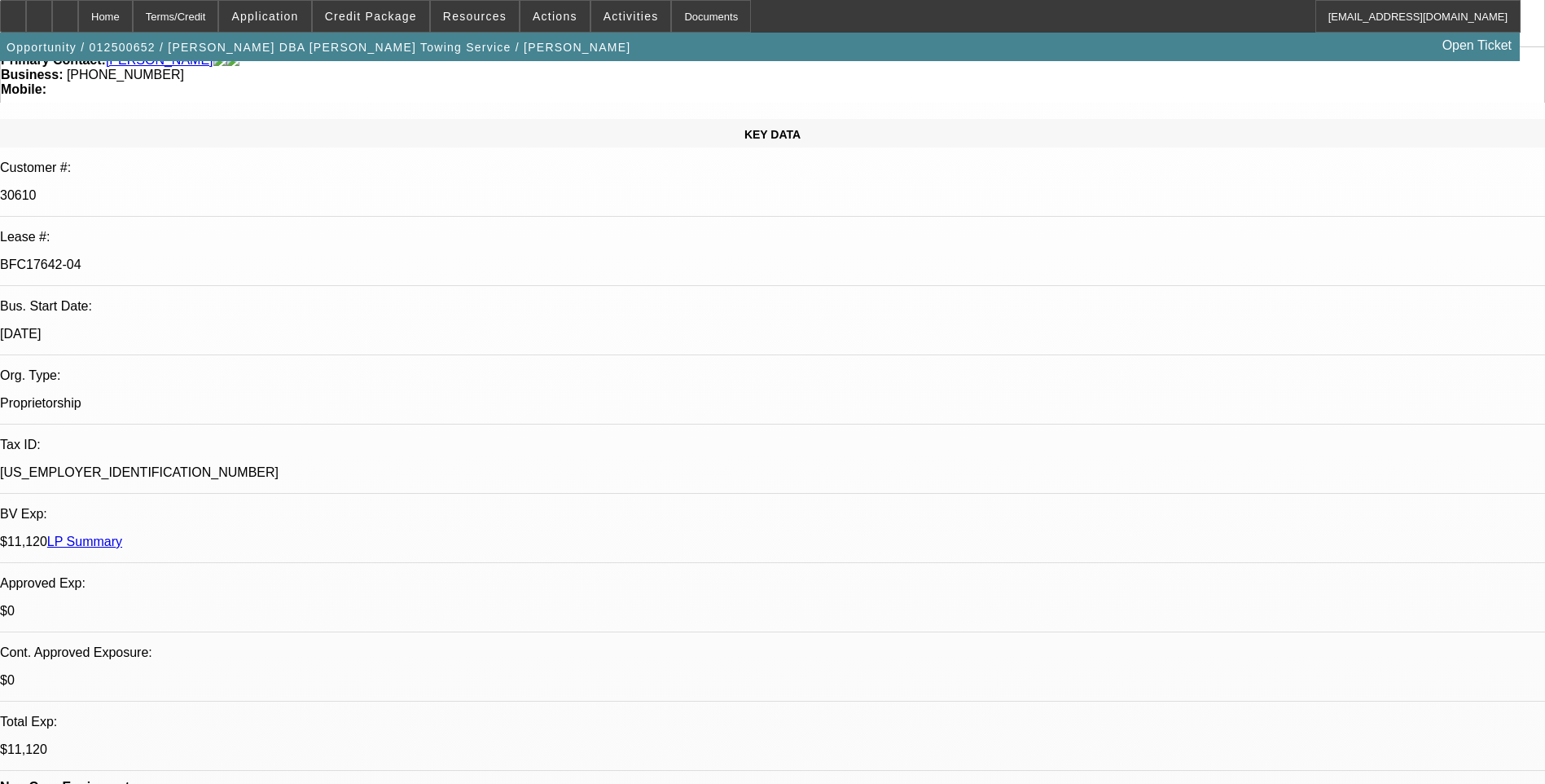
select select "0"
select select "0.15"
select select "2"
select select "0"
select select "0.15"
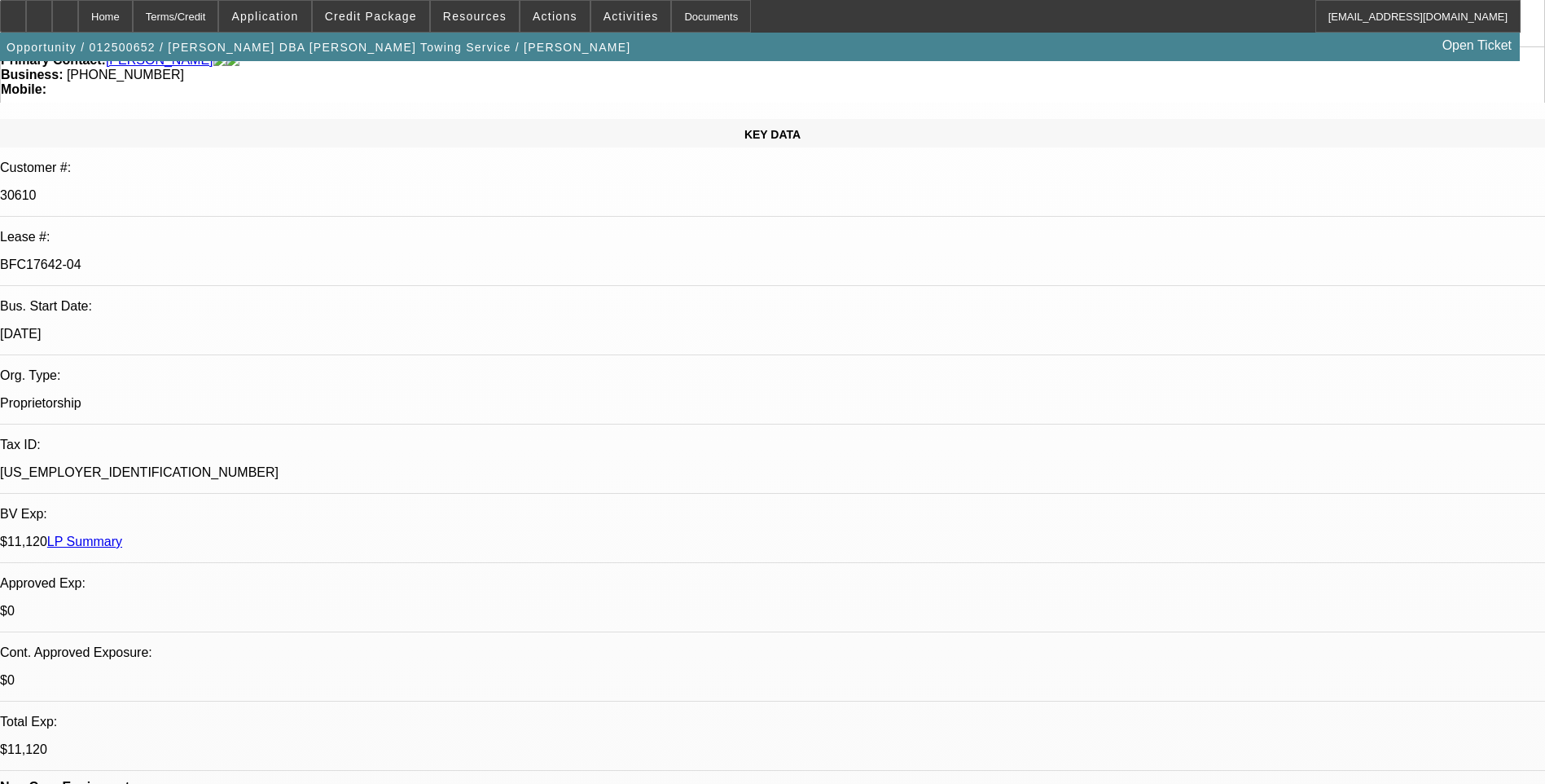
select select "2"
select select "0"
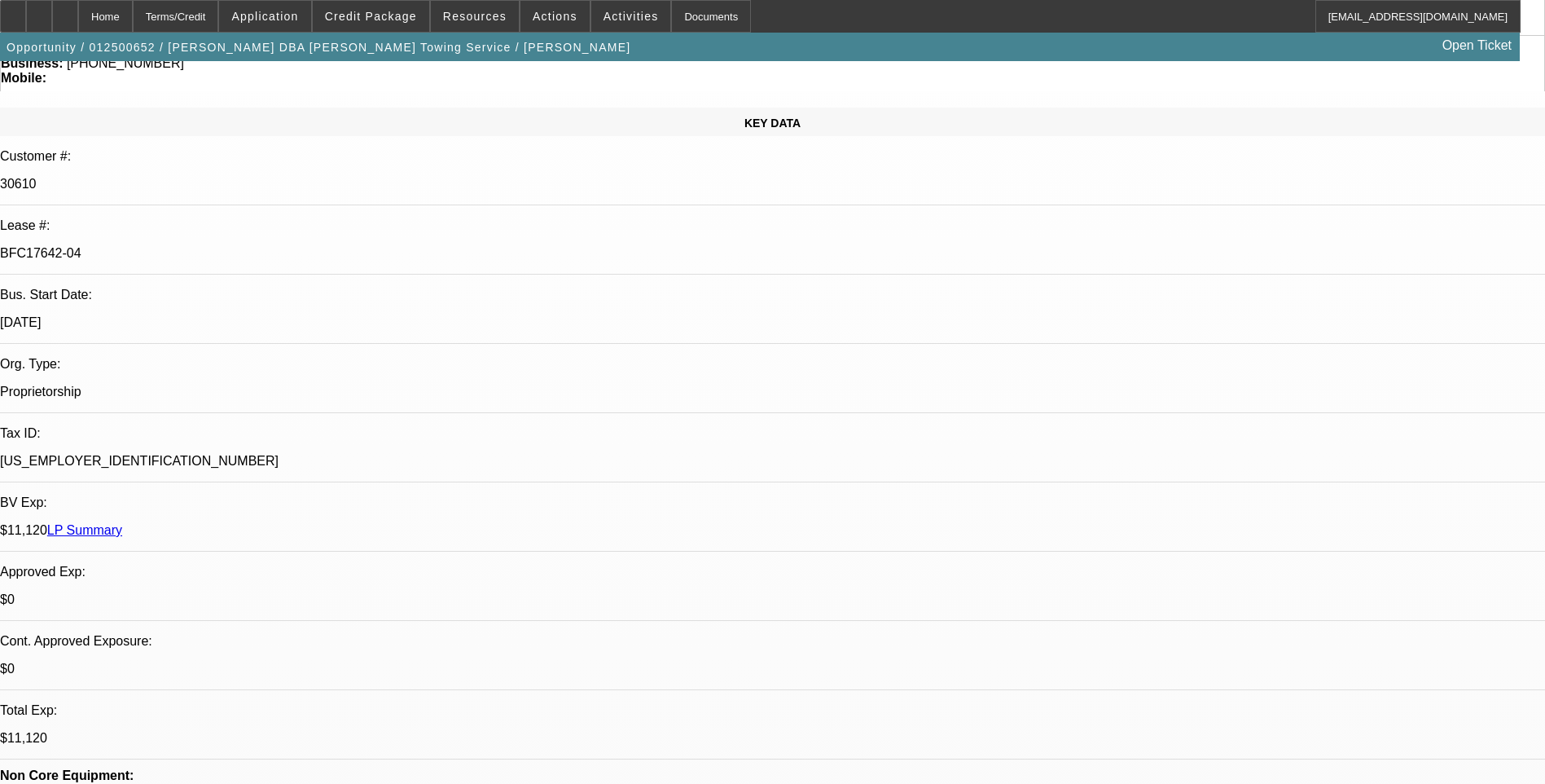
select select "1"
select select "2"
select select "6"
select select "1"
select select "2"
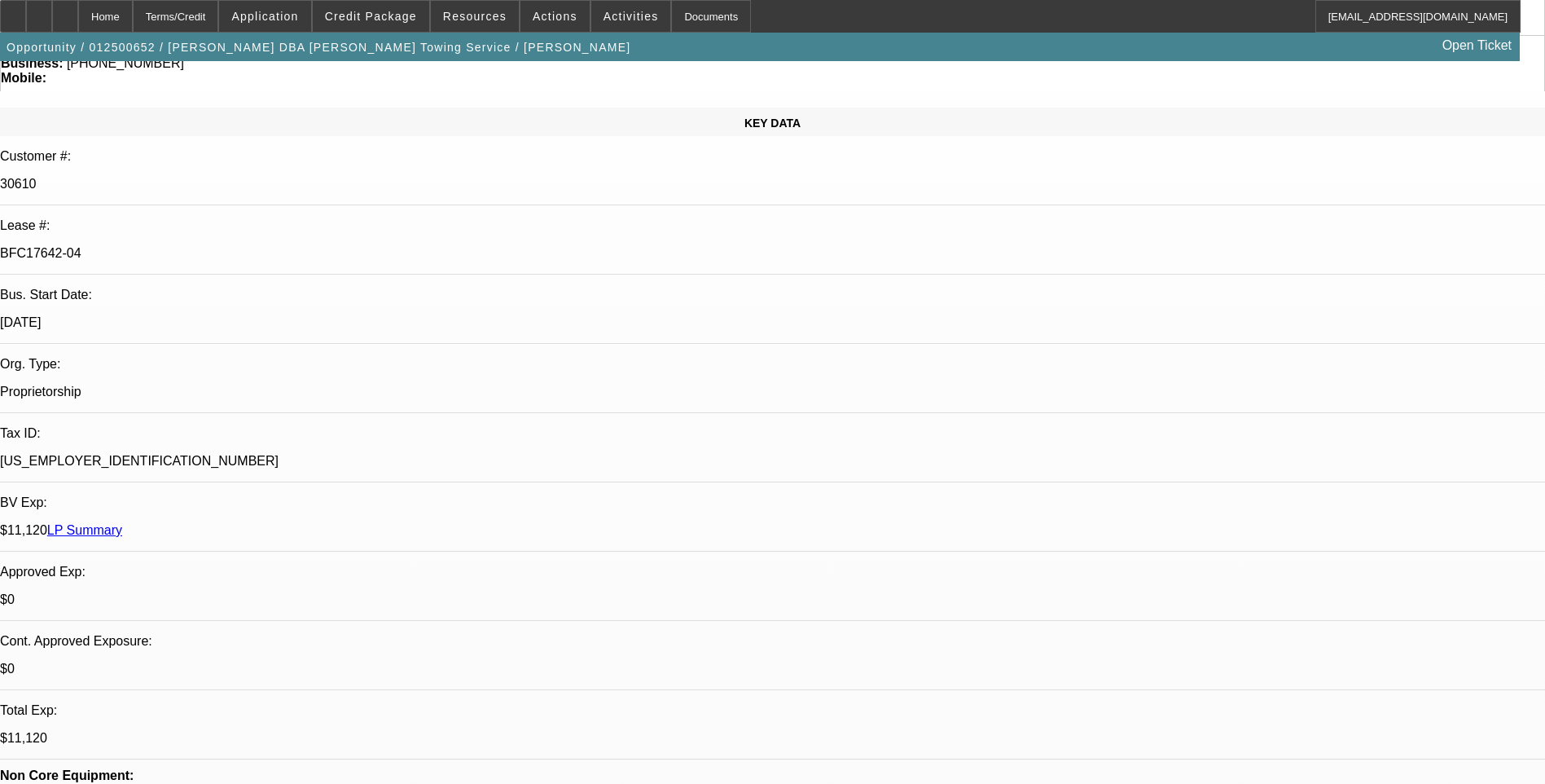
select select "6"
select select "1"
select select "2"
select select "6"
select select "1"
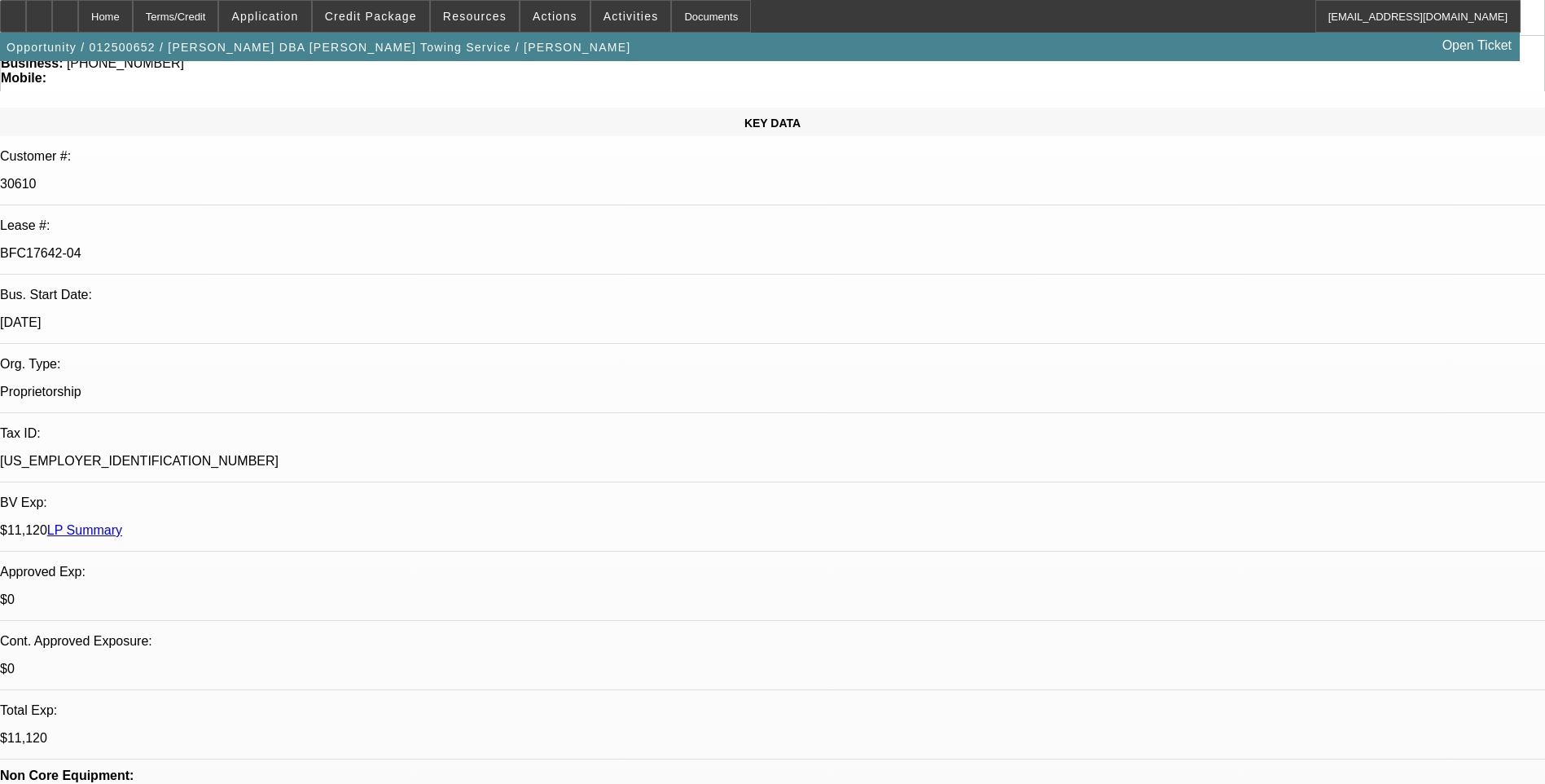
select select "2"
select select "6"
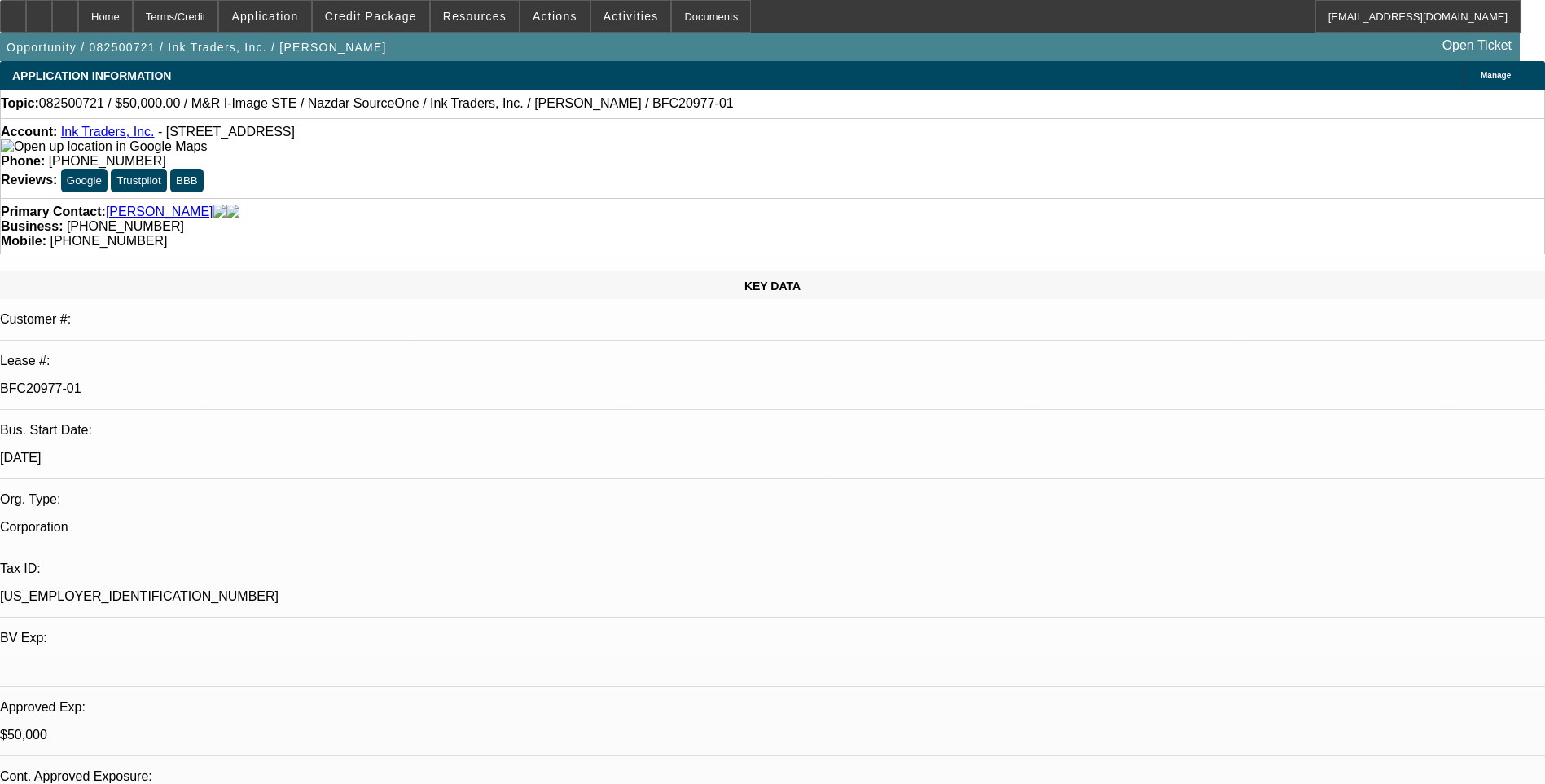
select select "0"
select select "2"
select select "0.1"
select select "0"
select select "2"
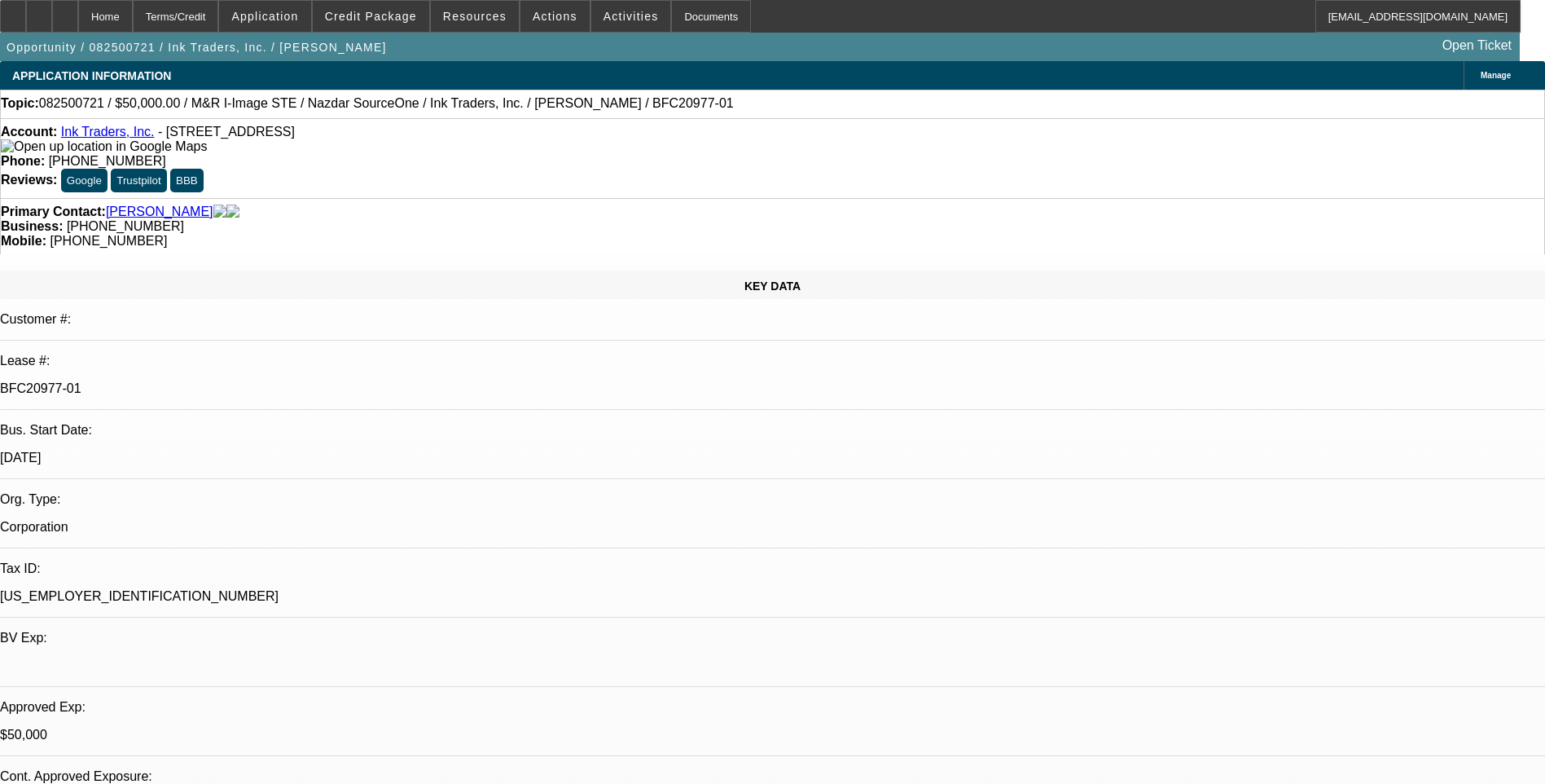
select select "0.1"
select select "0"
select select "2"
select select "0.1"
select select "0"
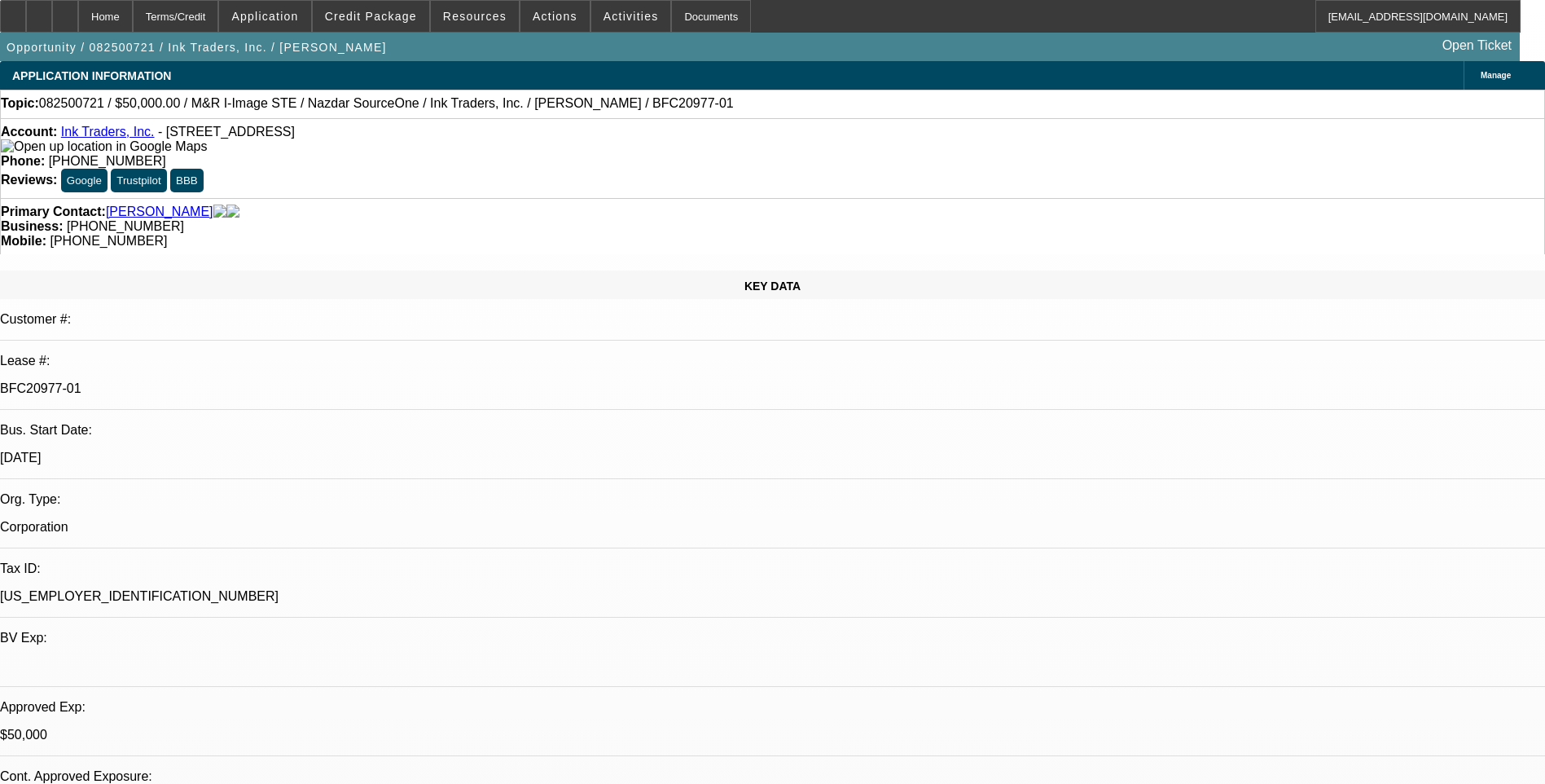
select select "2"
select select "0.1"
select select "1"
select select "2"
select select "4"
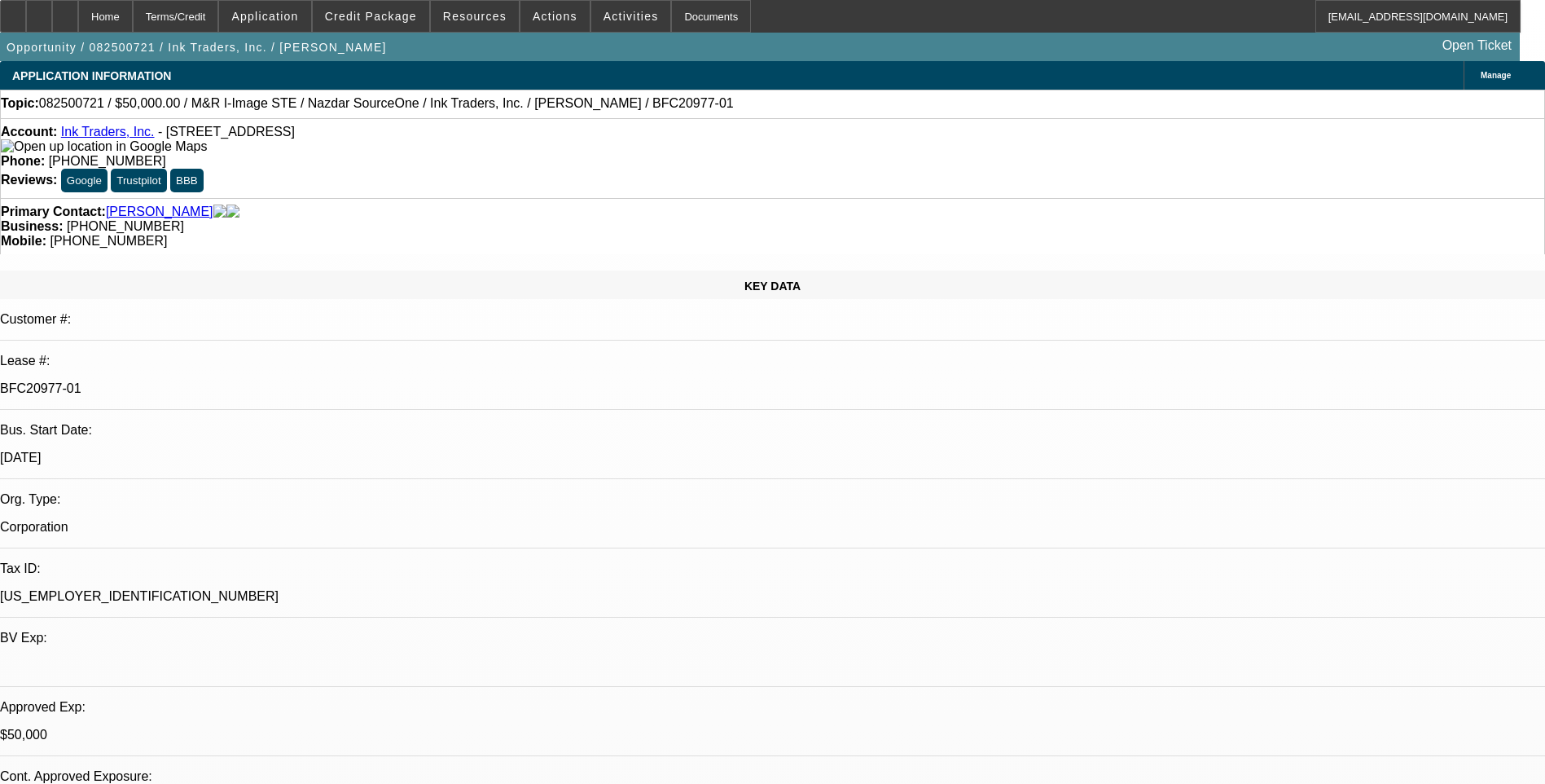
select select "1"
select select "2"
select select "4"
select select "1"
select select "2"
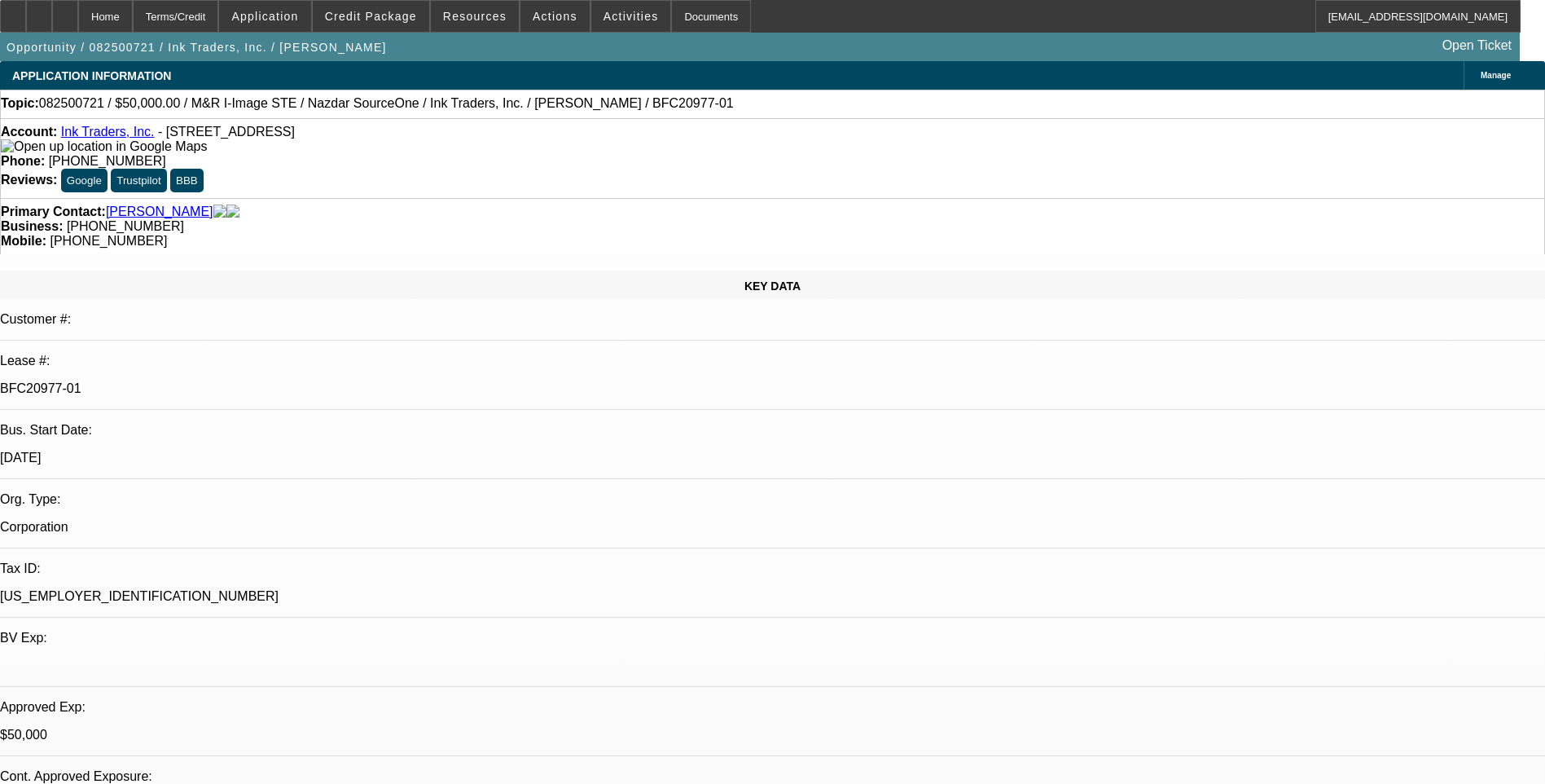
select select "4"
select select "1"
select select "2"
select select "4"
click at [218, 16] on div "Terms/Credit" at bounding box center [176, 16] width 86 height 33
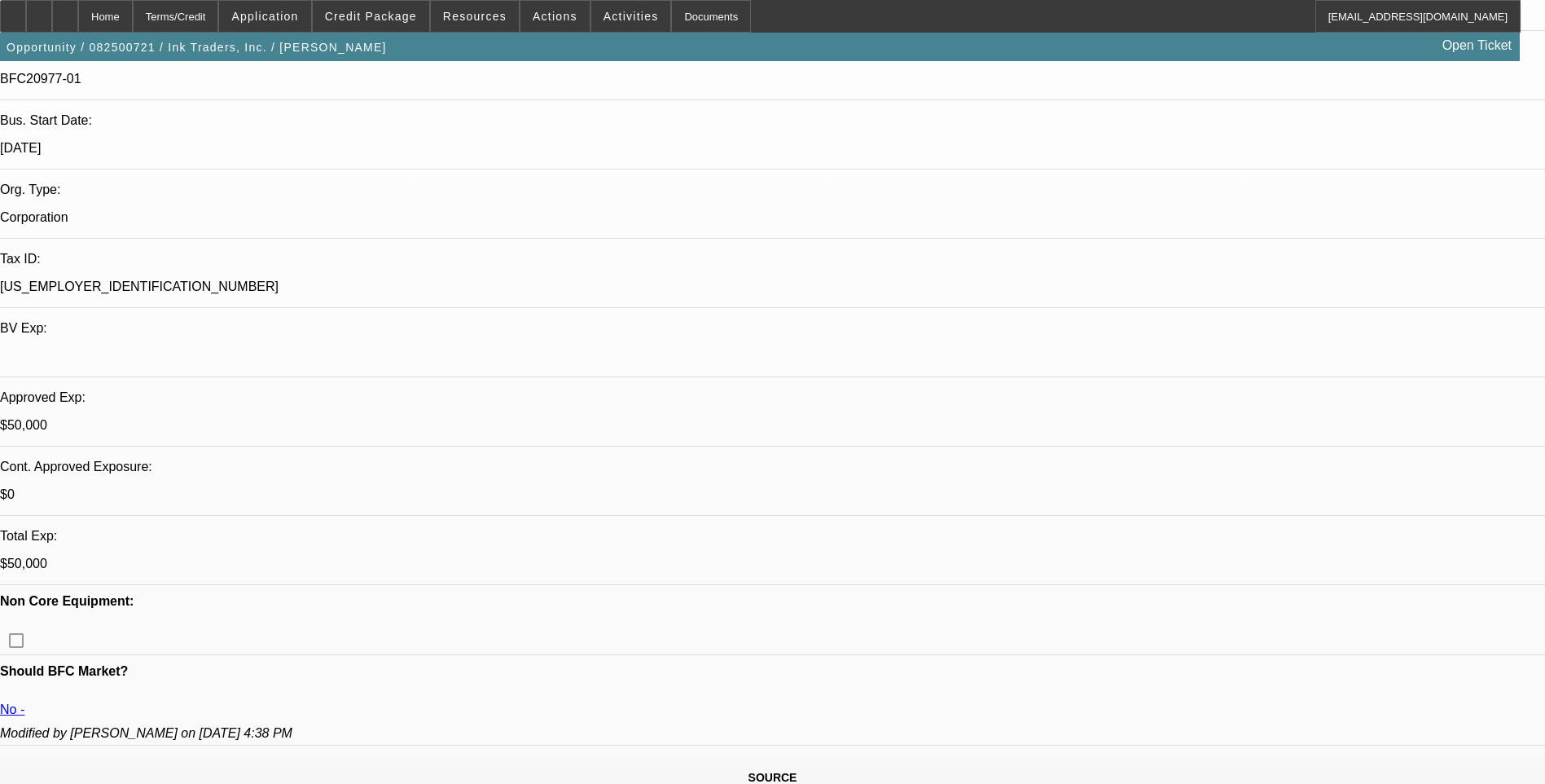
scroll to position [163, 0]
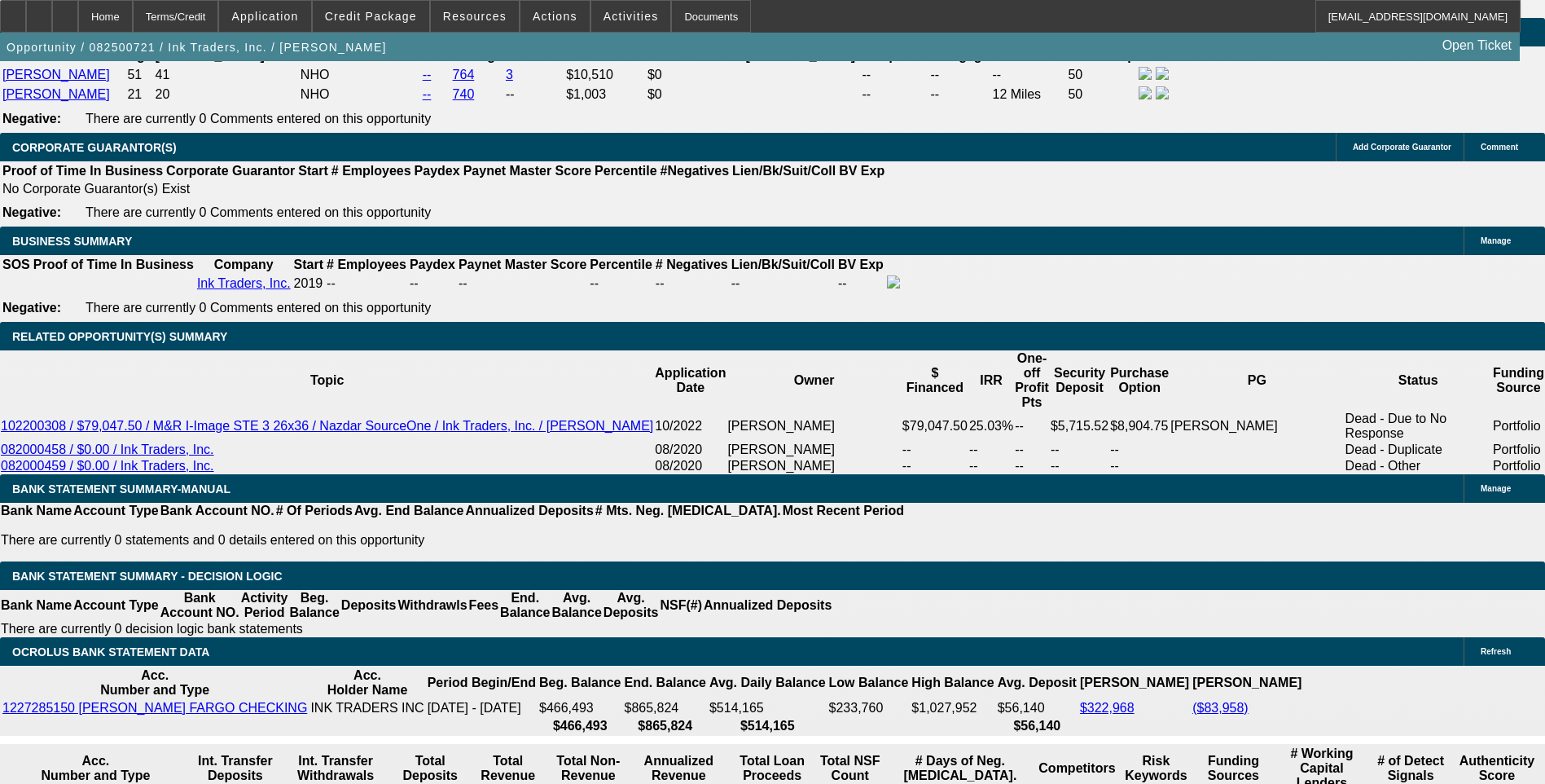
scroll to position [489, 0]
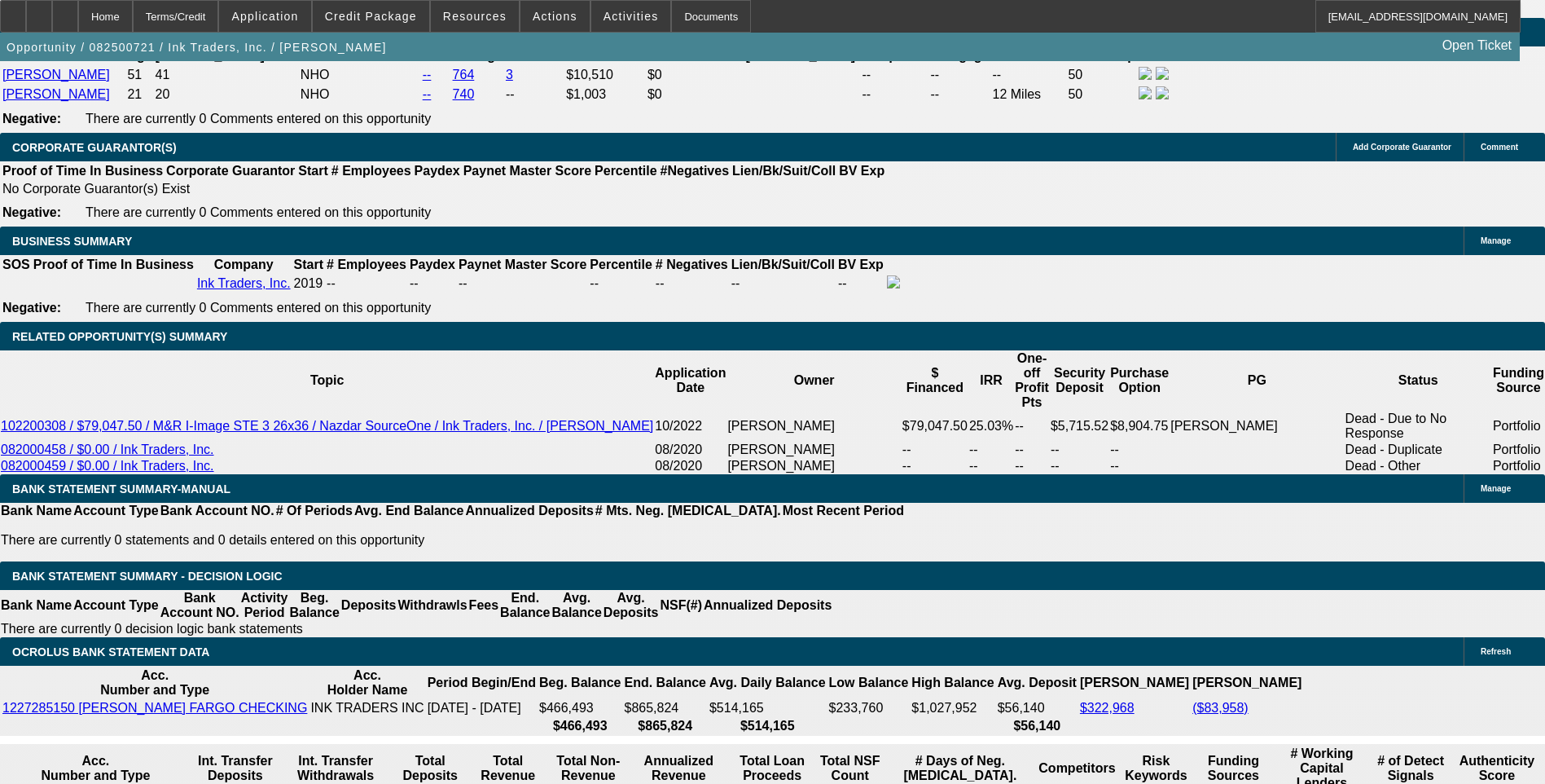
scroll to position [325, 0]
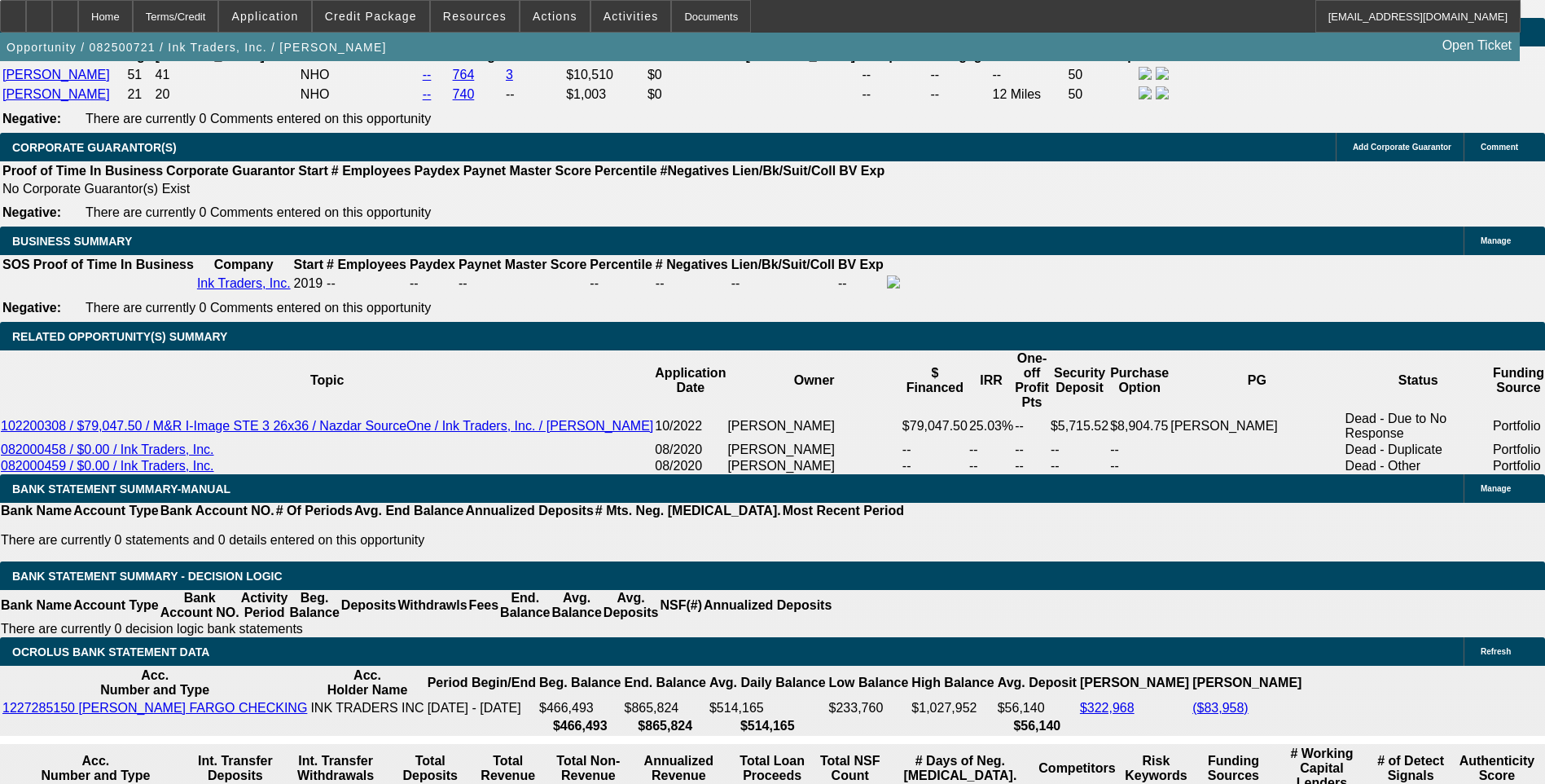
scroll to position [81, 0]
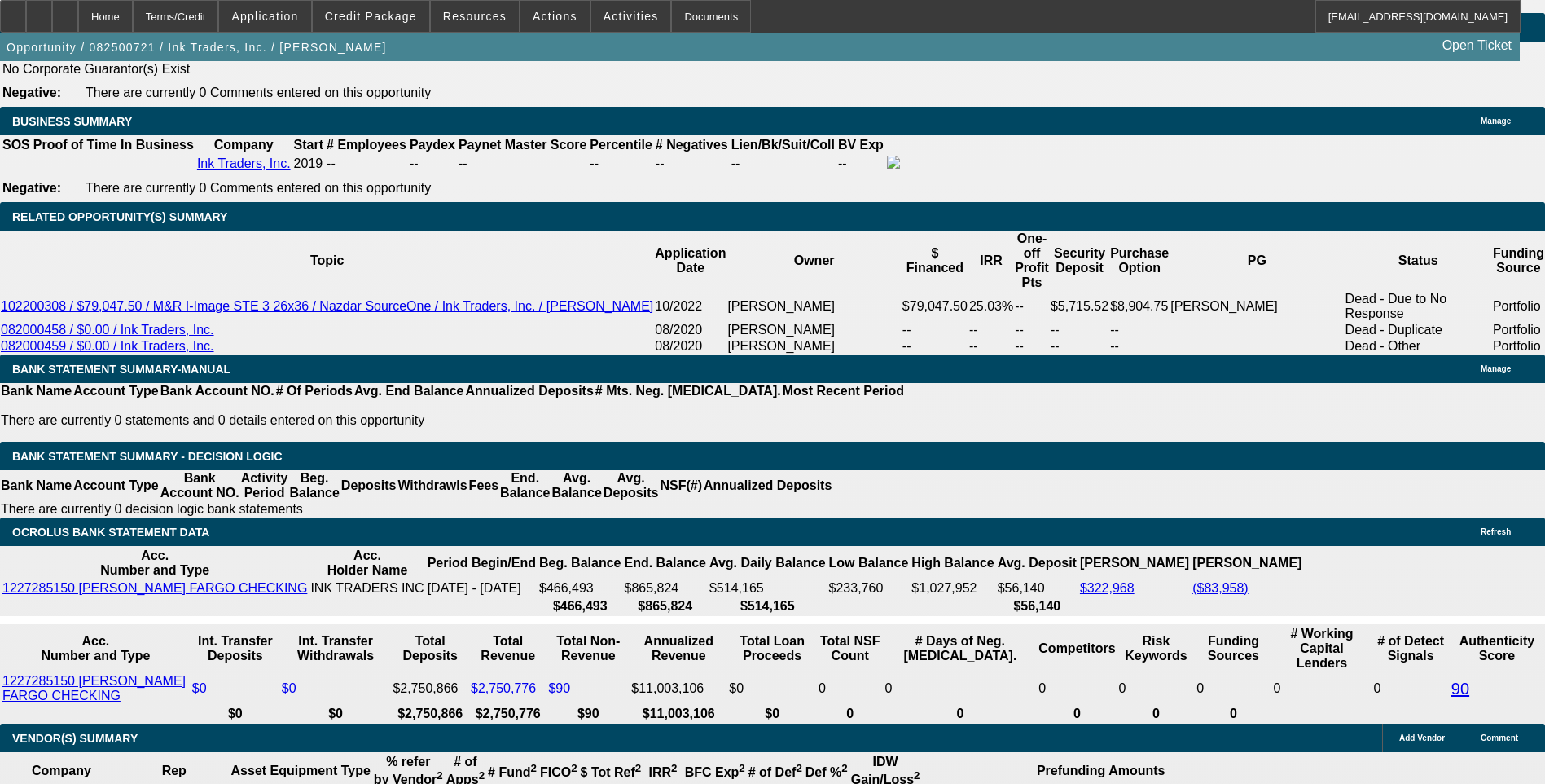
scroll to position [2509, 0]
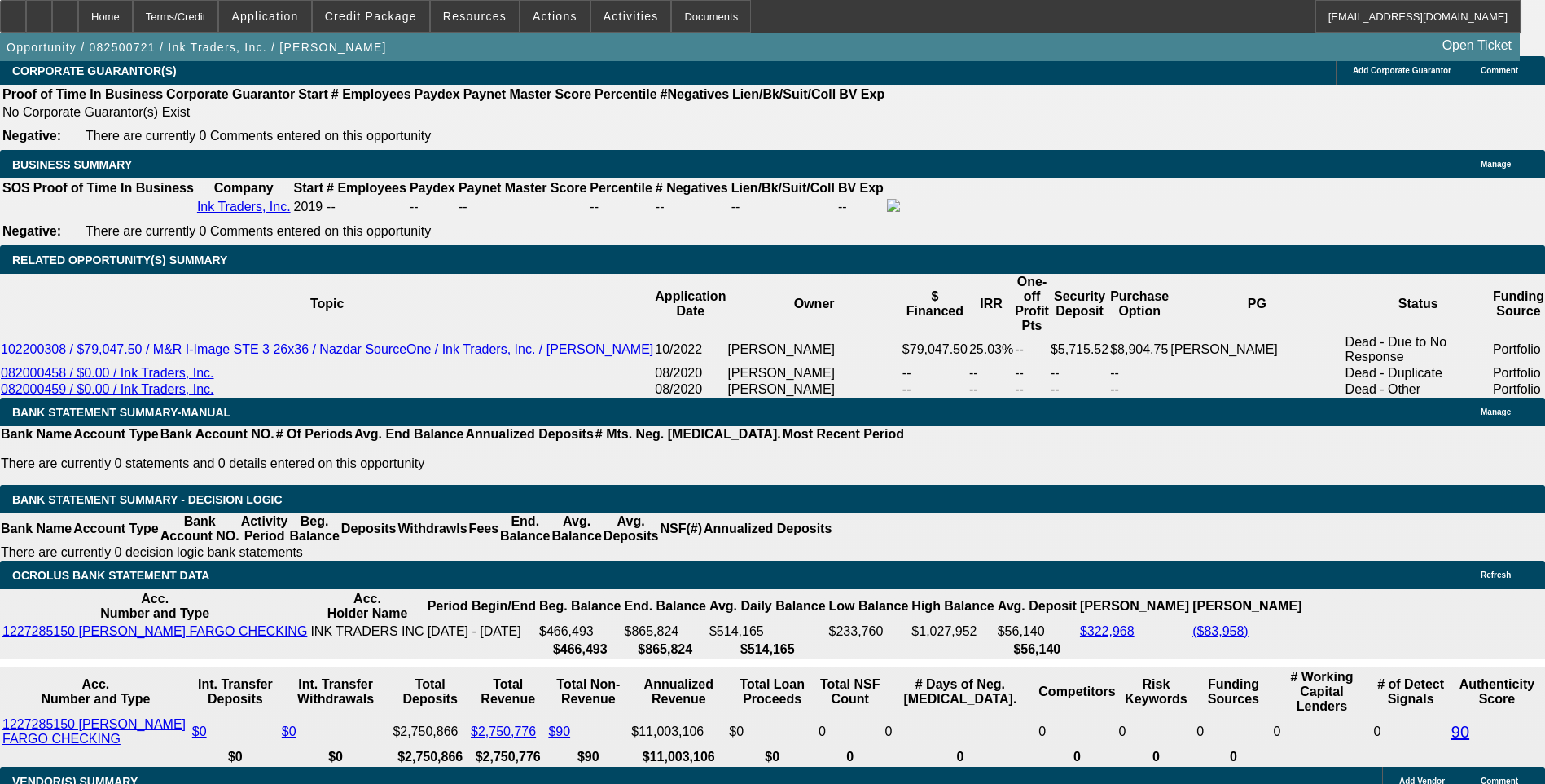
scroll to position [2428, 0]
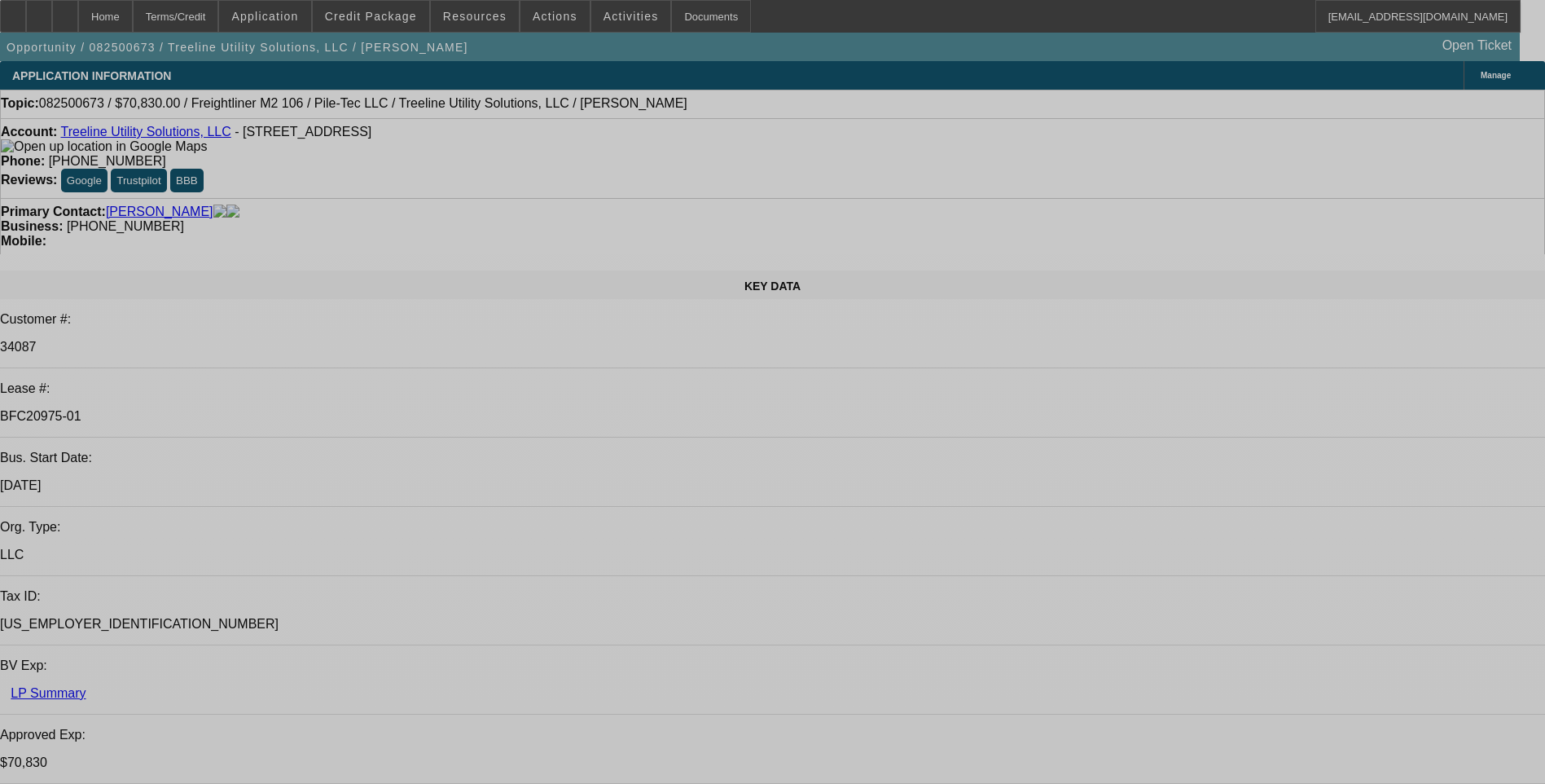
select select "0"
select select "2"
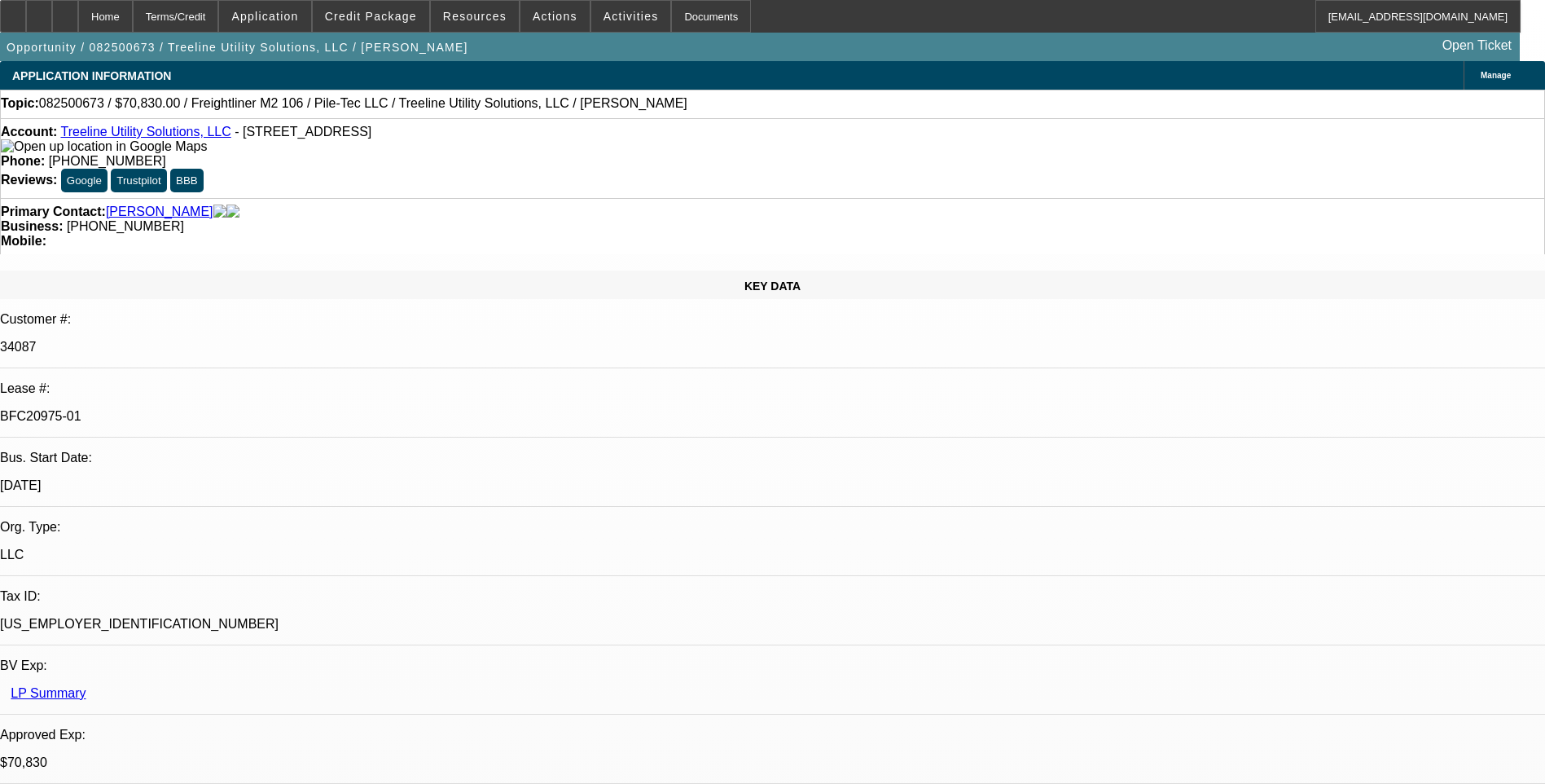
select select "0"
select select "2"
select select "0"
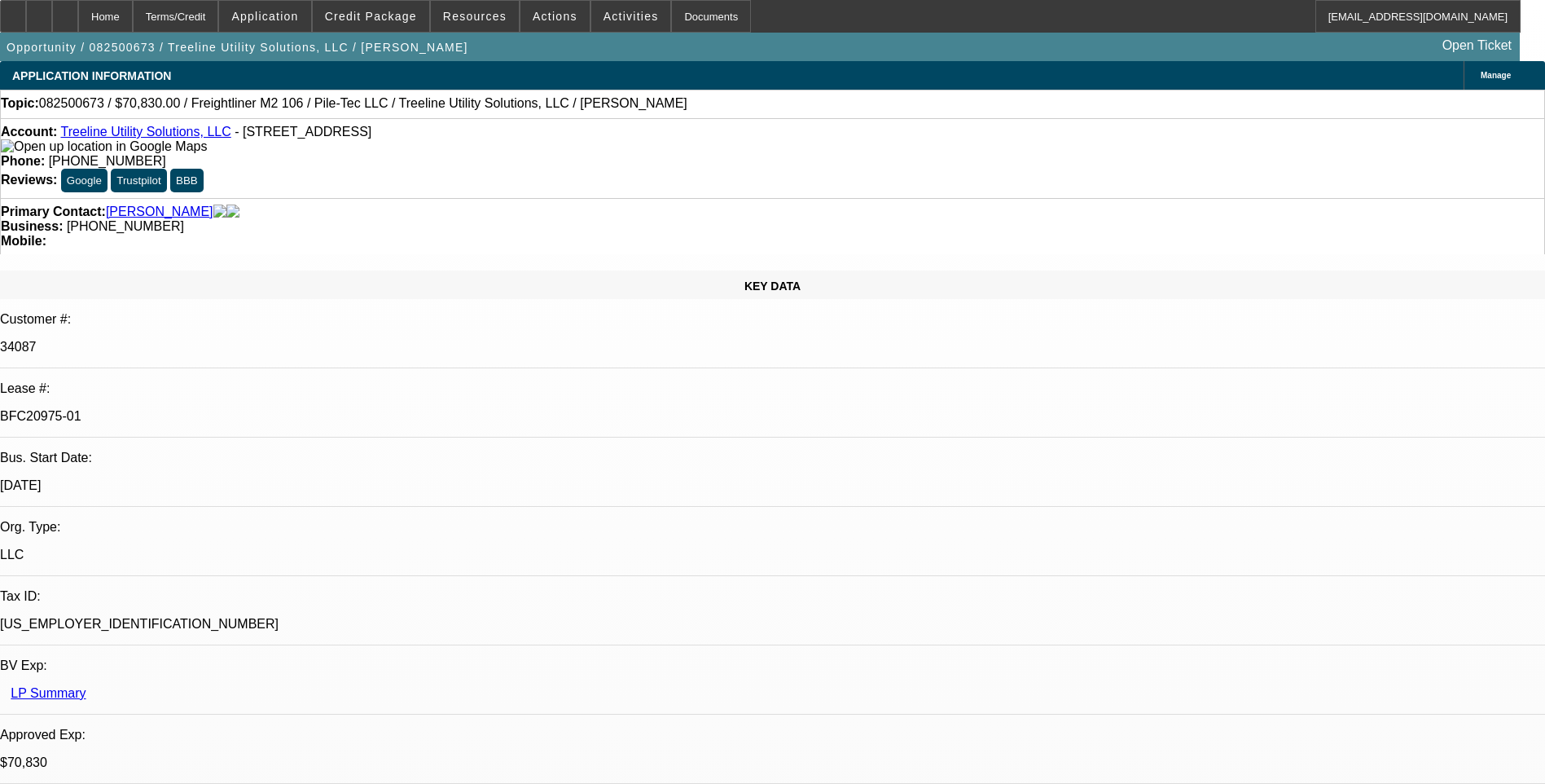
select select "2"
select select "0"
select select "2"
select select "0"
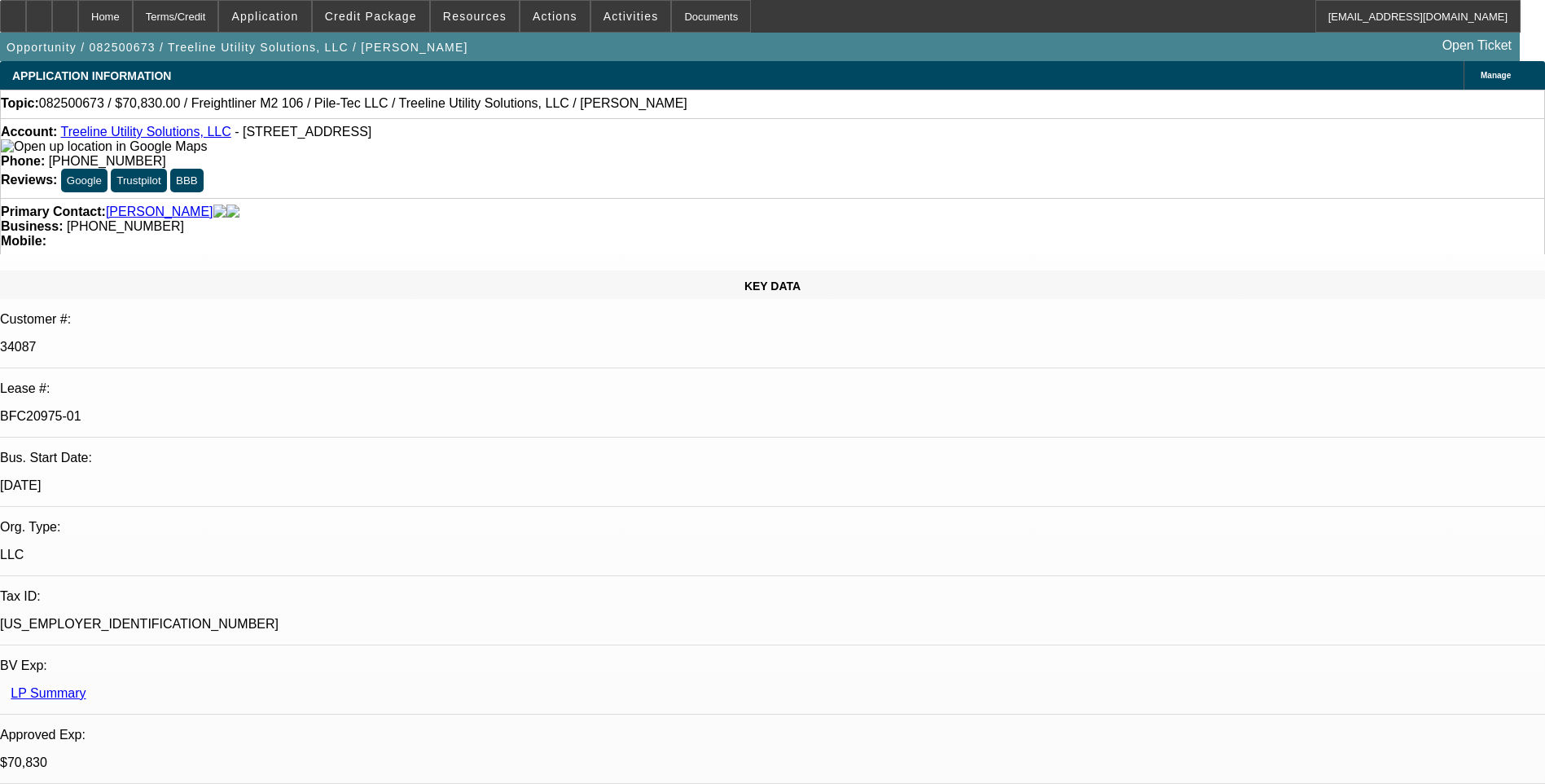
select select "1"
select select "2"
select select "6"
select select "1"
select select "2"
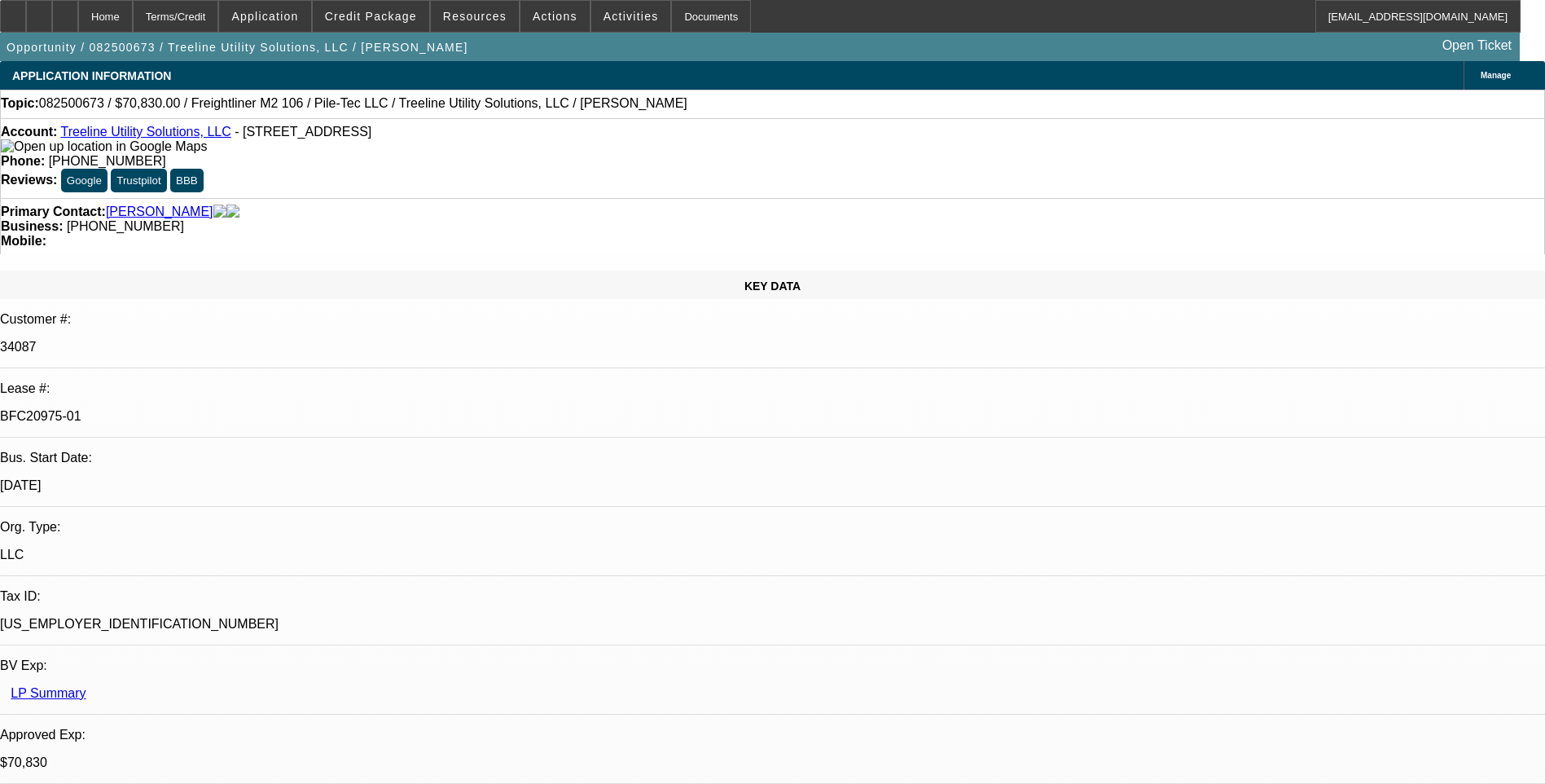
select select "6"
select select "1"
select select "2"
select select "6"
select select "1"
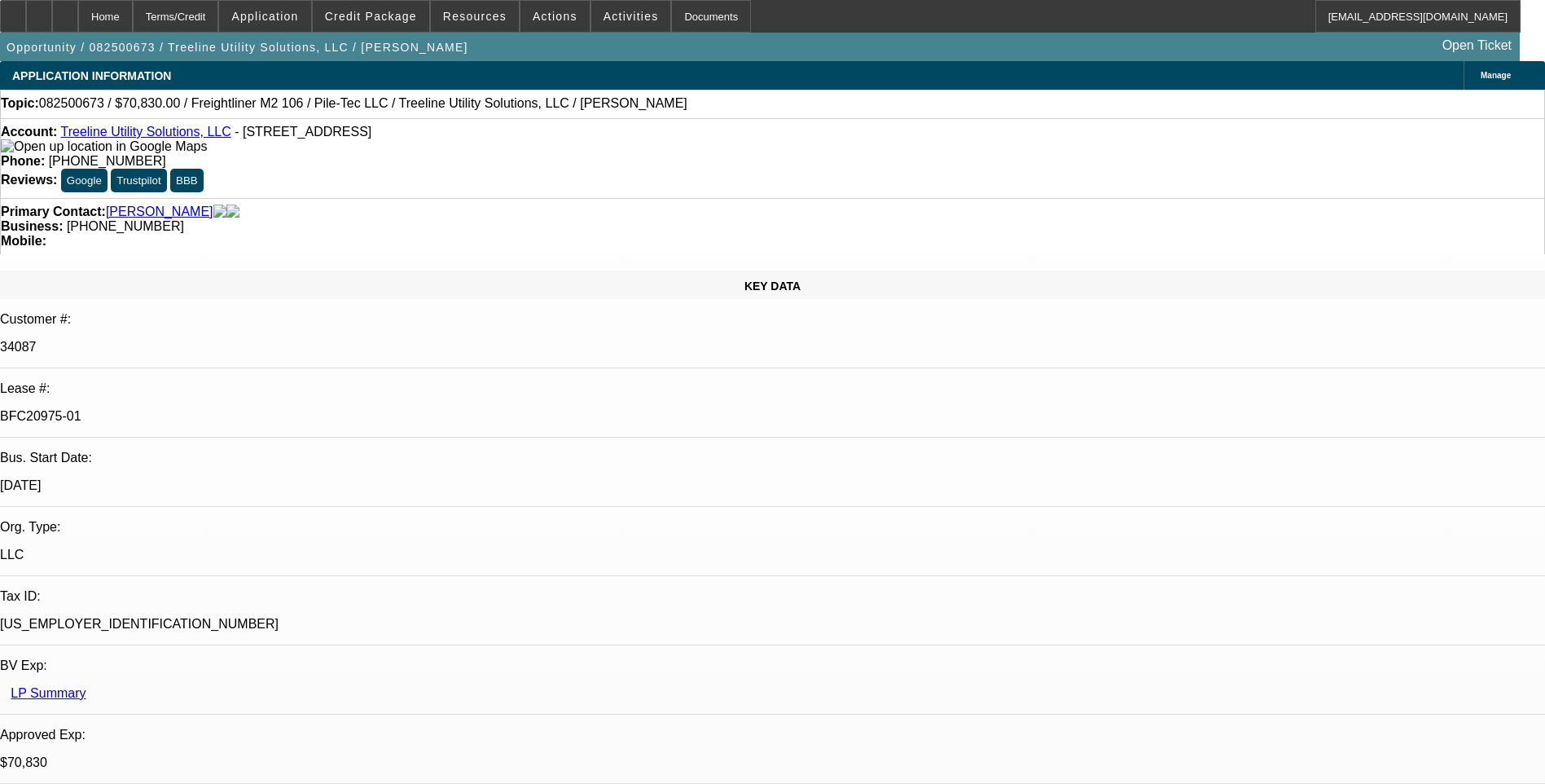
select select "2"
select select "6"
select select "0"
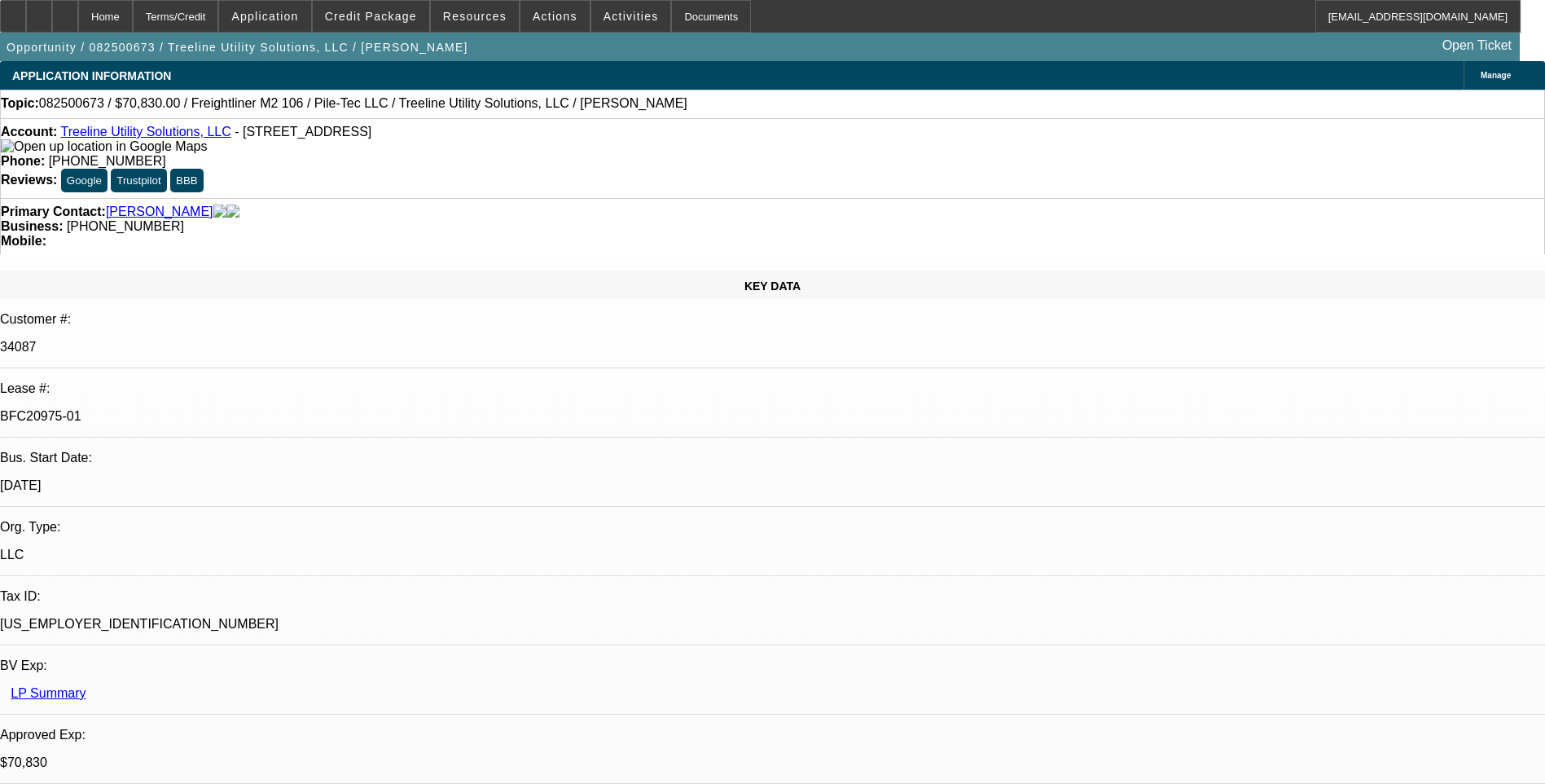
select select "2"
select select "0"
select select "2"
select select "0"
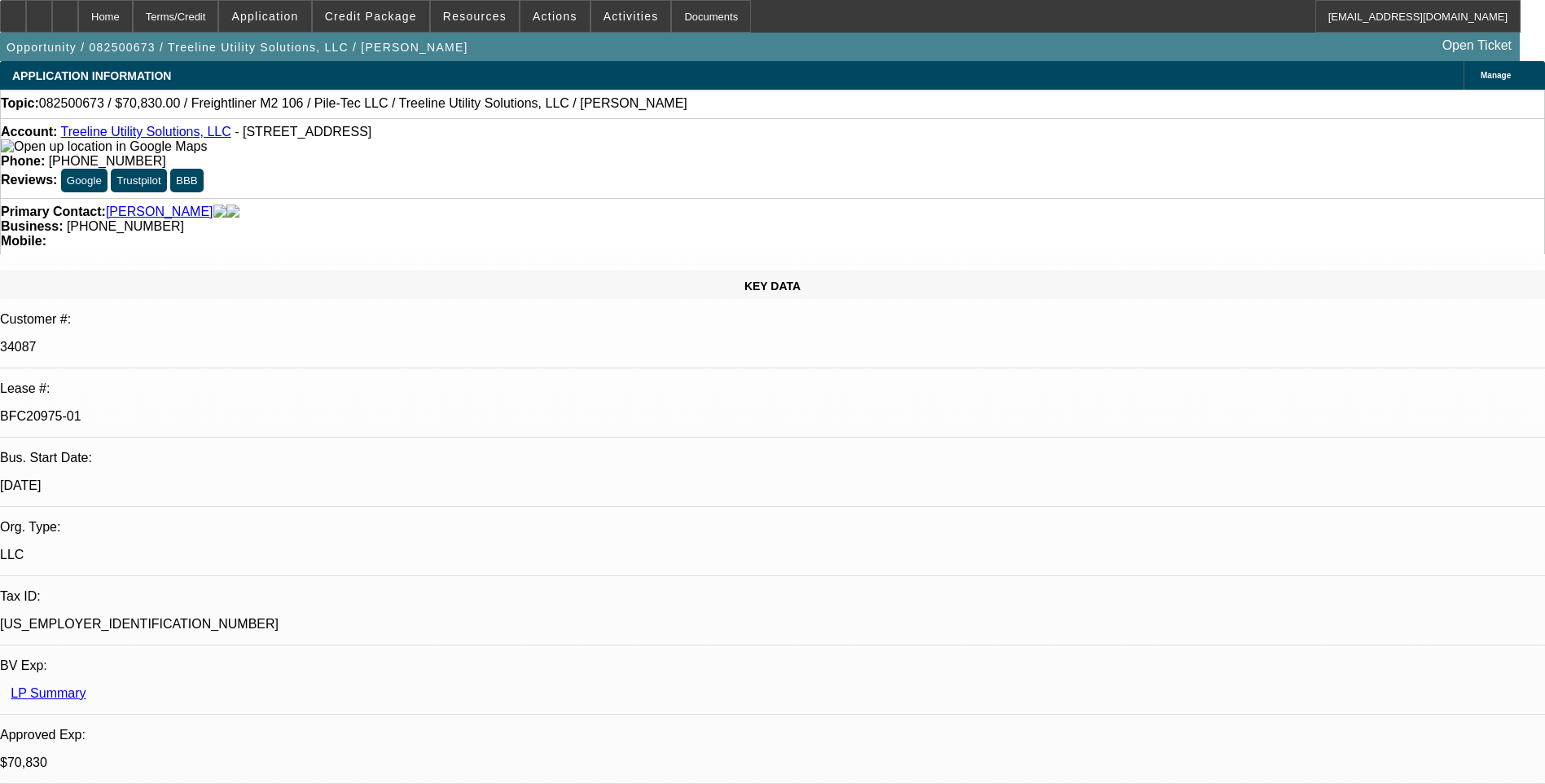
select select "0"
select select "2"
select select "0"
select select "2"
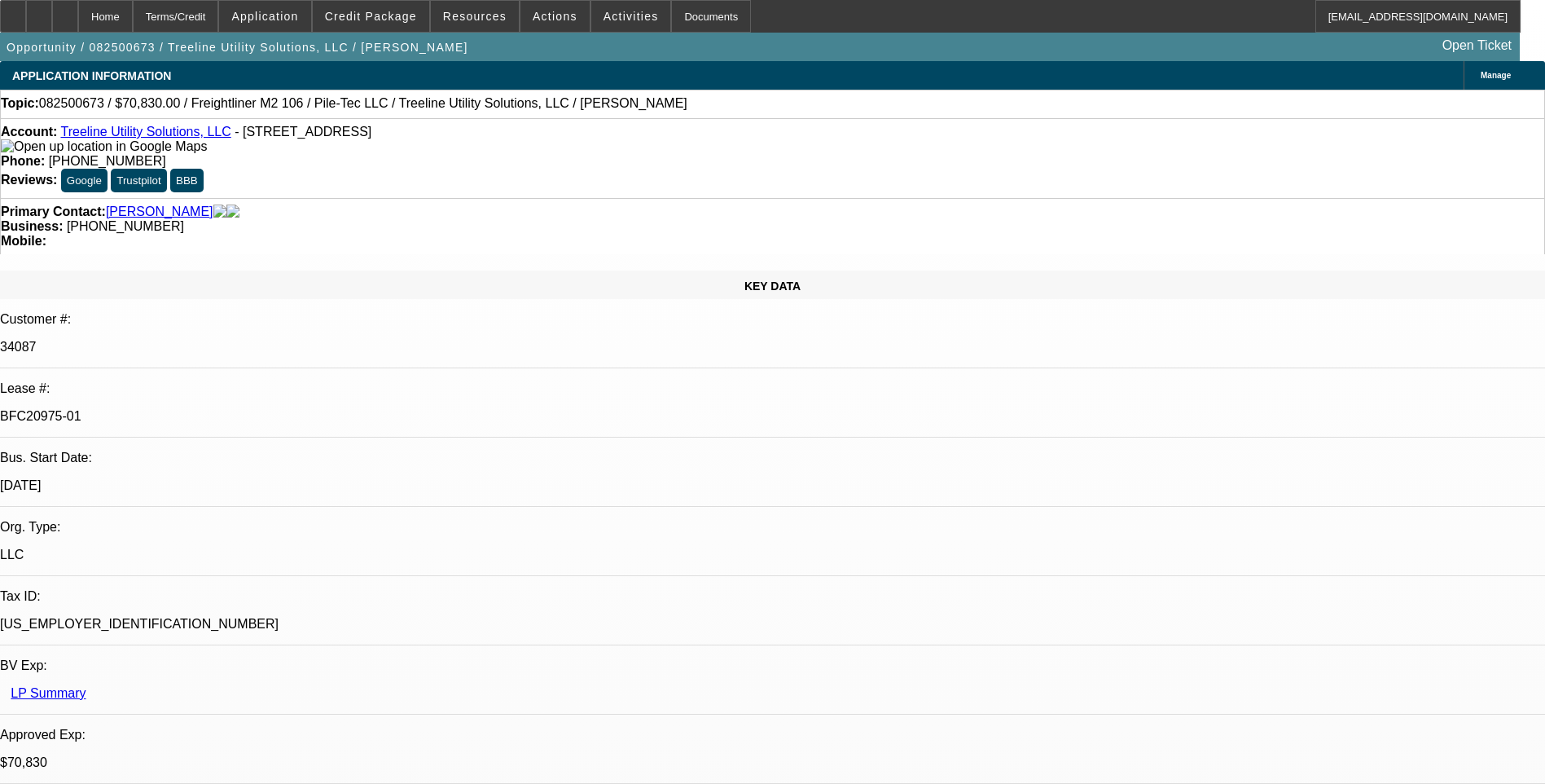
select select "0"
select select "1"
select select "2"
select select "6"
select select "1"
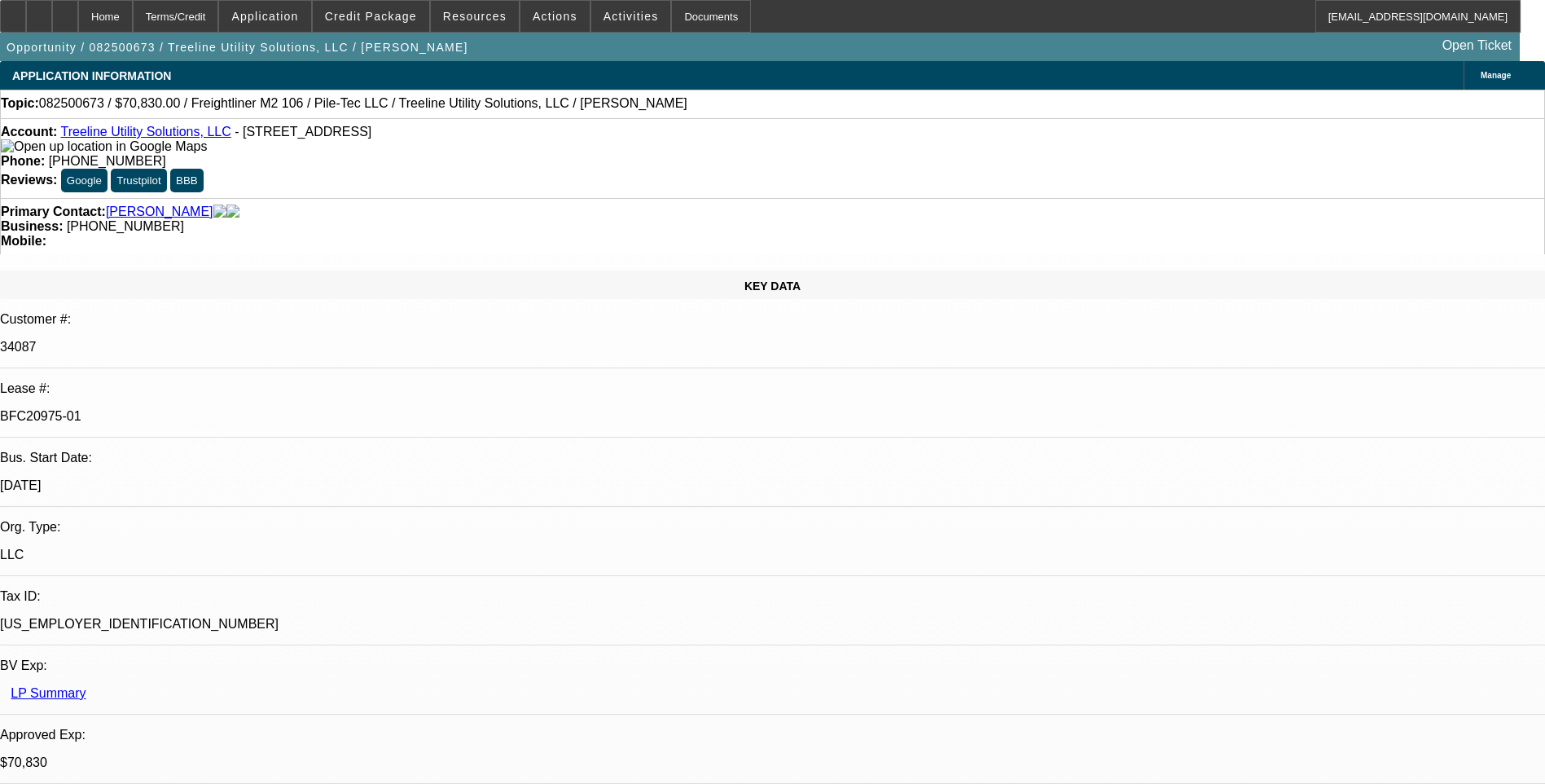
select select "2"
select select "6"
select select "1"
select select "2"
select select "6"
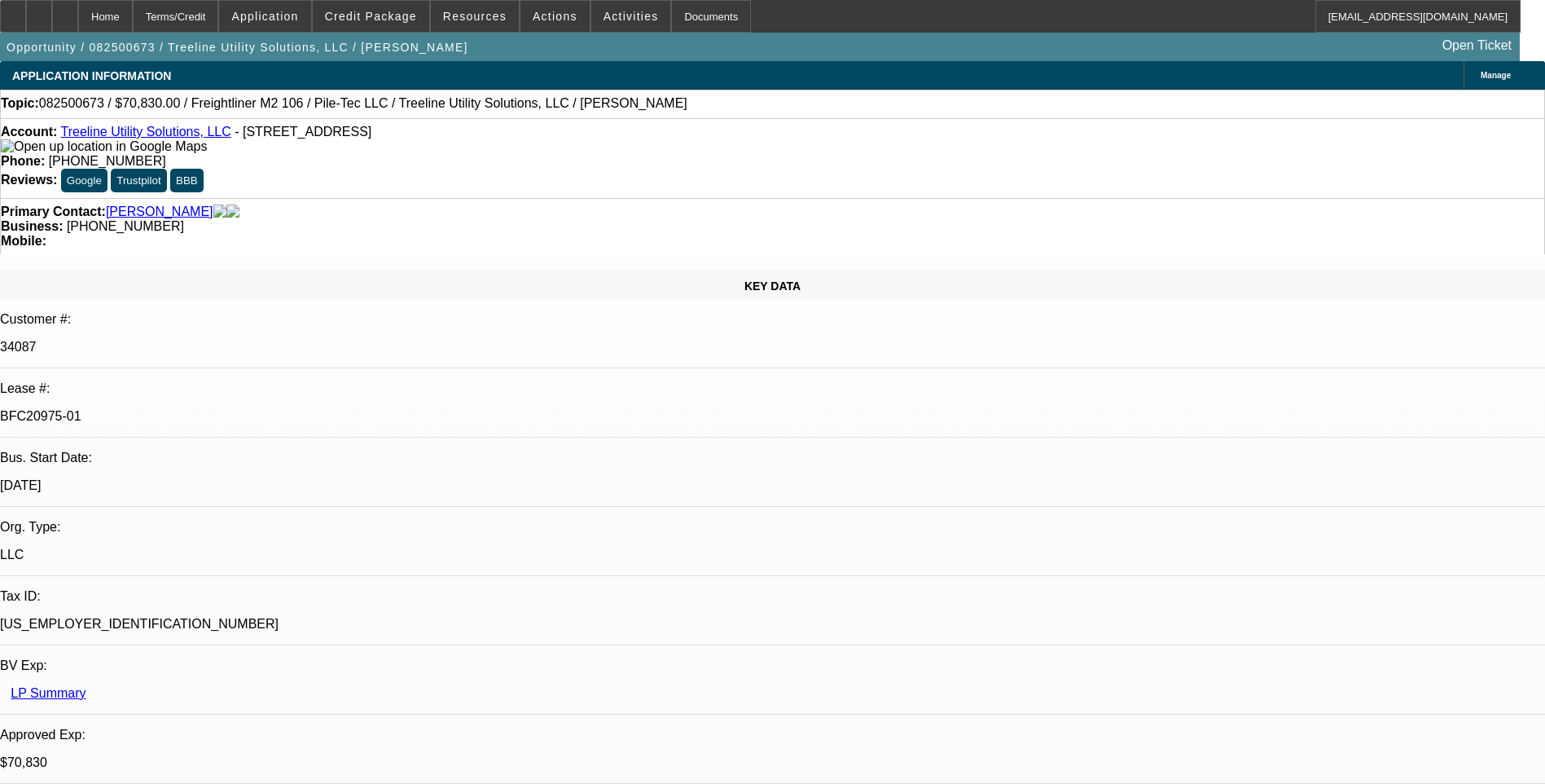
select select "1"
select select "2"
select select "6"
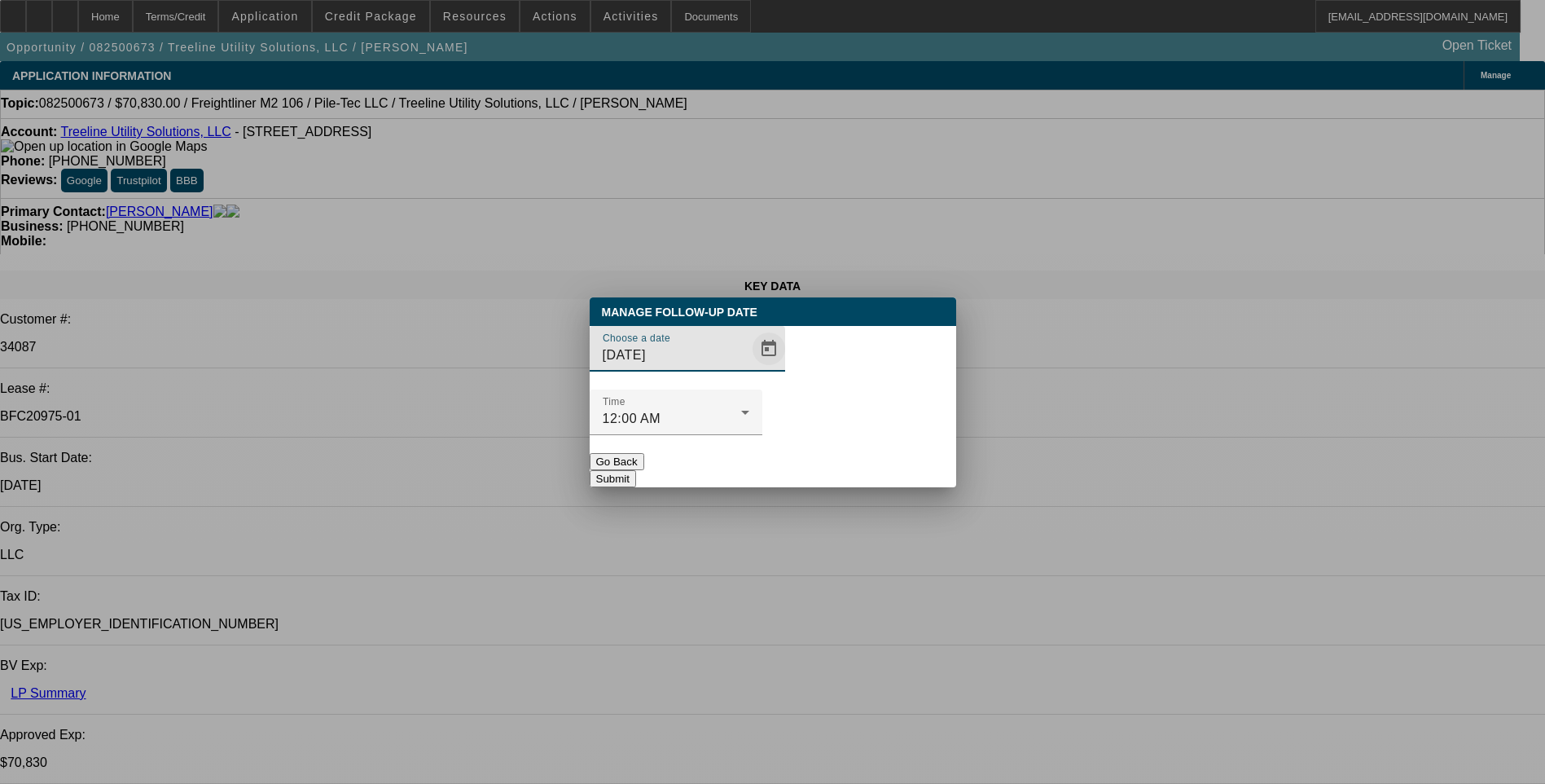
click at [749, 368] on span "Open calendar" at bounding box center [769, 348] width 39 height 39
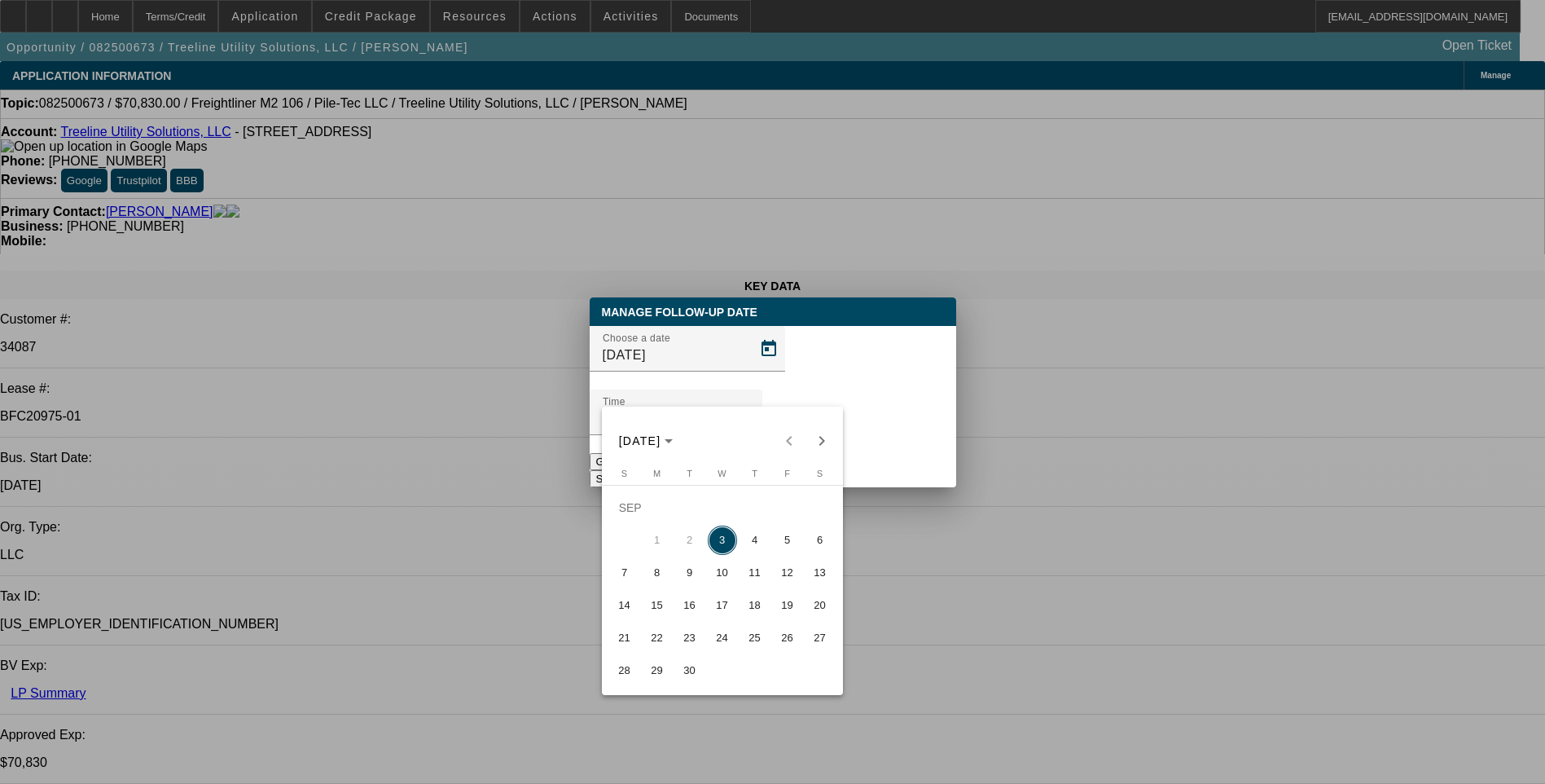
click at [754, 542] on span "4" at bounding box center [755, 540] width 30 height 30
type input "[DATE]"
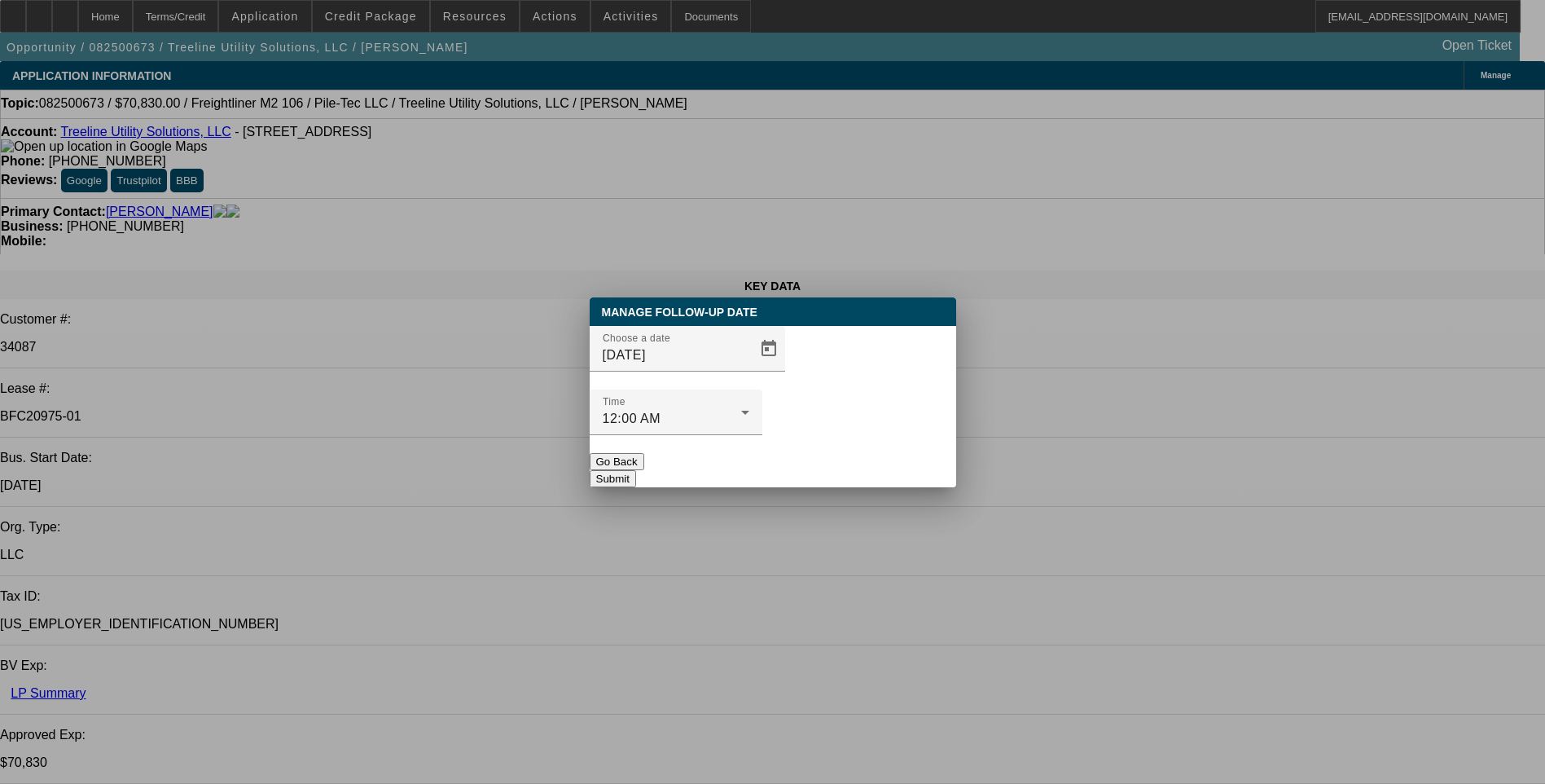
click at [636, 470] on button "Submit" at bounding box center [613, 478] width 46 height 17
